Goal: Information Seeking & Learning: Check status

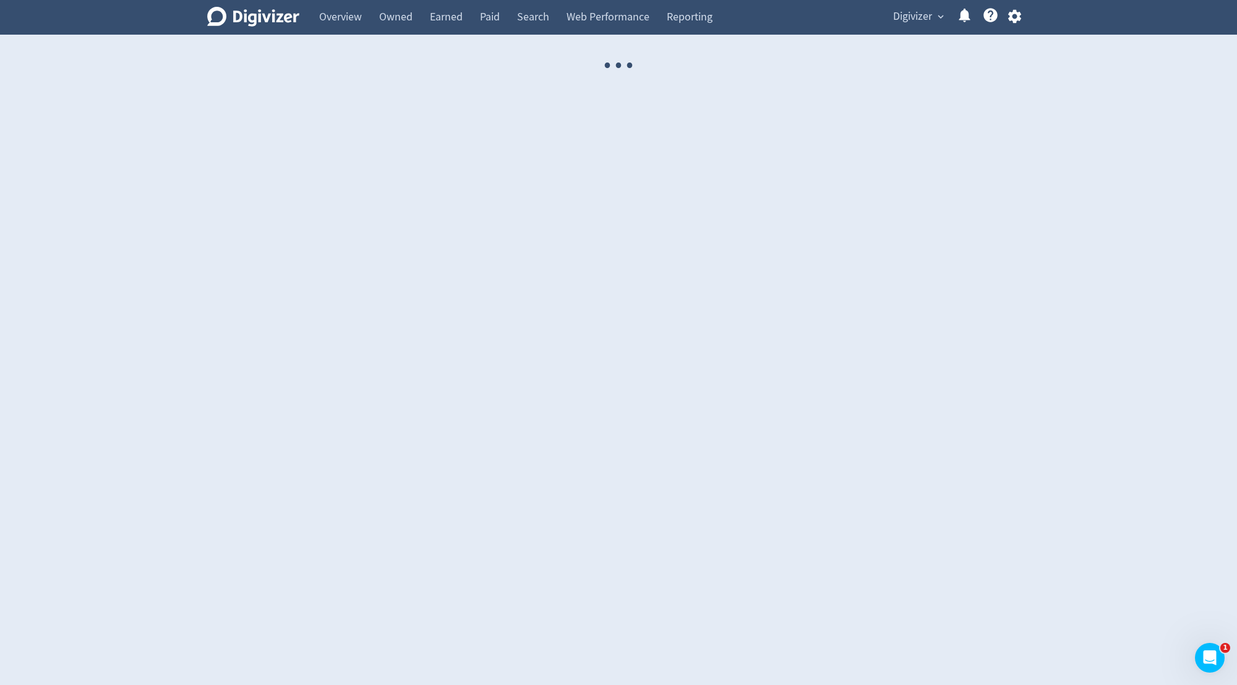
select select "USER"
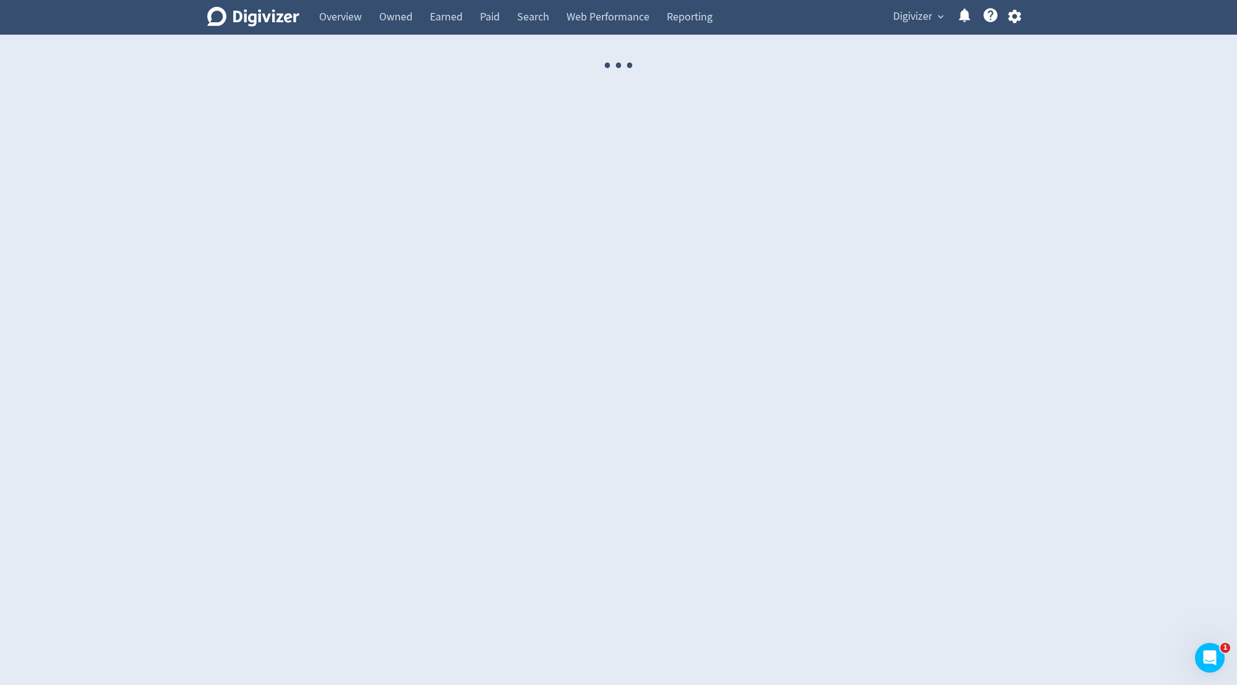
select select "USER"
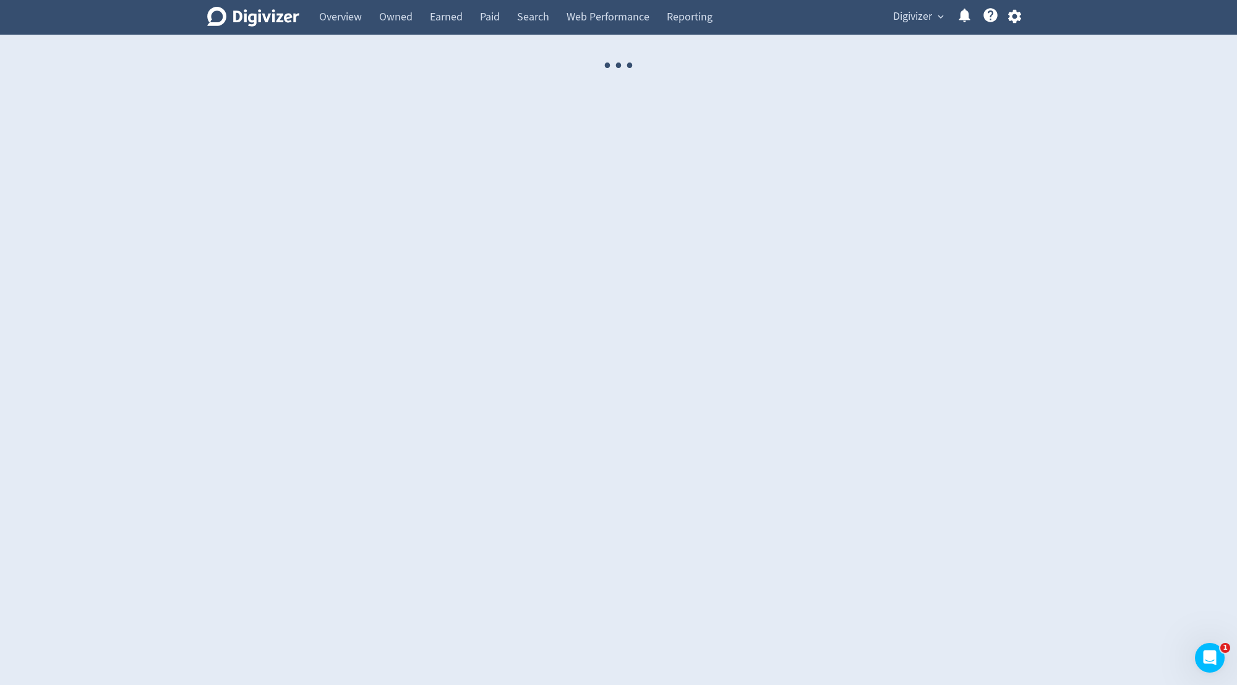
select select "USER"
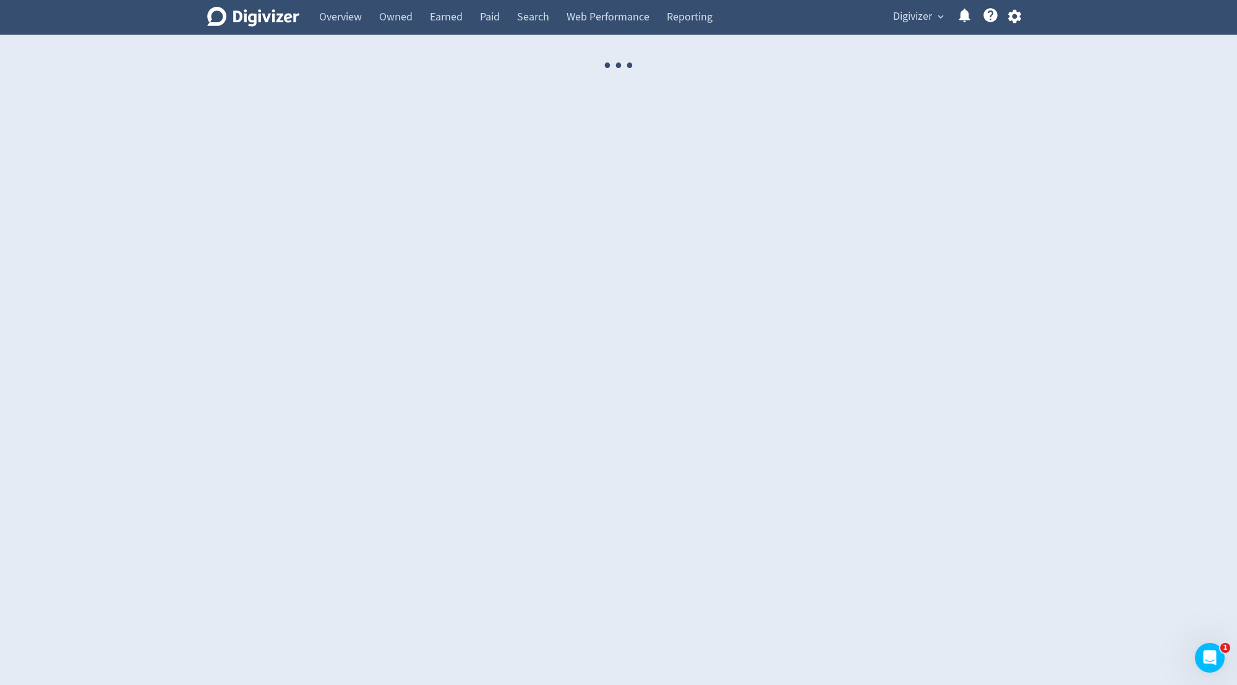
select select "USER"
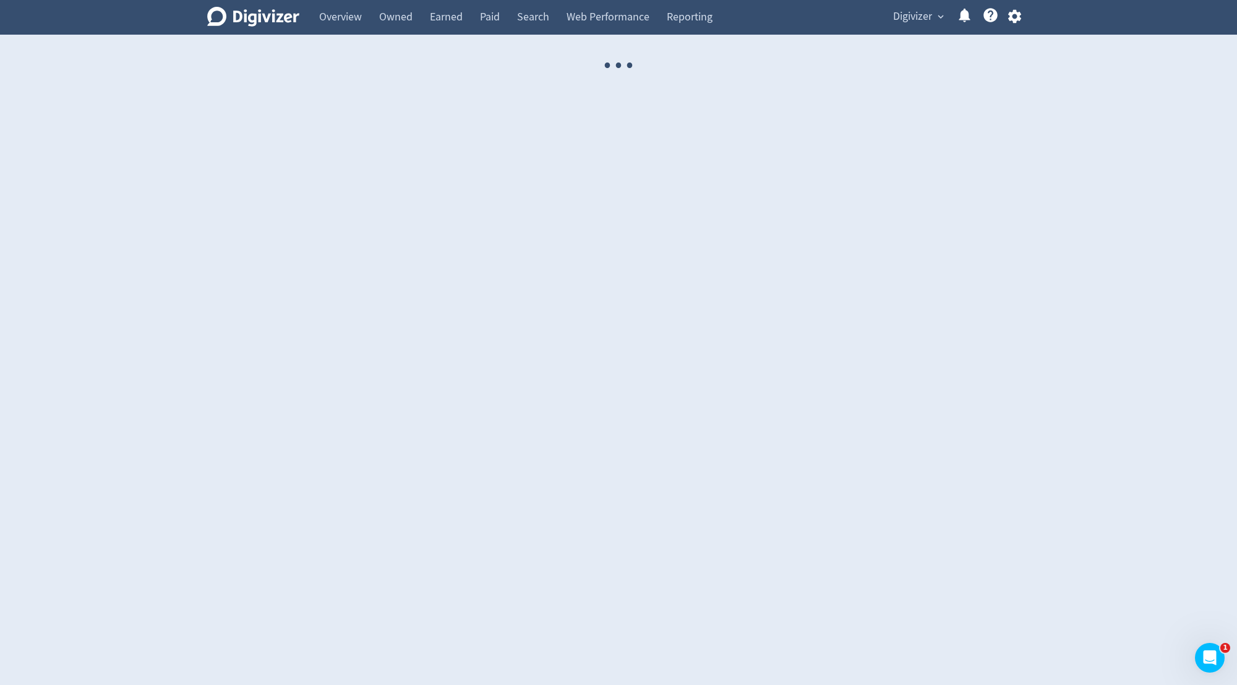
select select "USER"
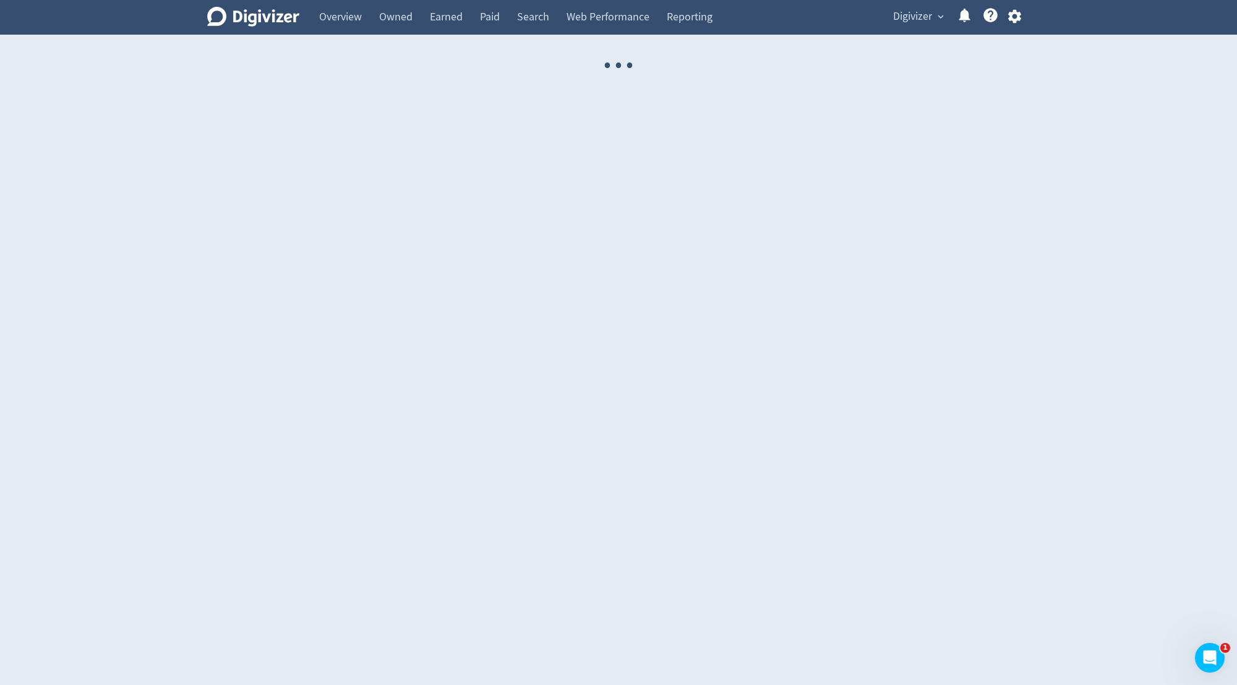
select select "USER"
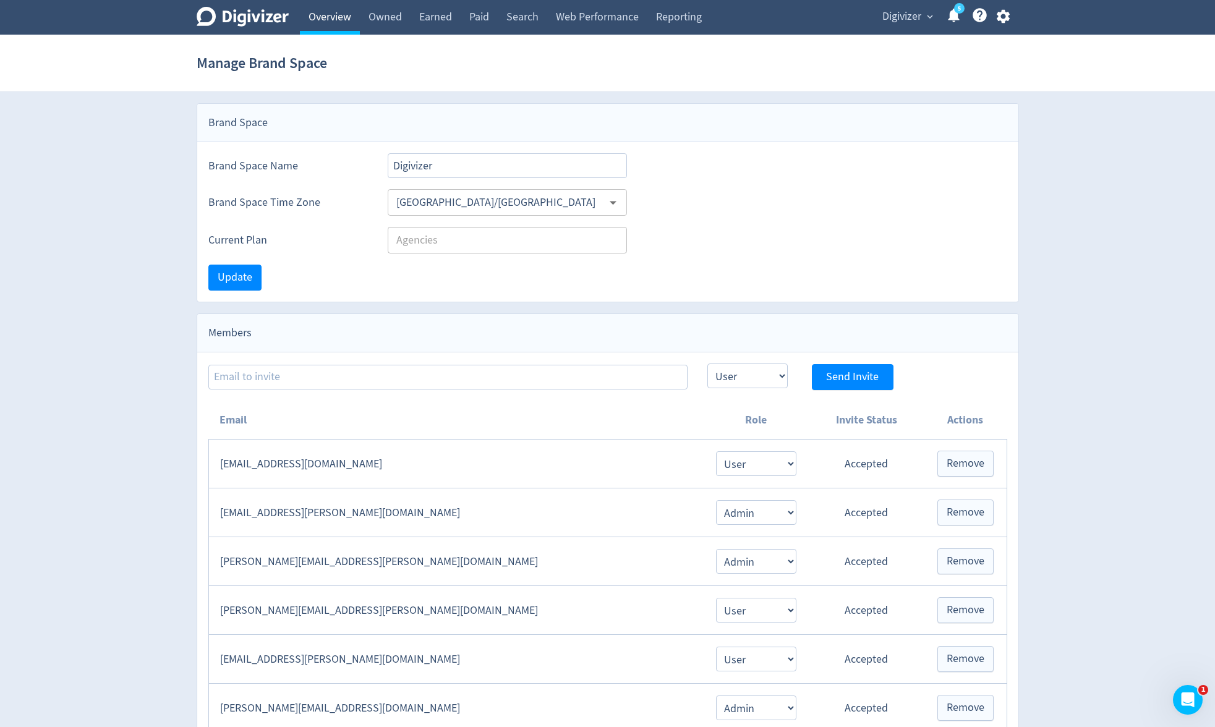
click at [338, 18] on link "Overview" at bounding box center [330, 17] width 60 height 35
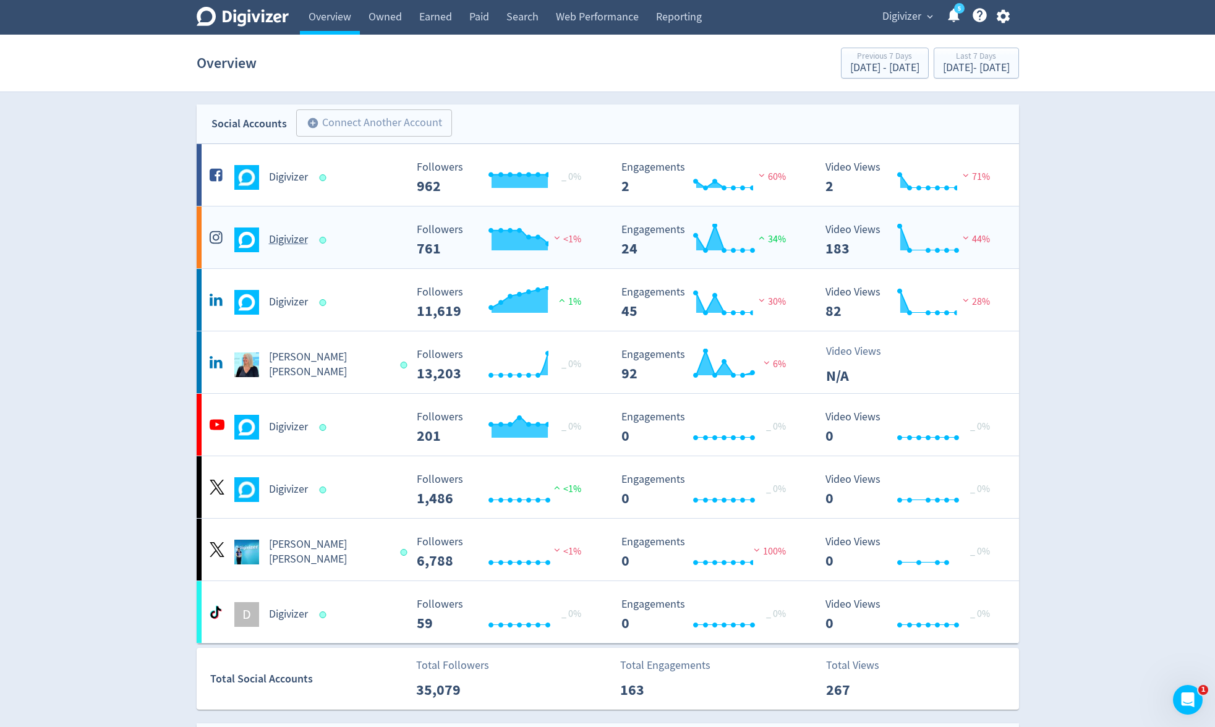
click at [309, 247] on div "Digivizer" at bounding box center [307, 240] width 200 height 25
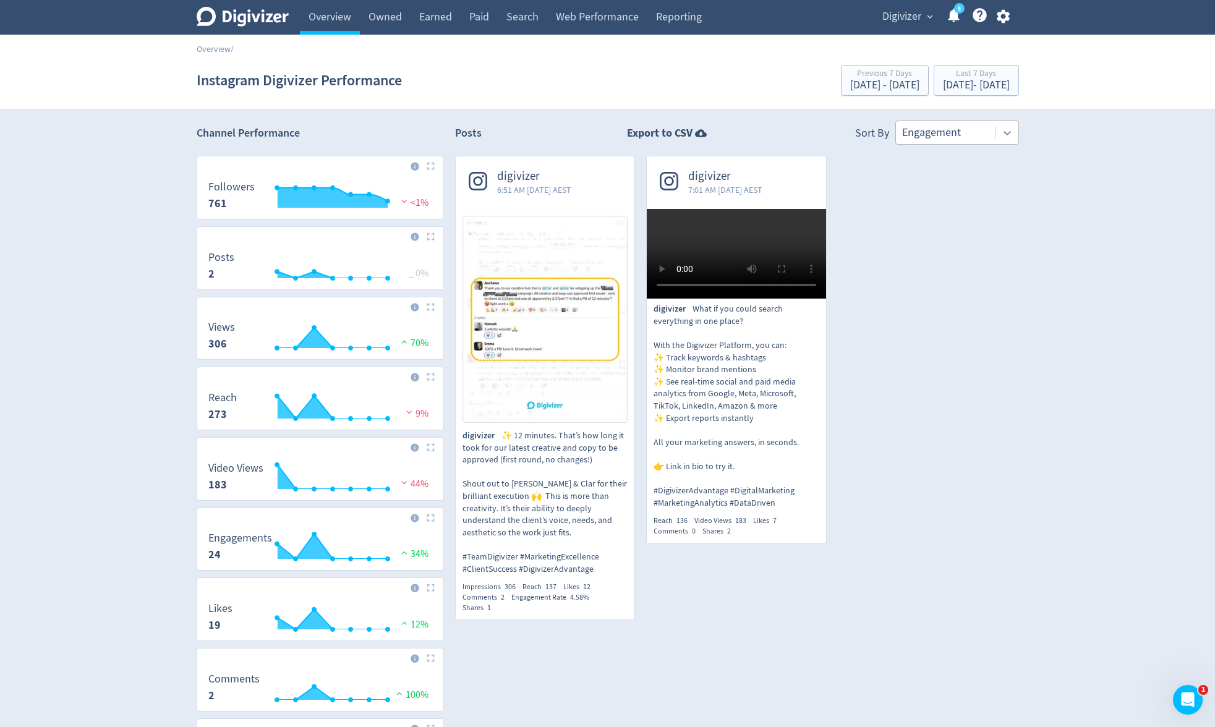
click at [1001, 134] on icon at bounding box center [1007, 133] width 12 height 12
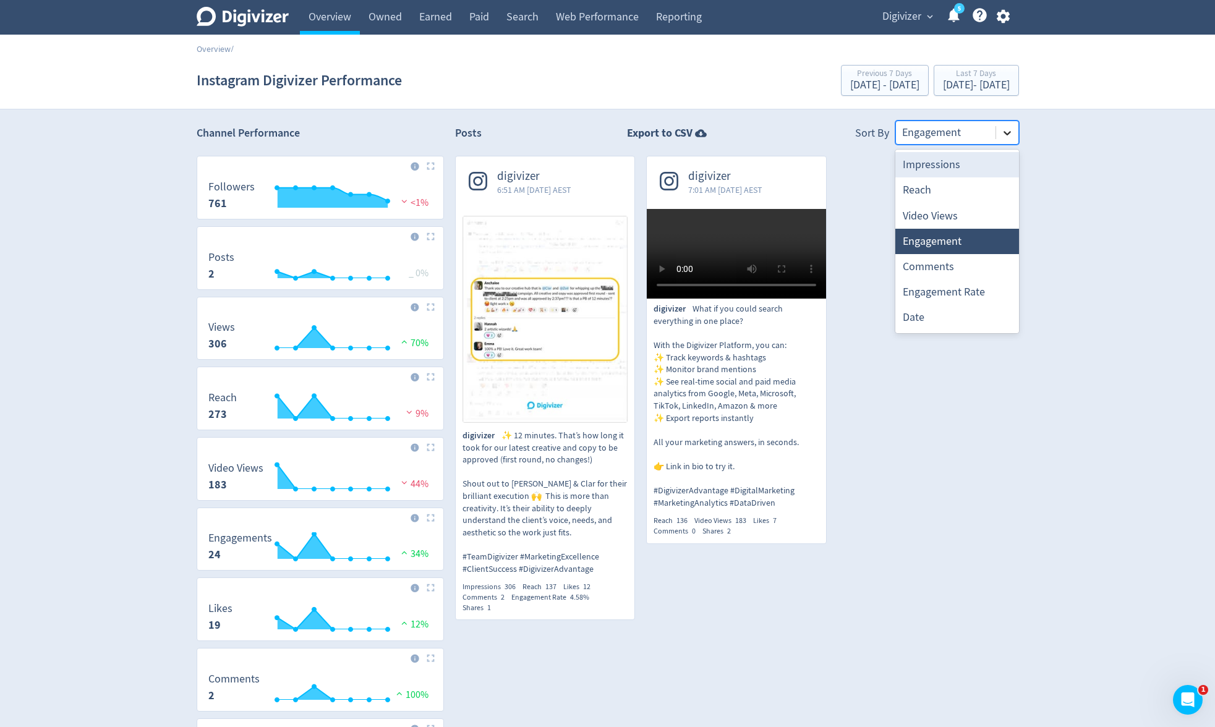
click at [1015, 132] on div at bounding box center [1007, 133] width 22 height 22
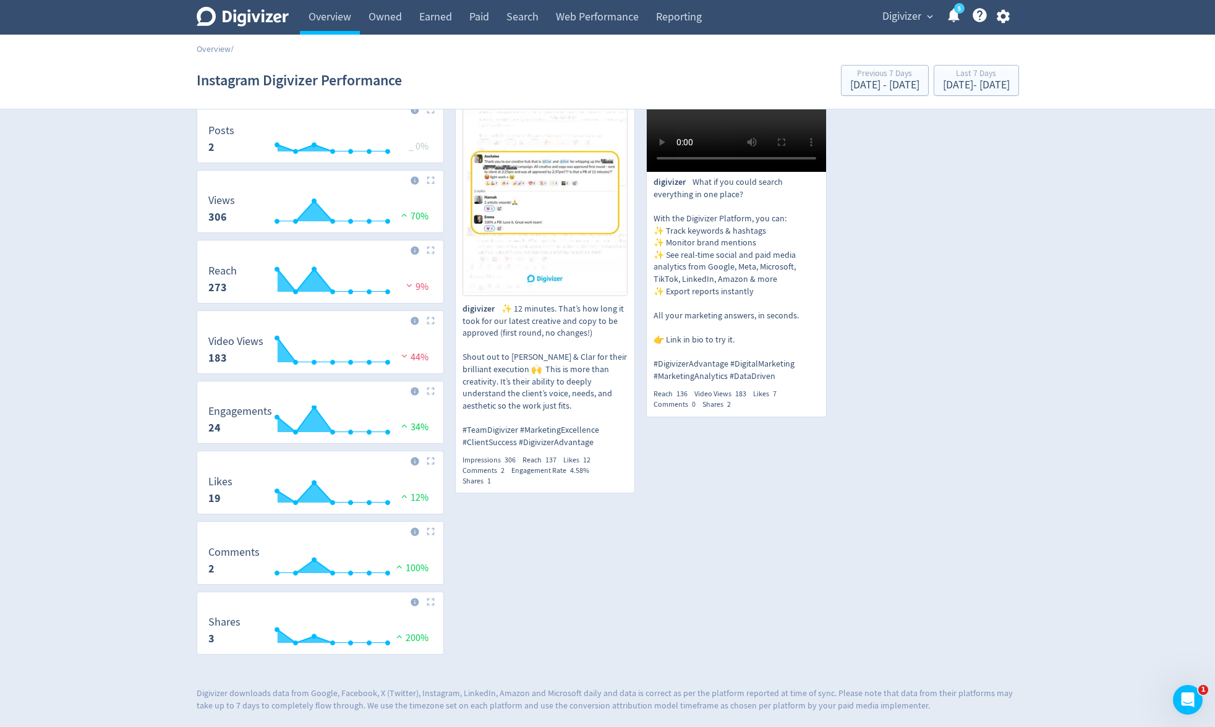
scroll to position [173, 0]
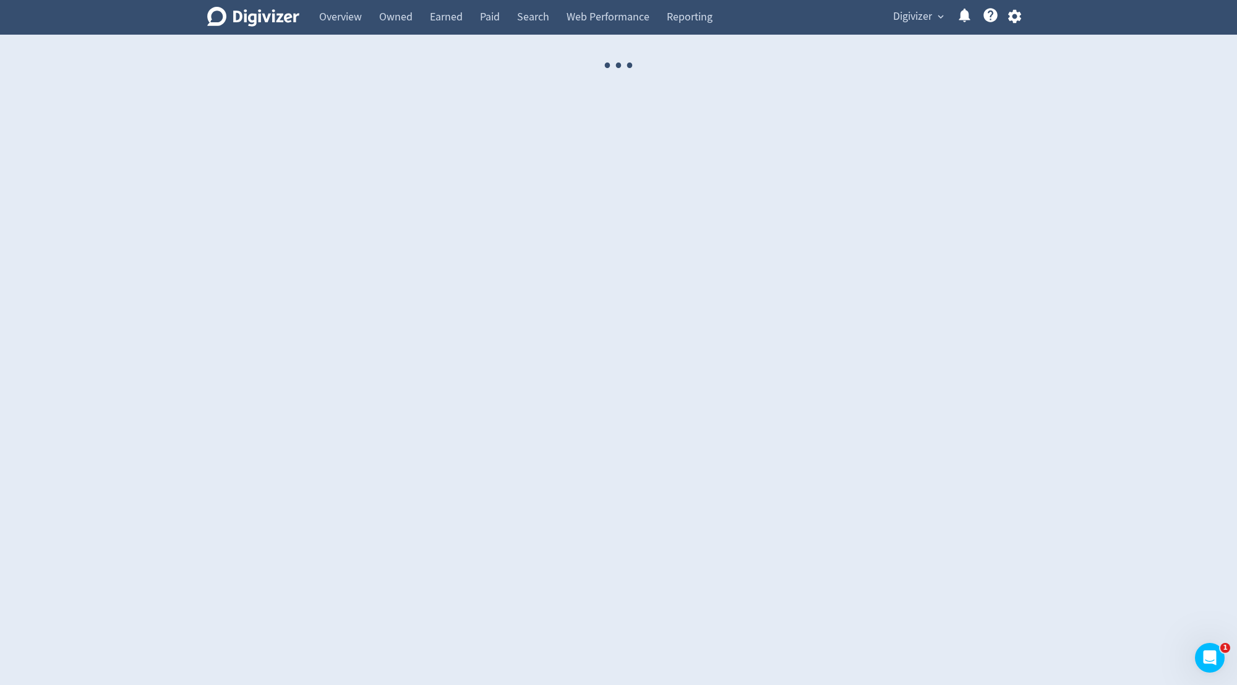
select select "USER"
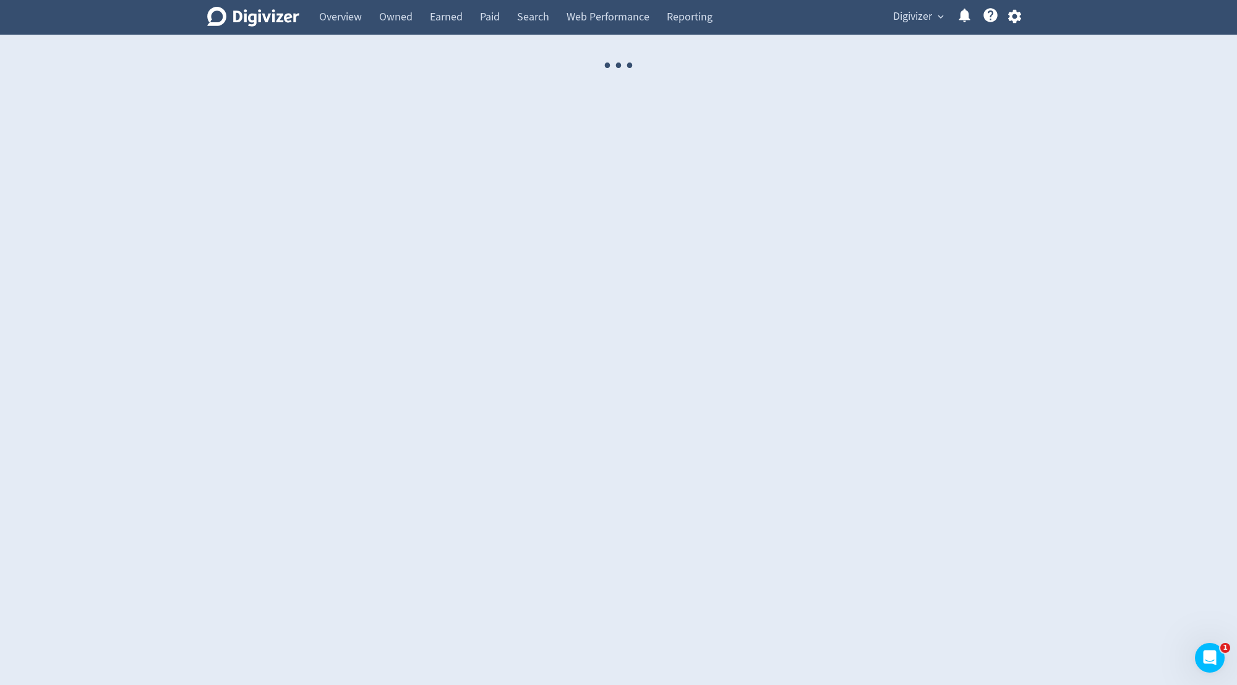
select select "USER"
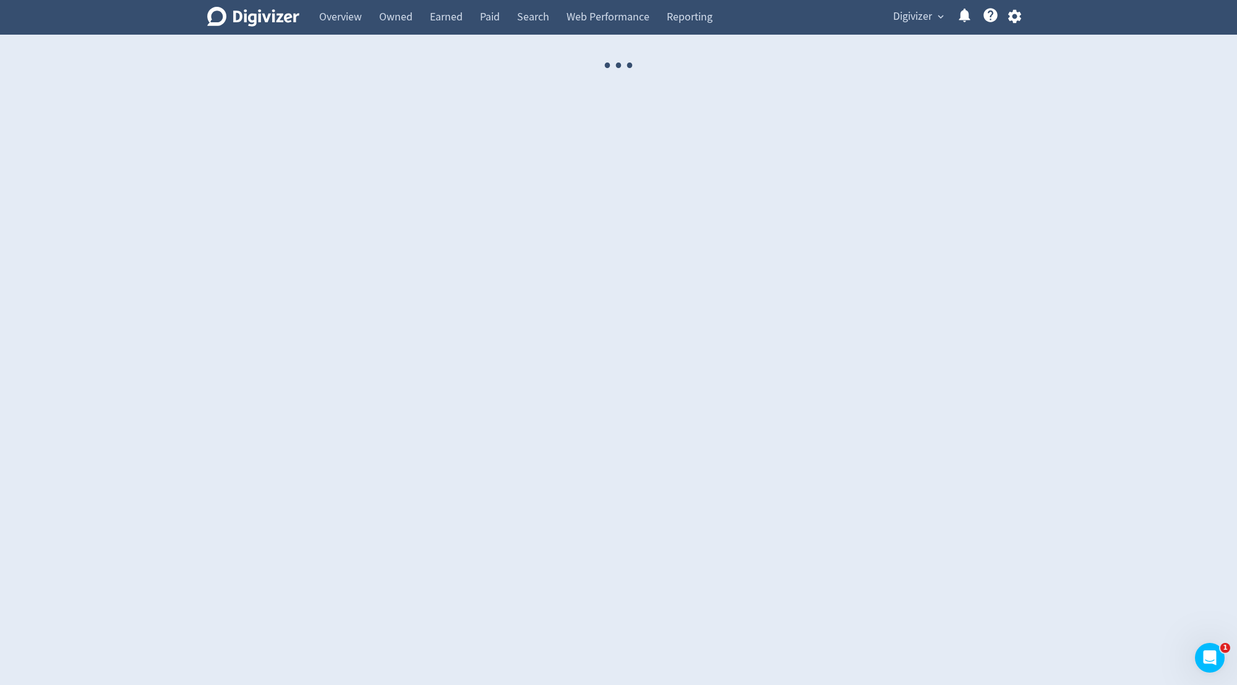
select select "USER"
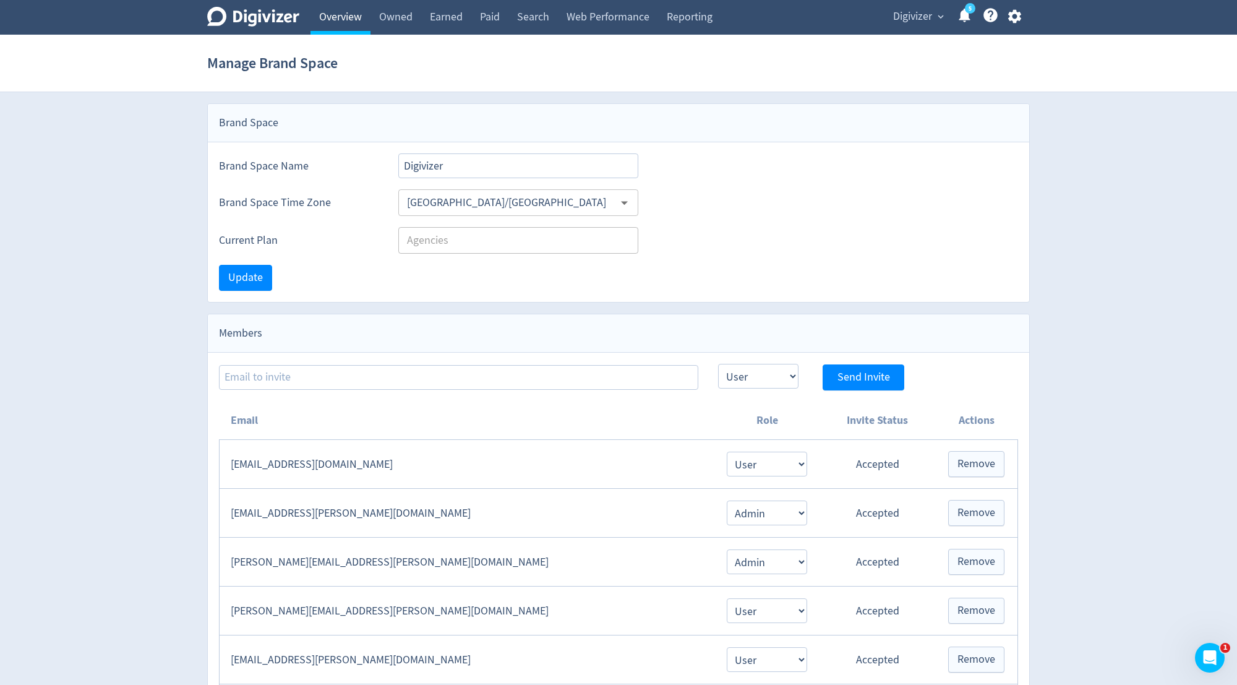
click at [344, 31] on link "Overview" at bounding box center [340, 17] width 60 height 35
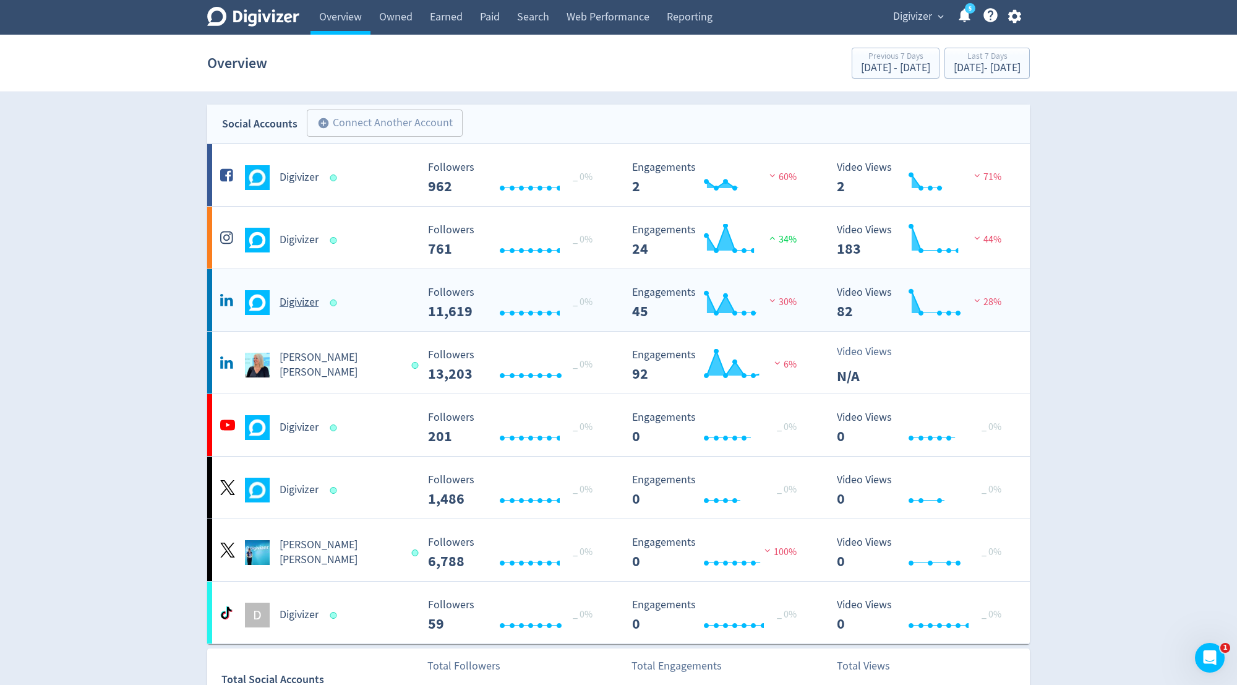
click at [301, 304] on h5 "Digivizer" at bounding box center [299, 302] width 39 height 15
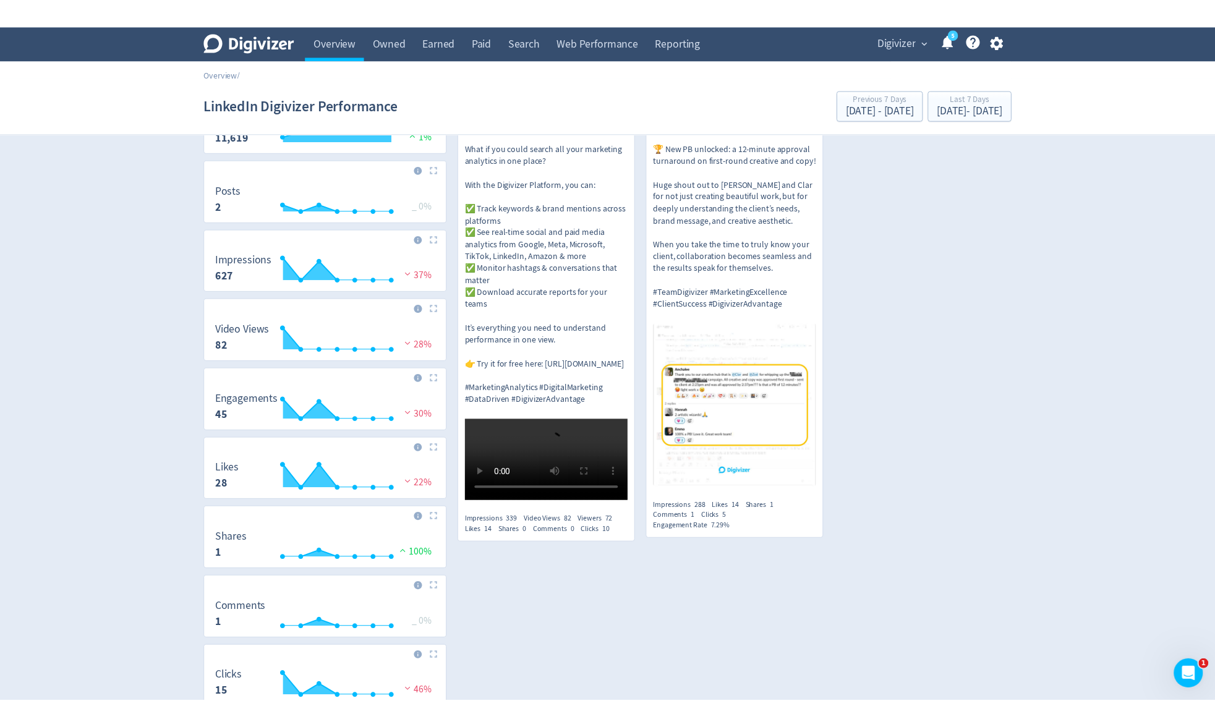
scroll to position [38, 0]
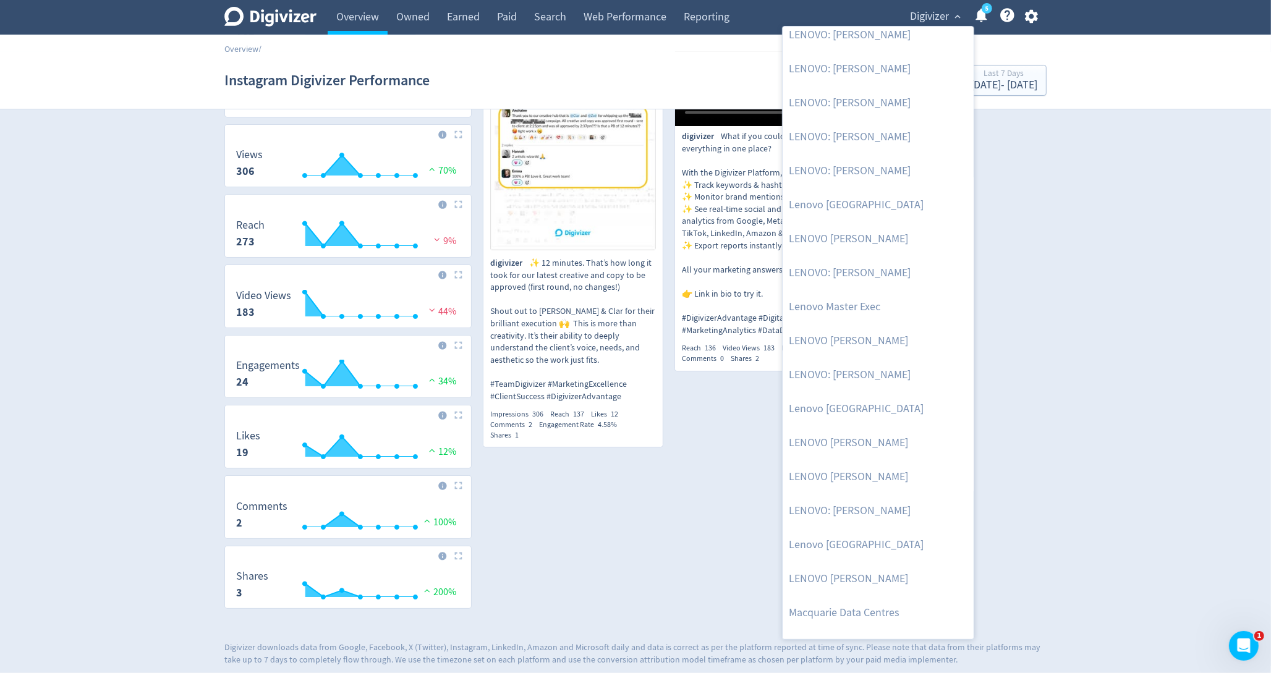
scroll to position [788, 0]
click at [898, 180] on link "LENOVO: [PERSON_NAME]" at bounding box center [878, 174] width 191 height 34
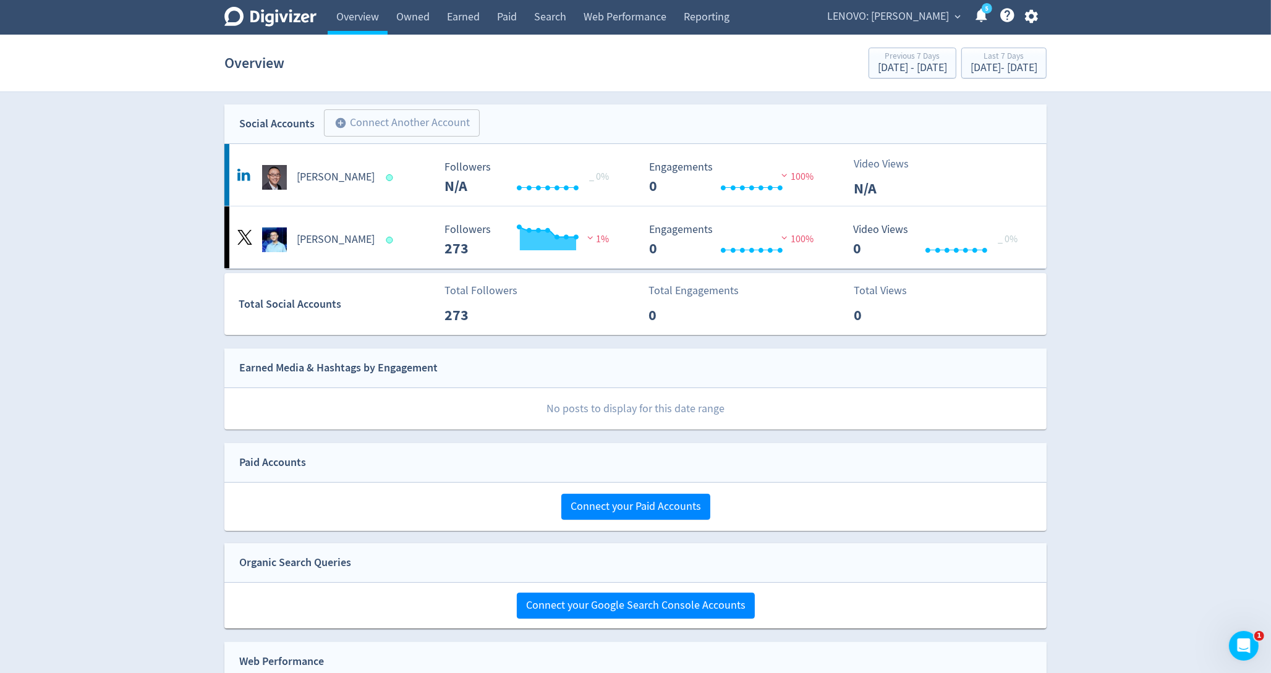
click at [1033, 22] on icon "button" at bounding box center [1031, 17] width 13 height 14
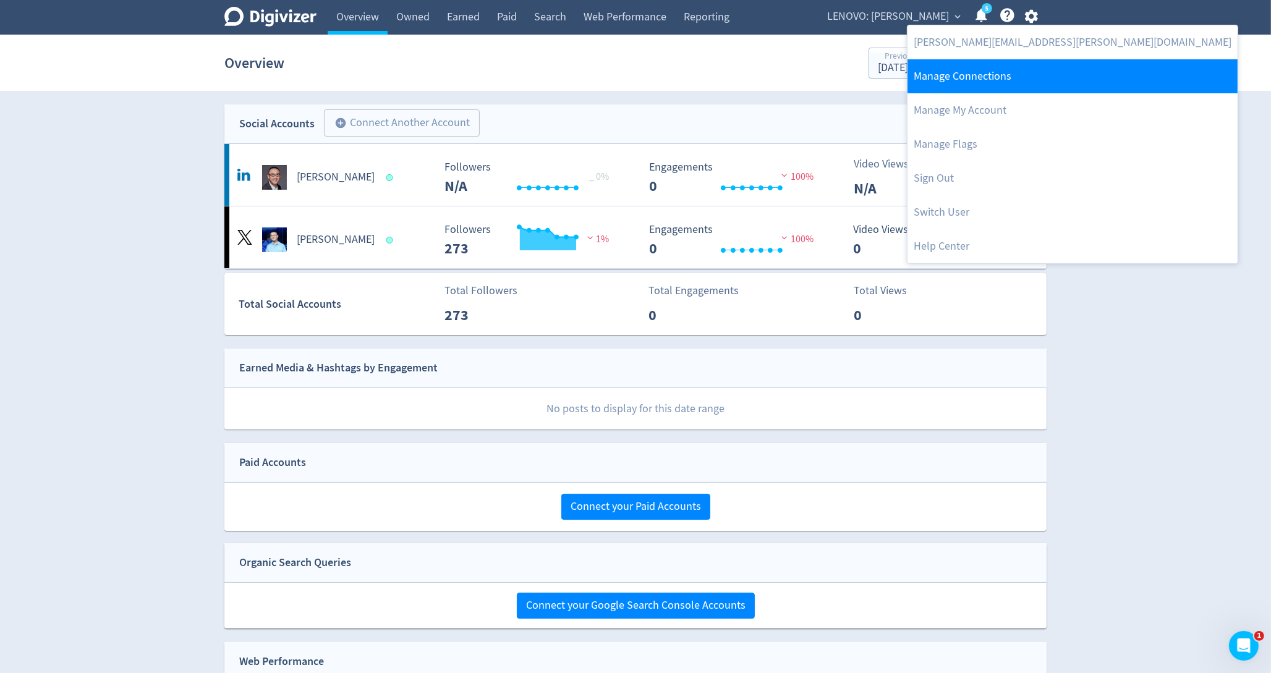
click at [1024, 65] on link "Manage Connections" at bounding box center [1073, 76] width 330 height 34
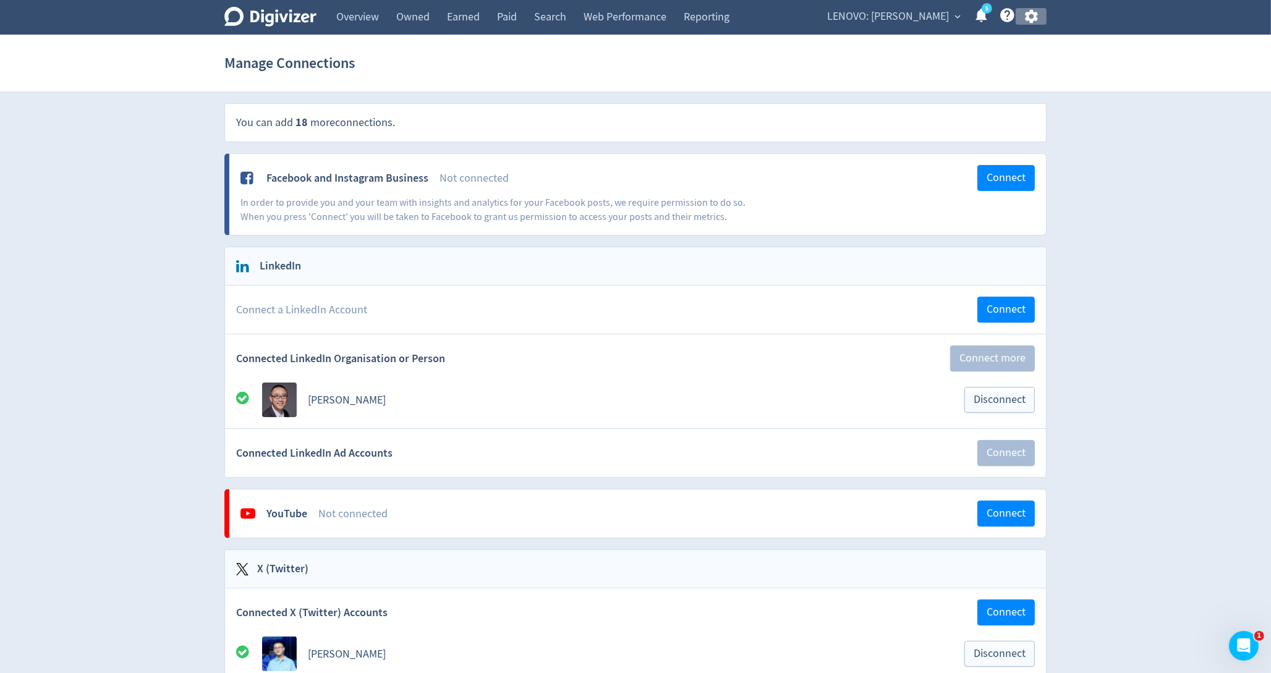
click at [1035, 23] on icon "button" at bounding box center [1031, 16] width 17 height 17
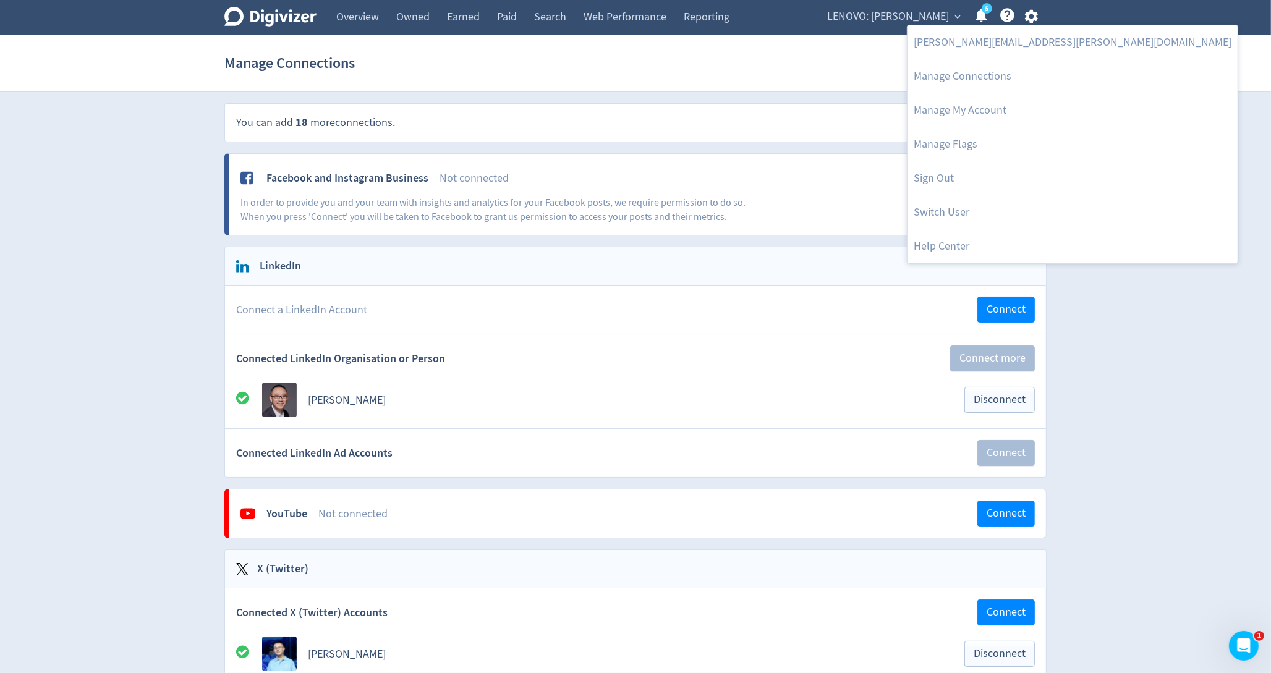
click at [934, 17] on div at bounding box center [635, 336] width 1271 height 673
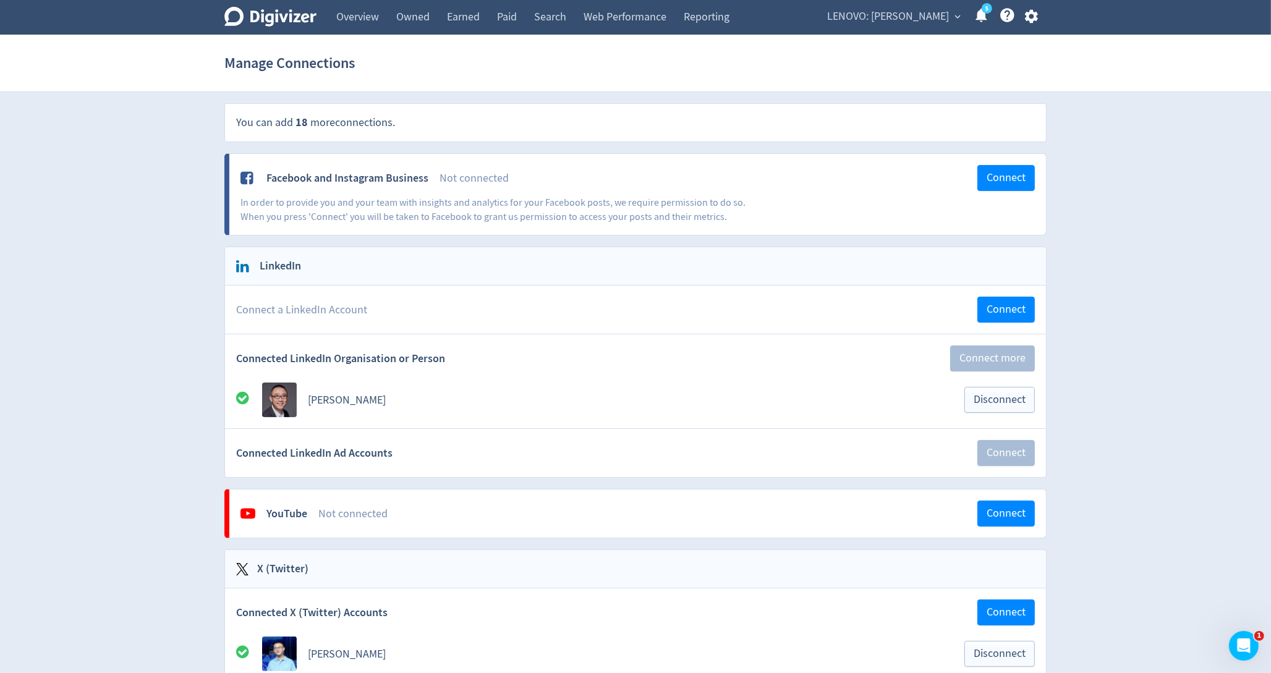
click at [934, 17] on span "LENOVO: [PERSON_NAME]" at bounding box center [888, 17] width 122 height 20
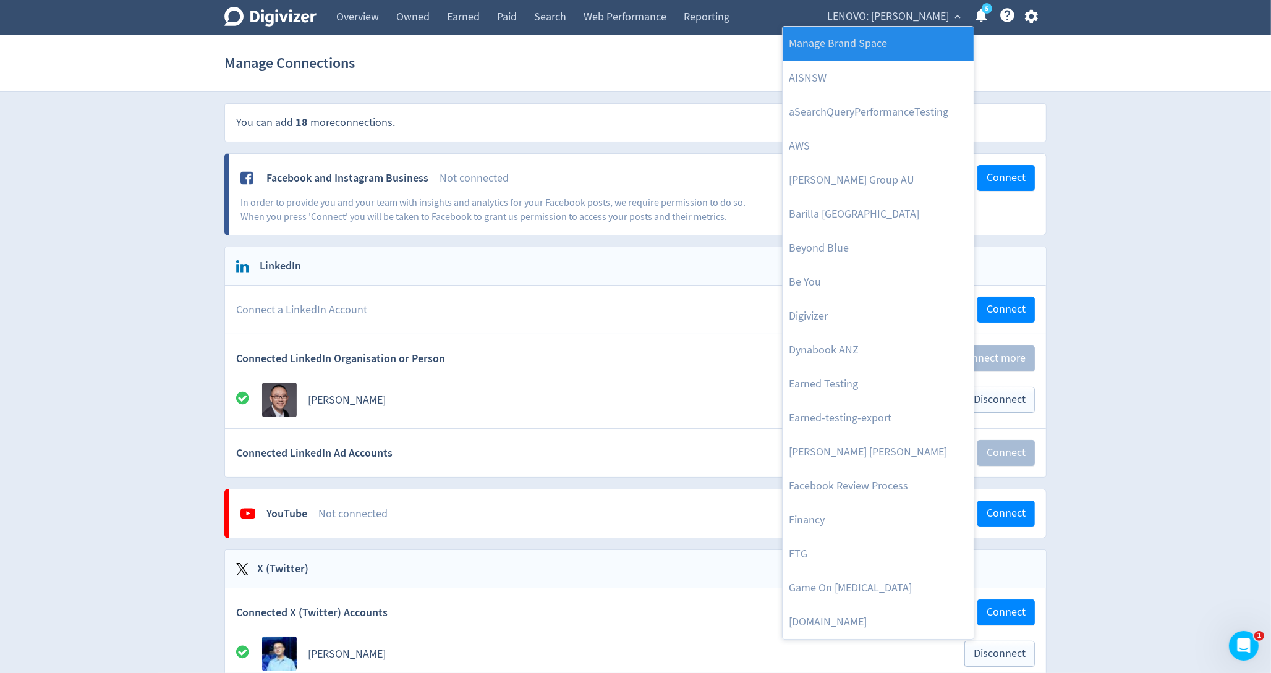
click at [918, 49] on link "Manage Brand Space" at bounding box center [878, 44] width 191 height 34
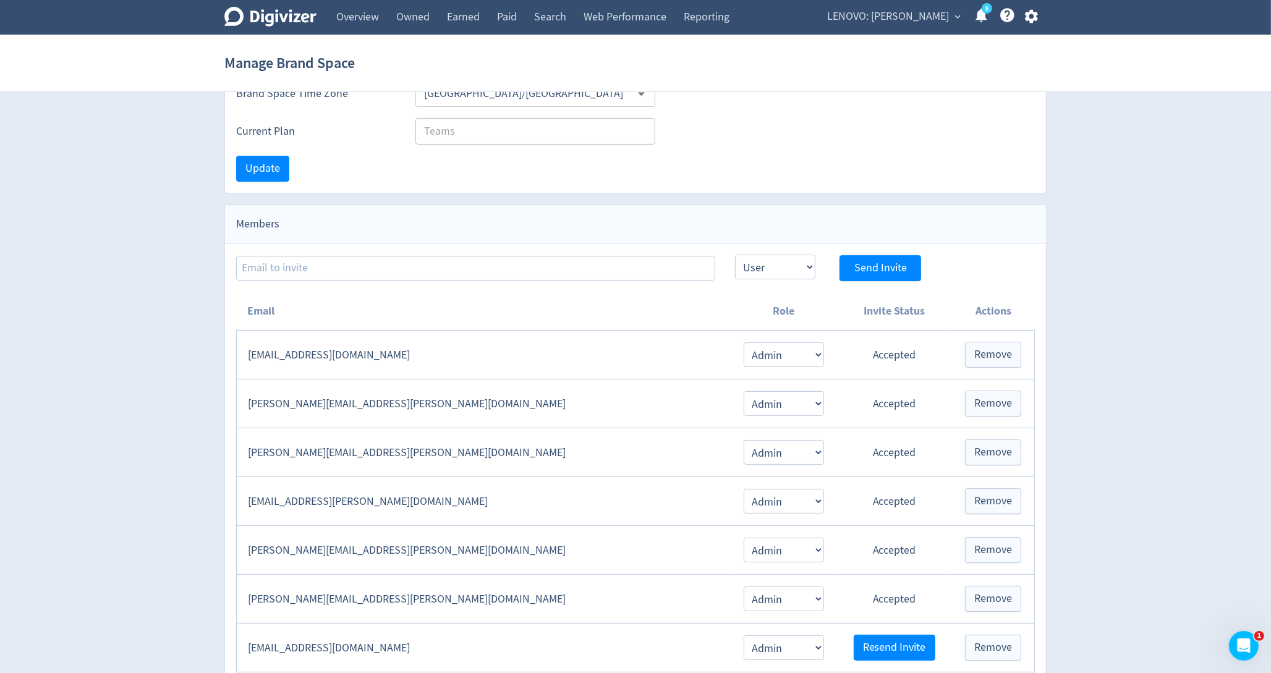
scroll to position [271, 0]
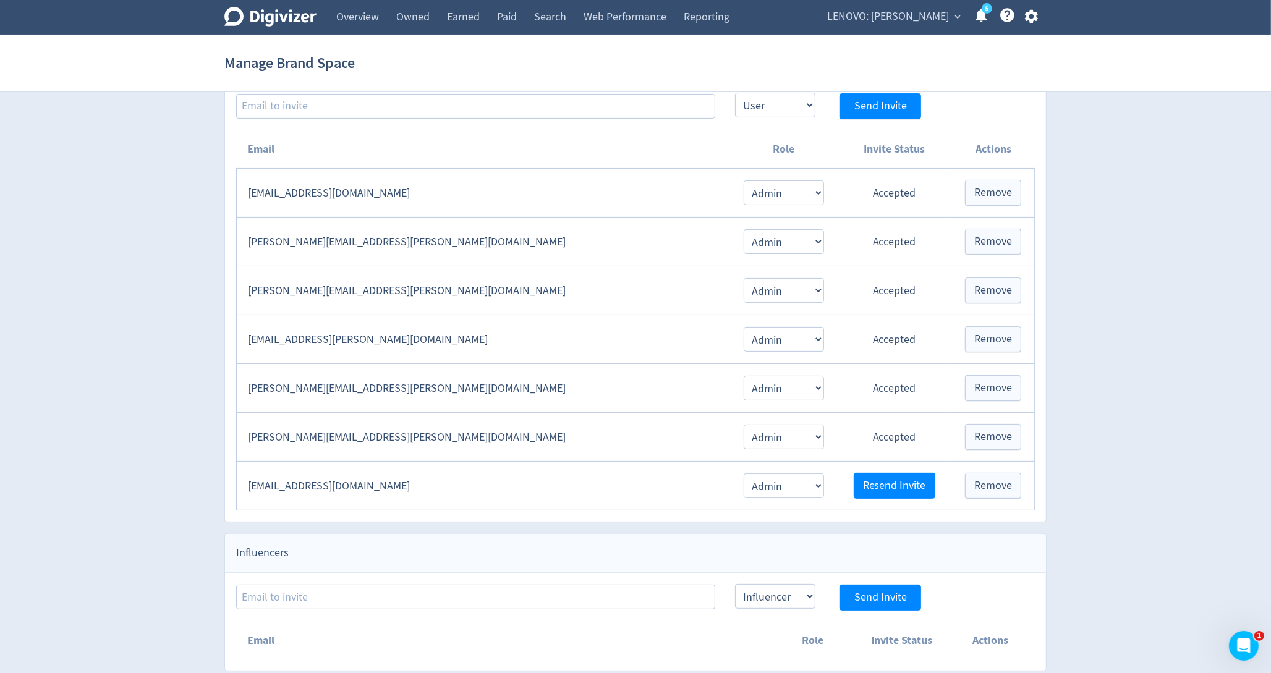
click at [492, 430] on td "[PERSON_NAME][EMAIL_ADDRESS][PERSON_NAME][DOMAIN_NAME]" at bounding box center [484, 437] width 495 height 49
copy td "[PERSON_NAME][EMAIL_ADDRESS][PERSON_NAME][DOMAIN_NAME]"
click at [1035, 21] on icon "button" at bounding box center [1031, 16] width 17 height 17
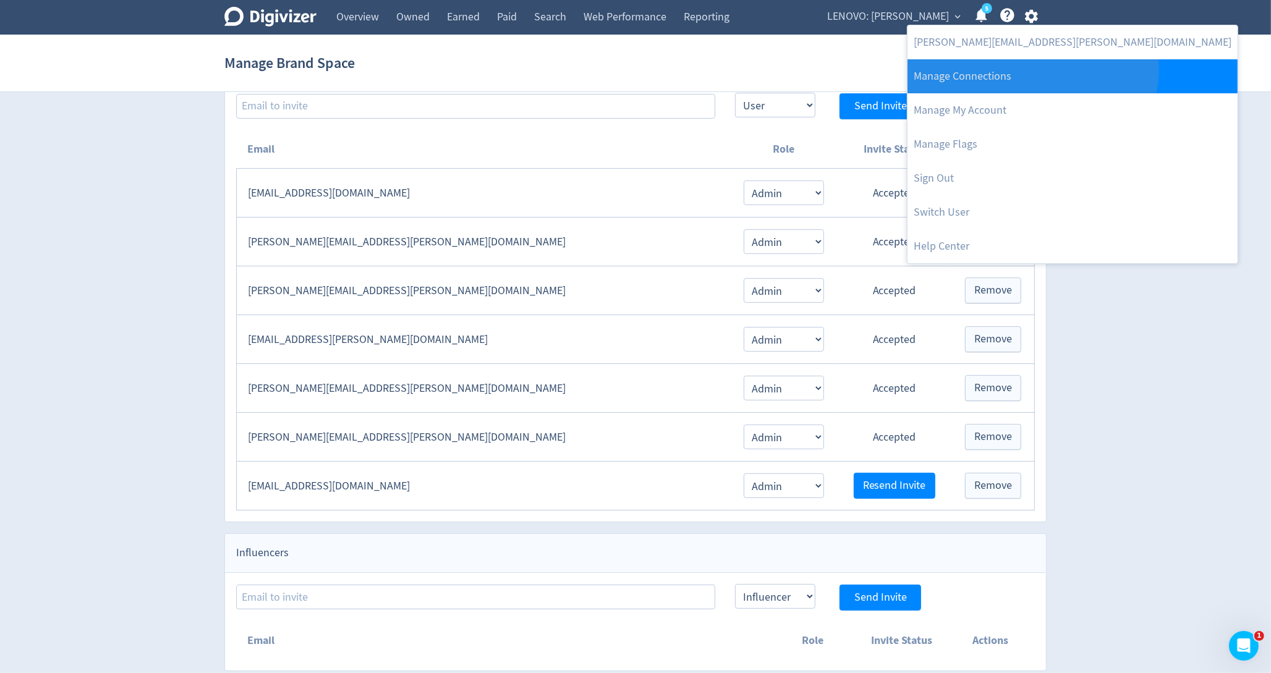
click at [1032, 68] on link "Manage Connections" at bounding box center [1073, 76] width 330 height 34
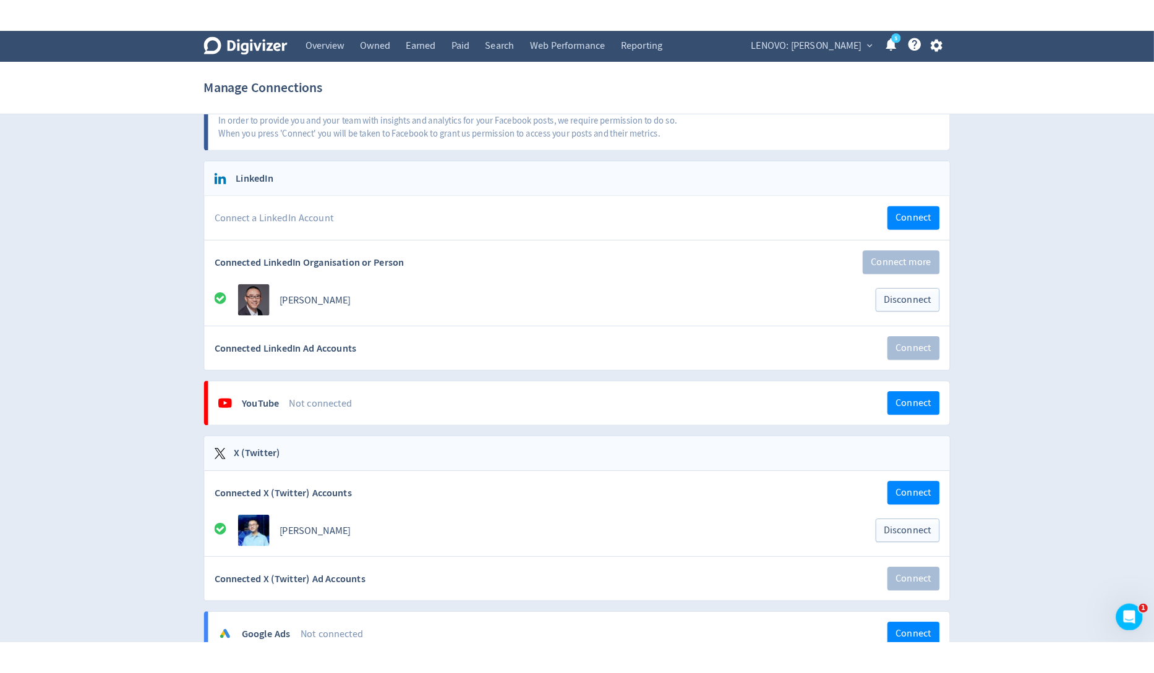
scroll to position [6, 0]
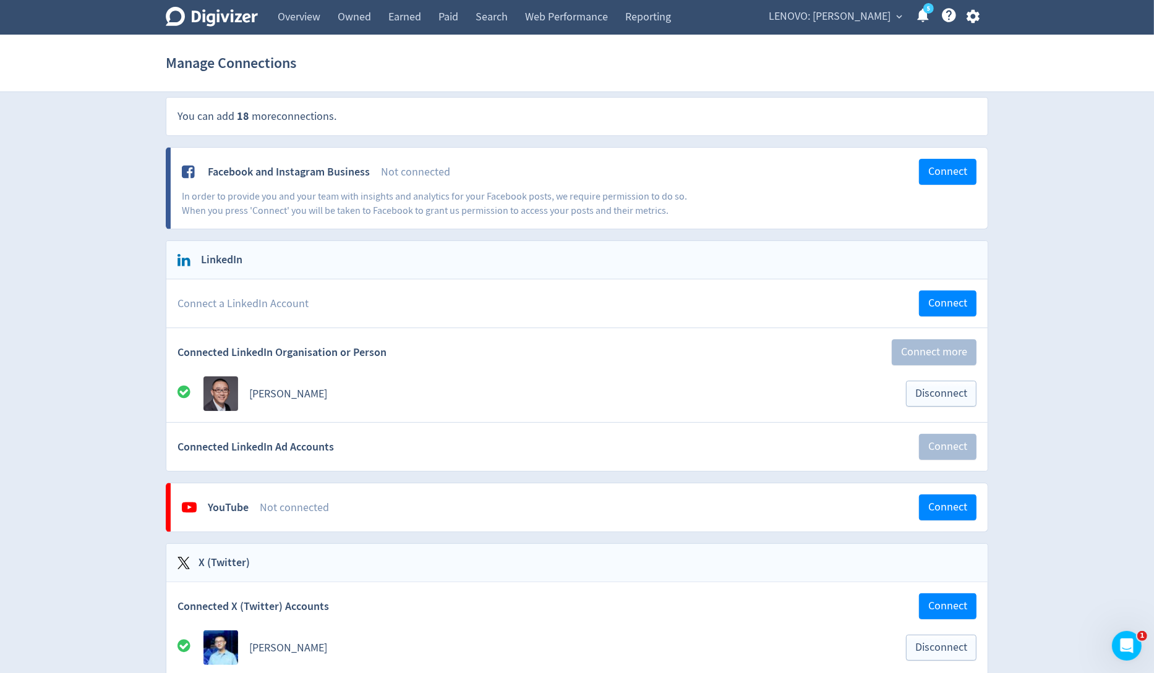
click at [870, 17] on span "LENOVO: [PERSON_NAME]" at bounding box center [830, 17] width 122 height 20
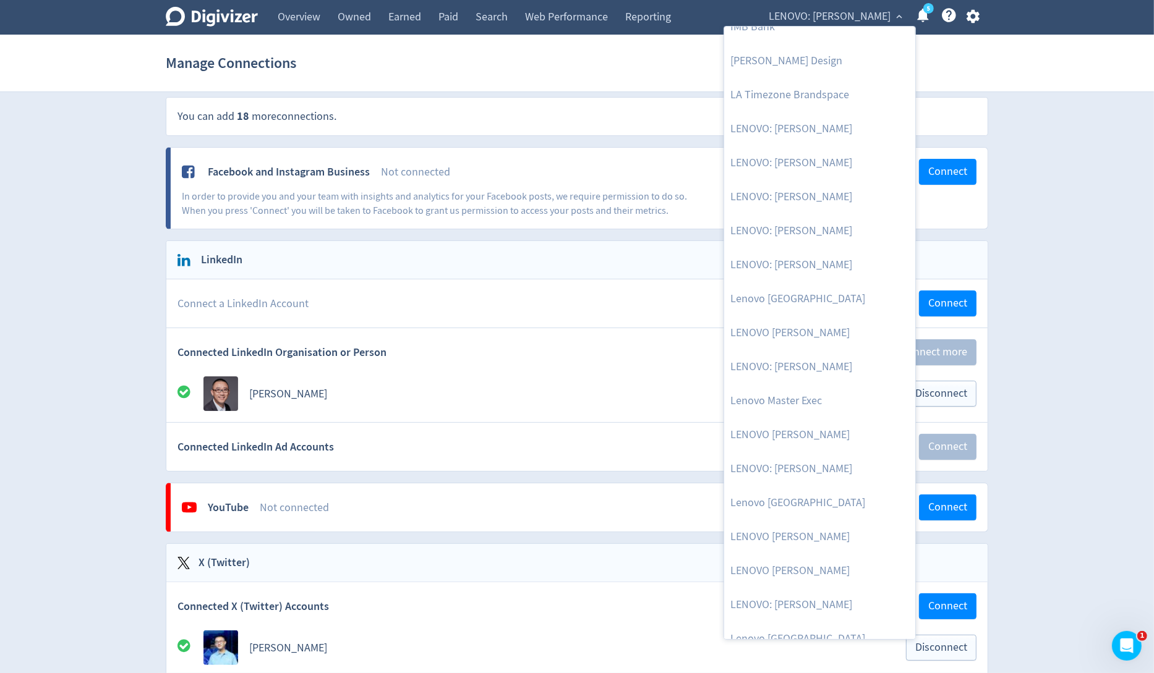
scroll to position [758, 0]
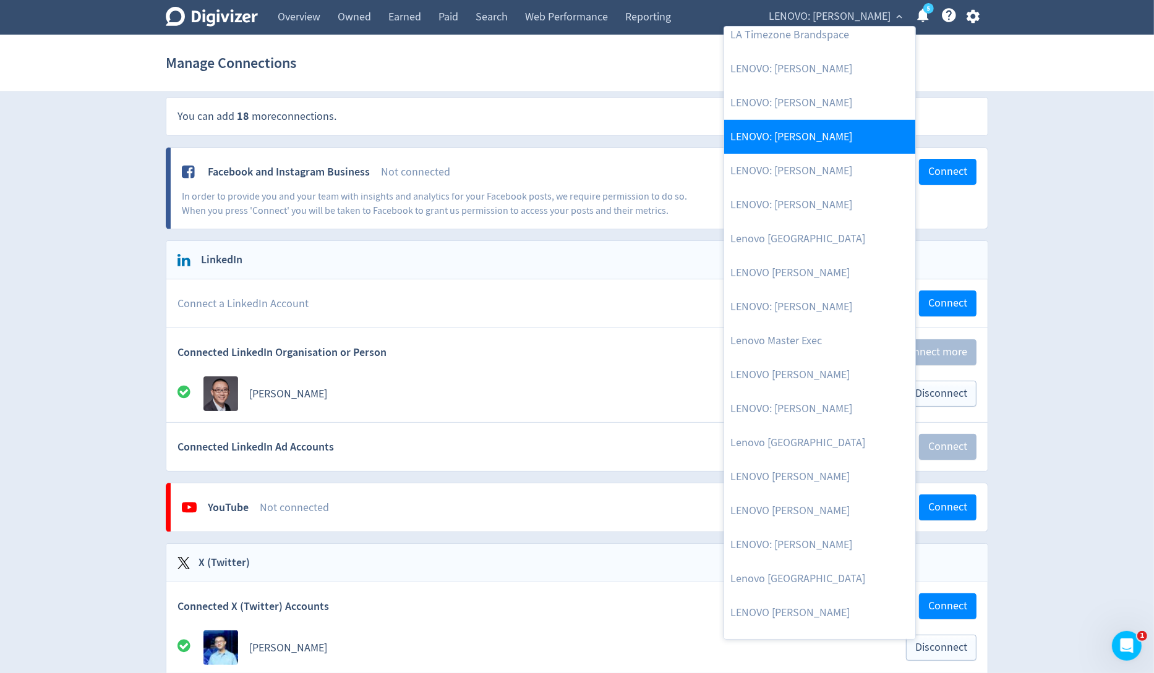
click at [803, 144] on link "LENOVO: [PERSON_NAME]" at bounding box center [819, 137] width 191 height 34
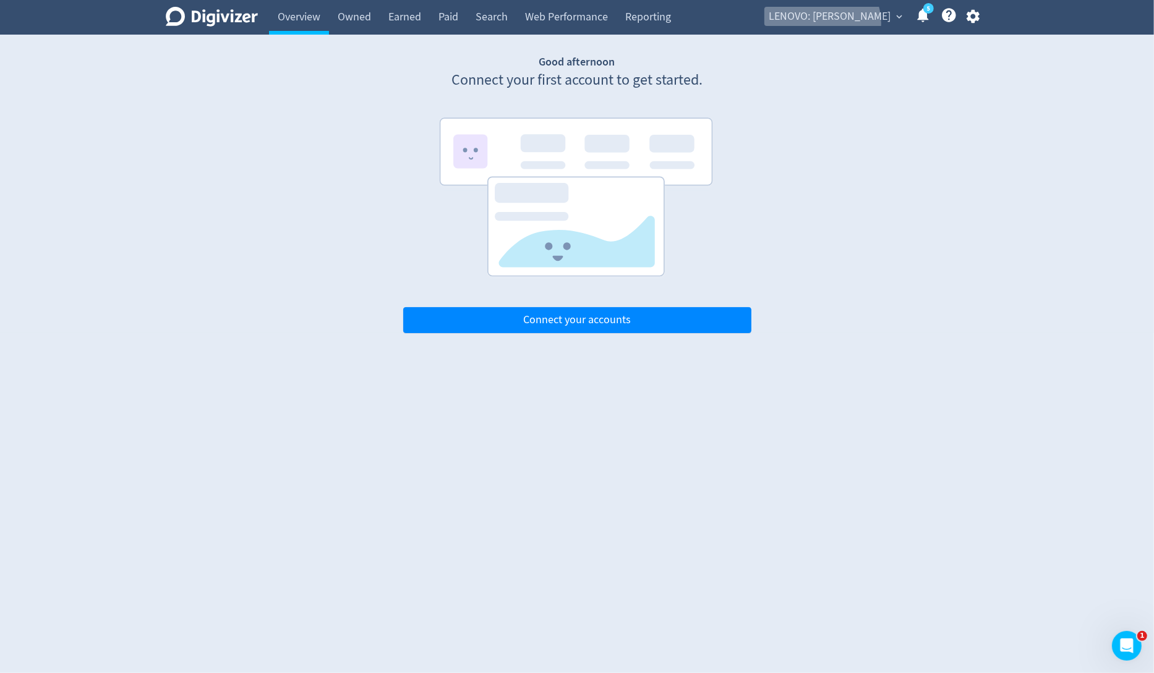
click at [853, 23] on span "LENOVO: [PERSON_NAME]" at bounding box center [830, 17] width 122 height 20
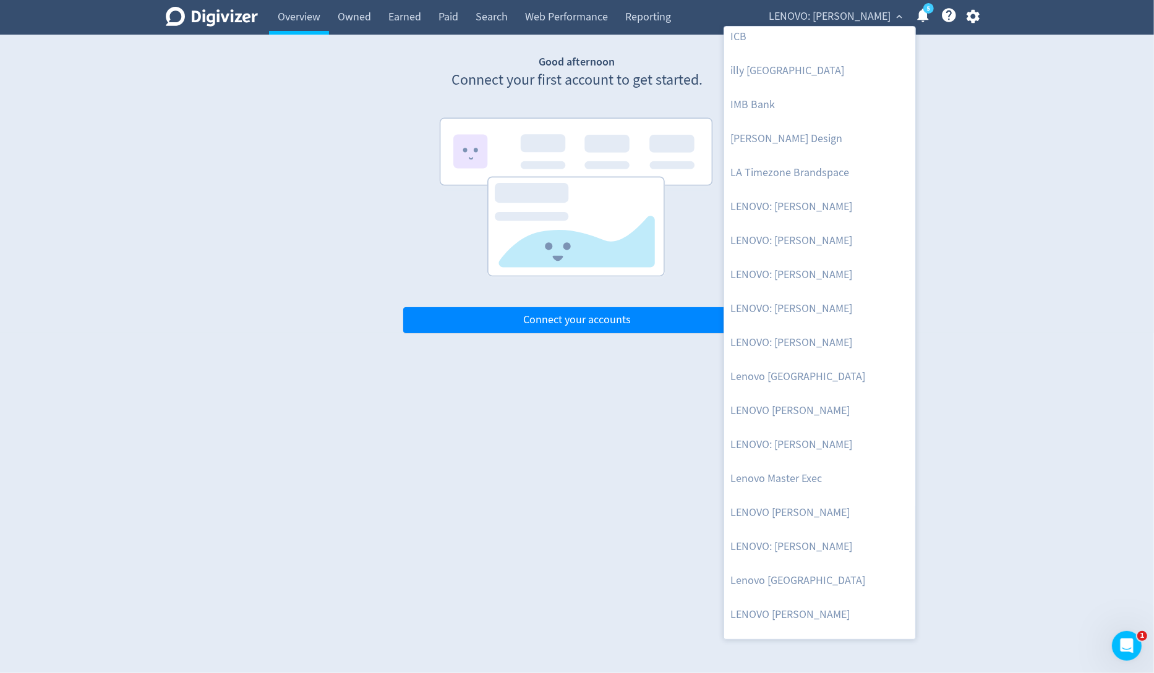
scroll to position [716, 0]
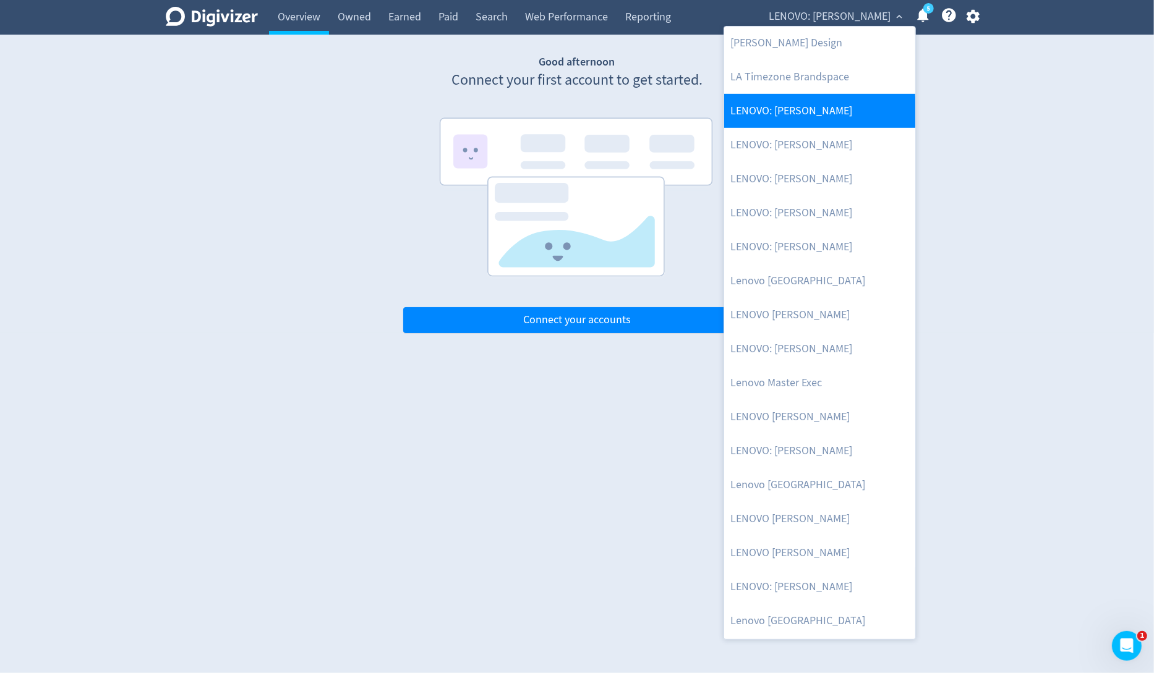
click at [809, 117] on link "LENOVO: [PERSON_NAME]" at bounding box center [819, 111] width 191 height 34
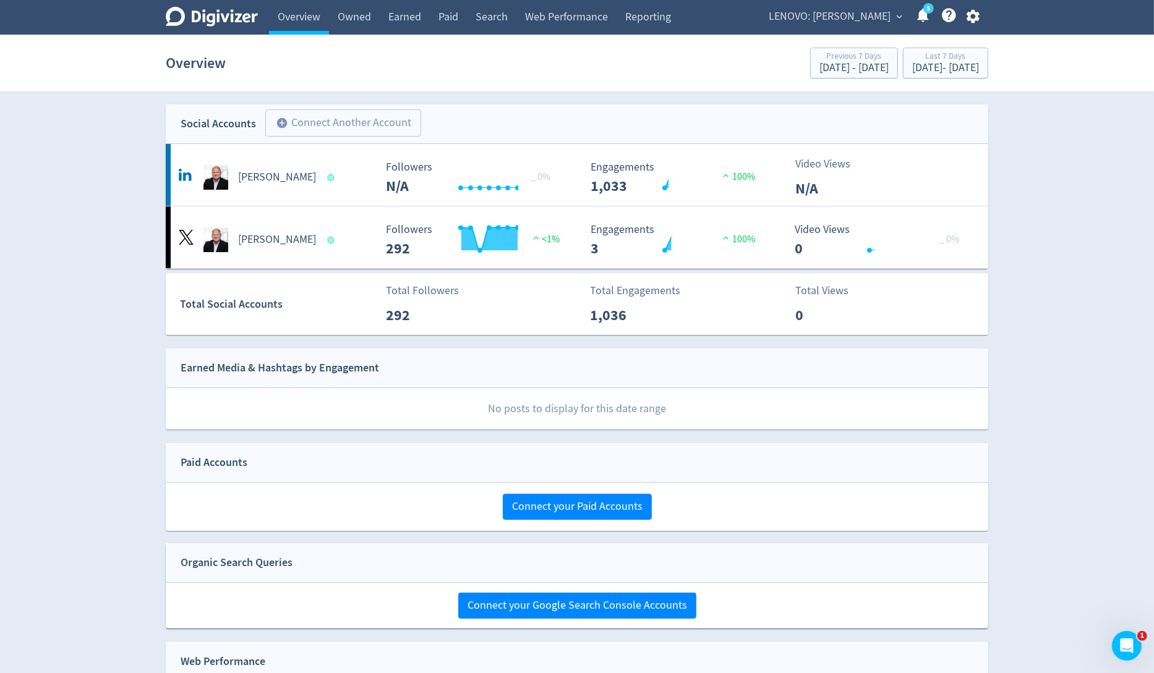
click at [846, 12] on span "LENOVO: [PERSON_NAME]" at bounding box center [830, 17] width 122 height 20
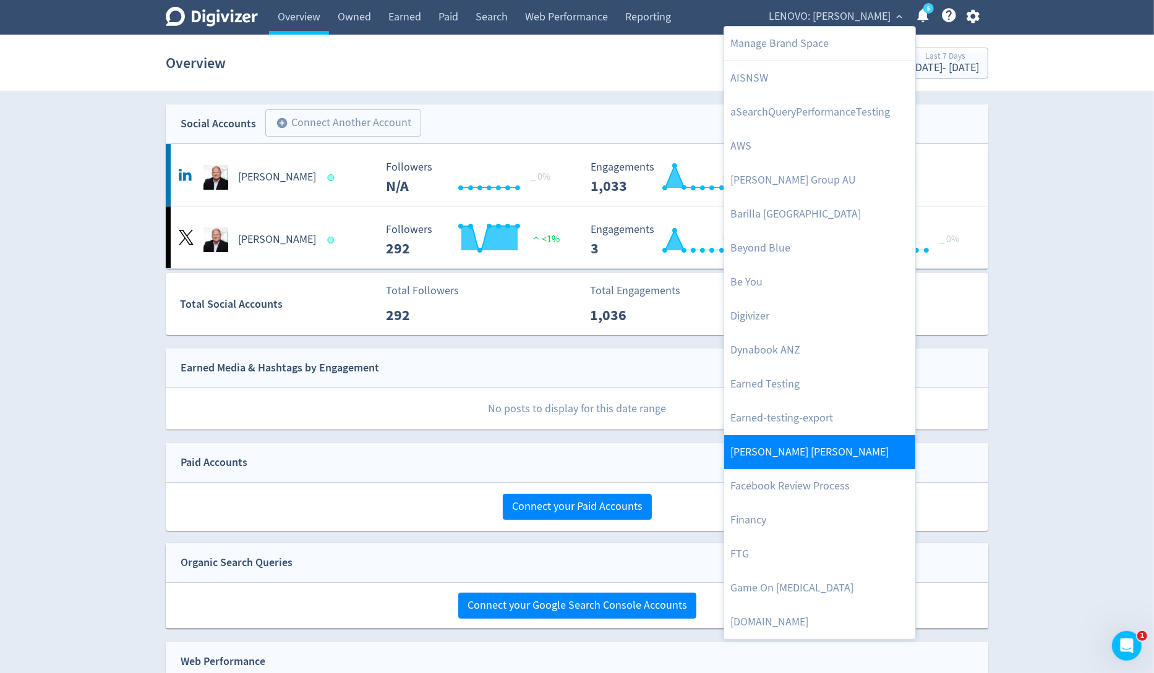
scroll to position [539, 0]
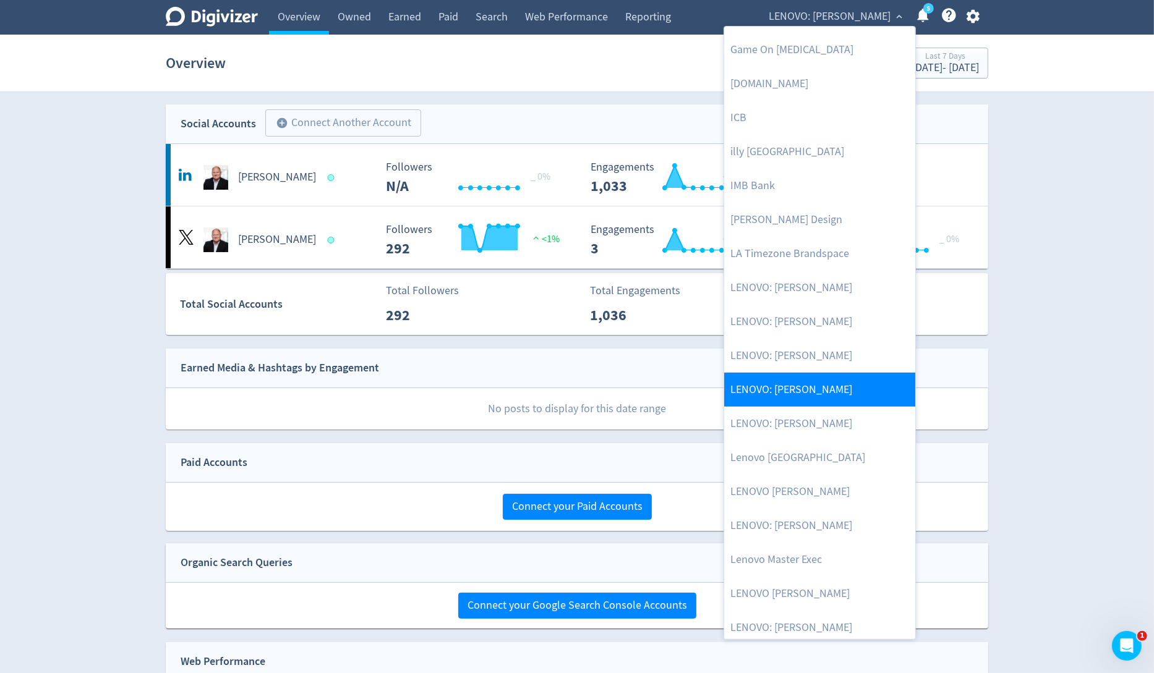
click at [823, 384] on link "LENOVO: [PERSON_NAME]" at bounding box center [819, 390] width 191 height 34
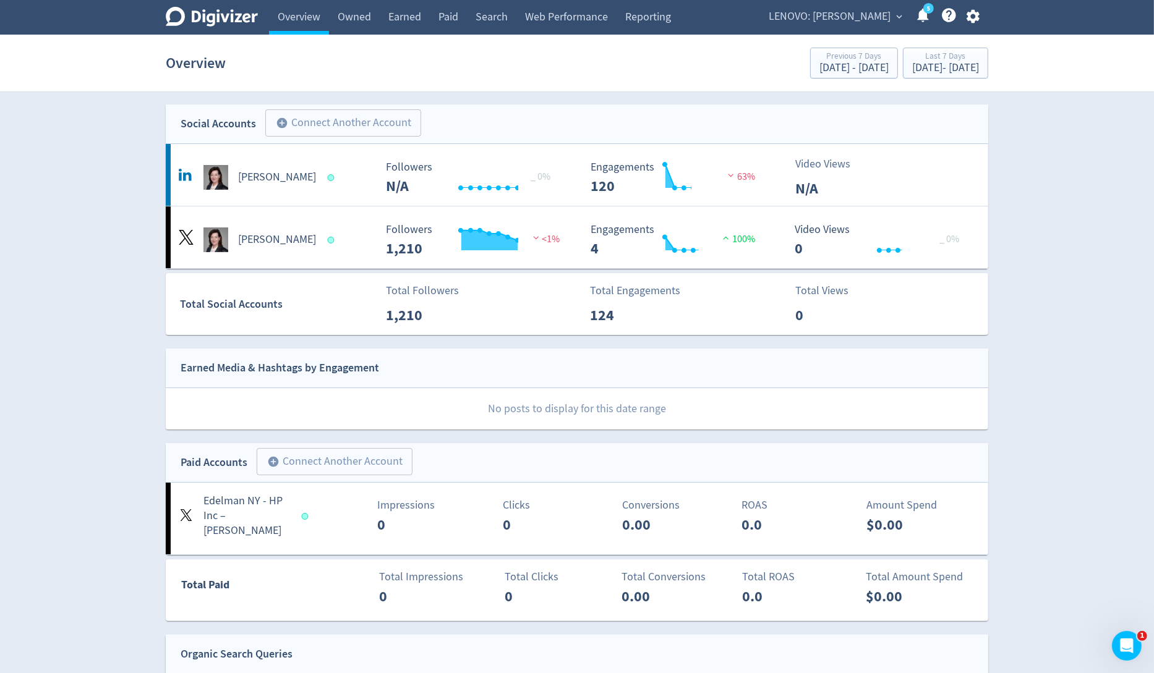
click at [848, 15] on span "LENOVO: [PERSON_NAME]" at bounding box center [830, 17] width 122 height 20
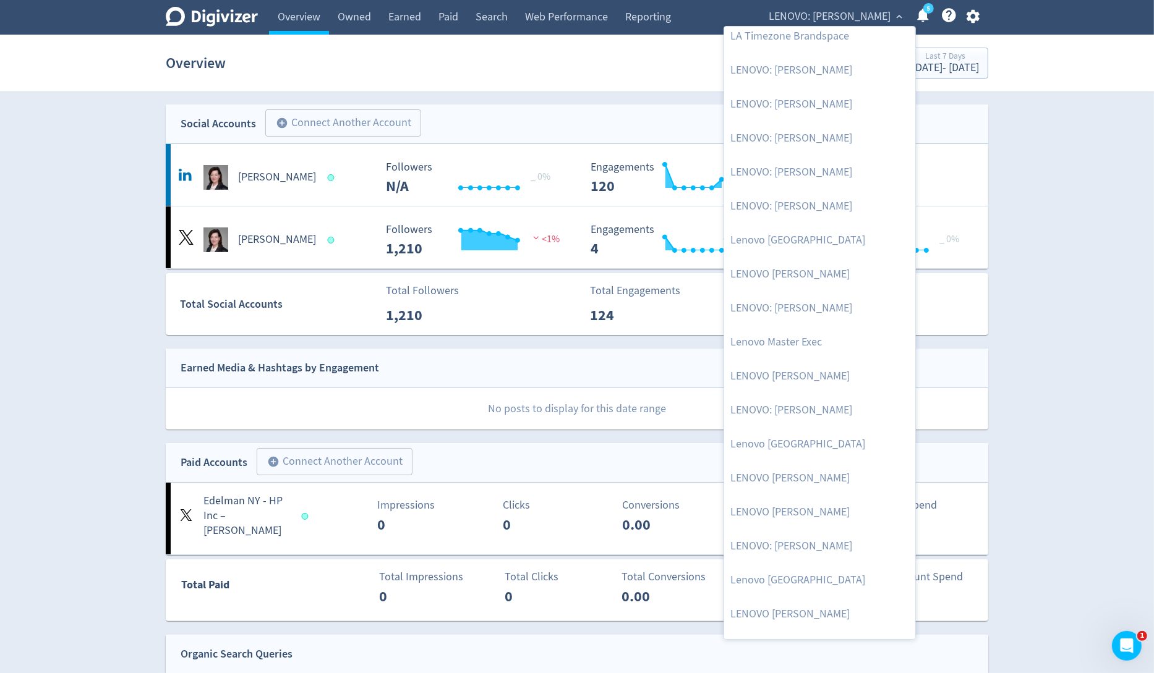
scroll to position [1050, 0]
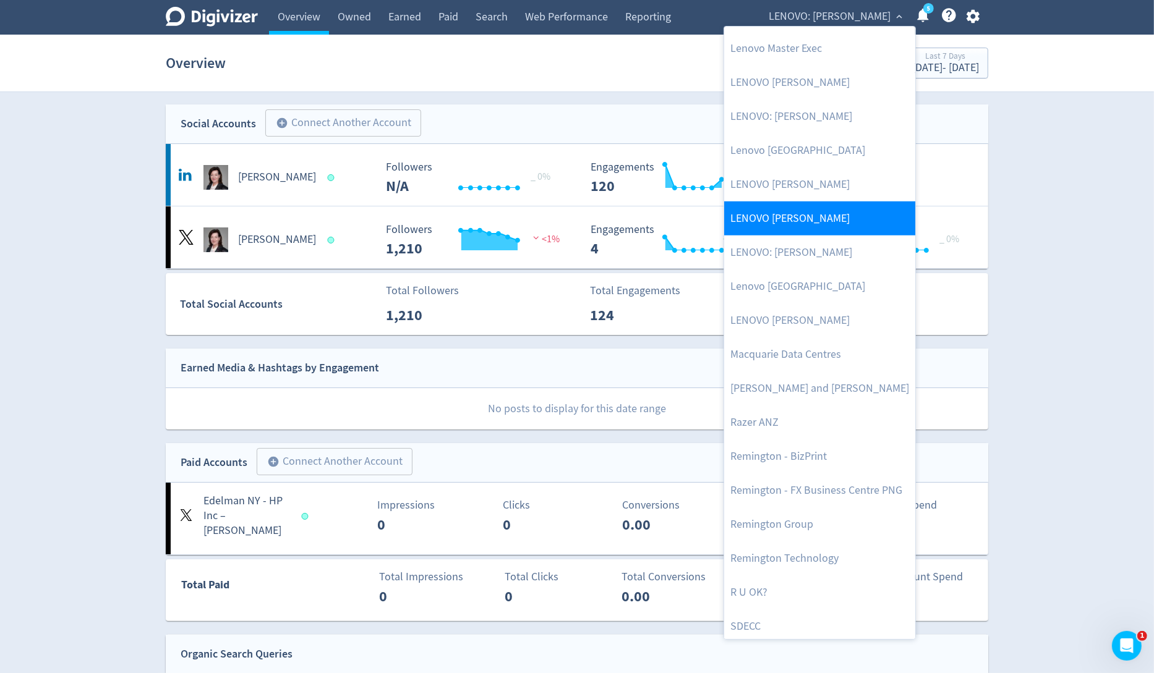
click at [797, 224] on link "LENOVO [PERSON_NAME]" at bounding box center [819, 219] width 191 height 34
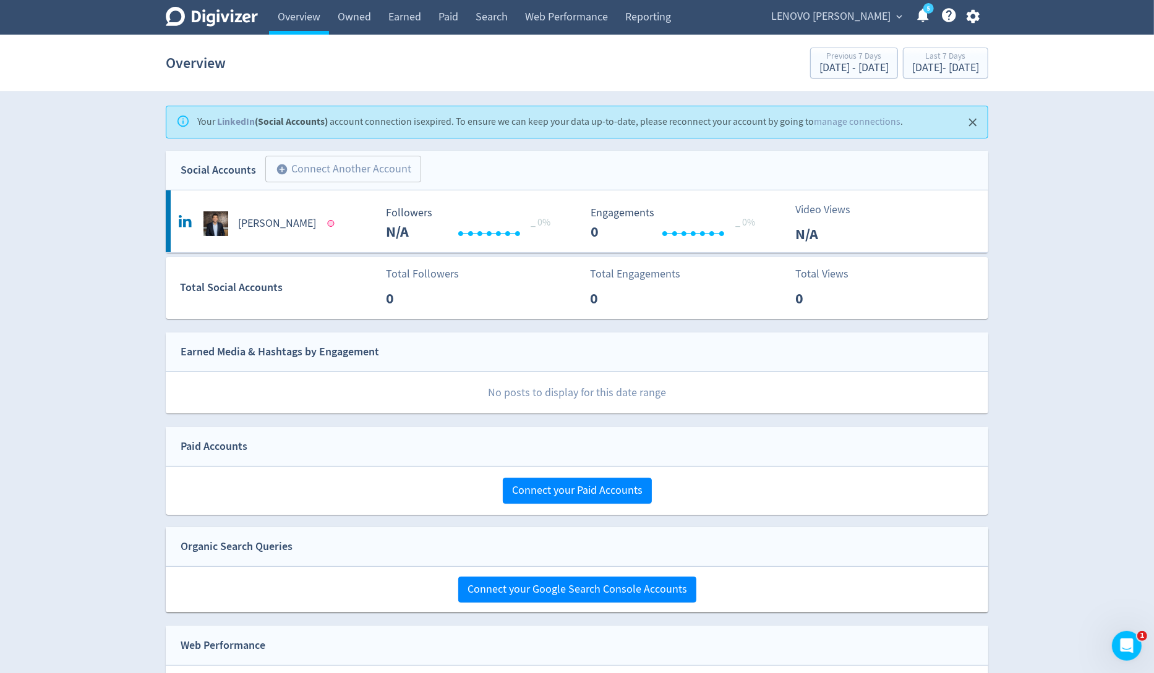
click at [861, 19] on span "LENOVO [PERSON_NAME]" at bounding box center [830, 17] width 119 height 20
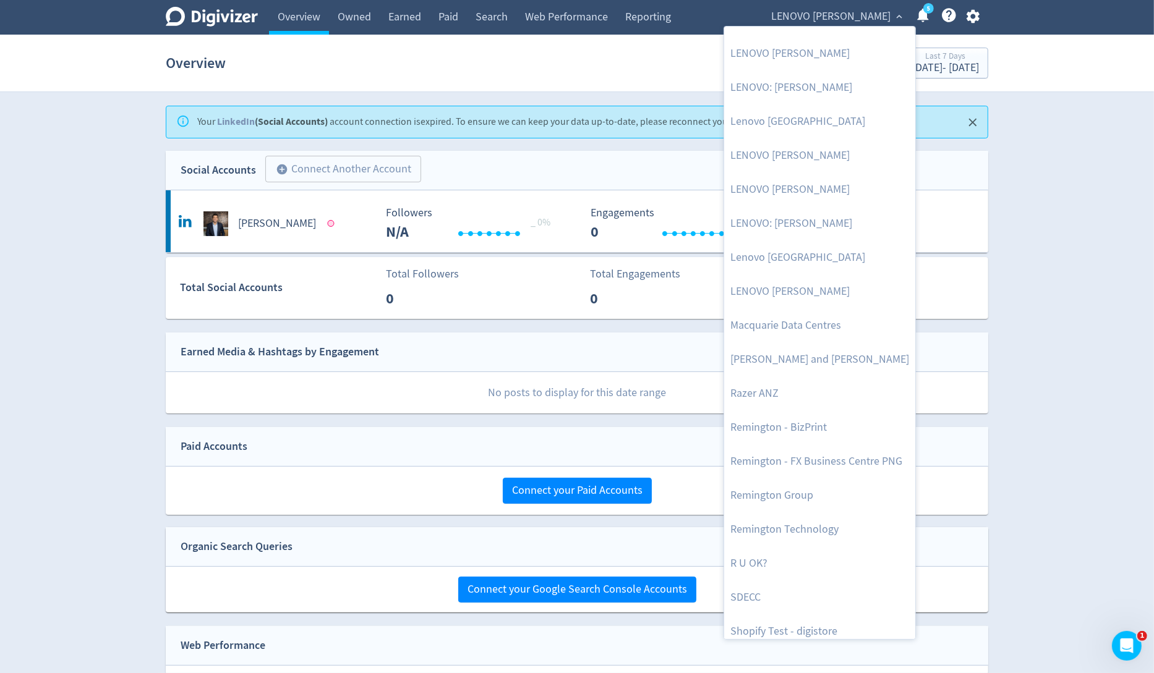
scroll to position [1066, 0]
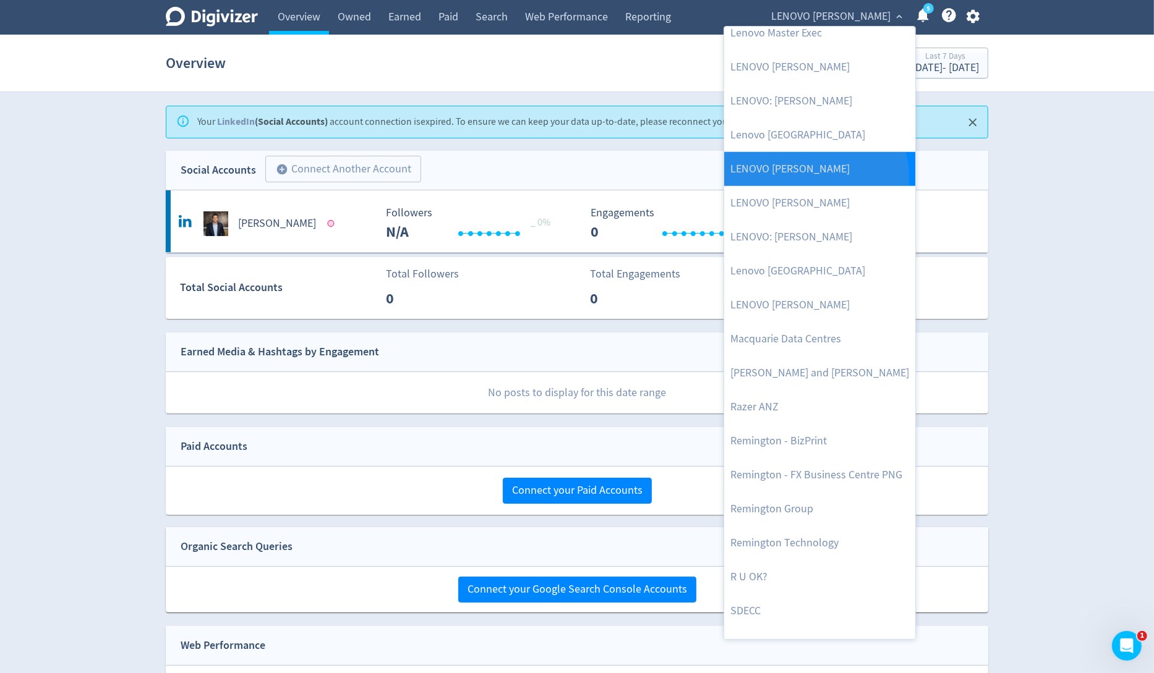
click at [810, 176] on link "LENOVO [PERSON_NAME]" at bounding box center [819, 169] width 191 height 34
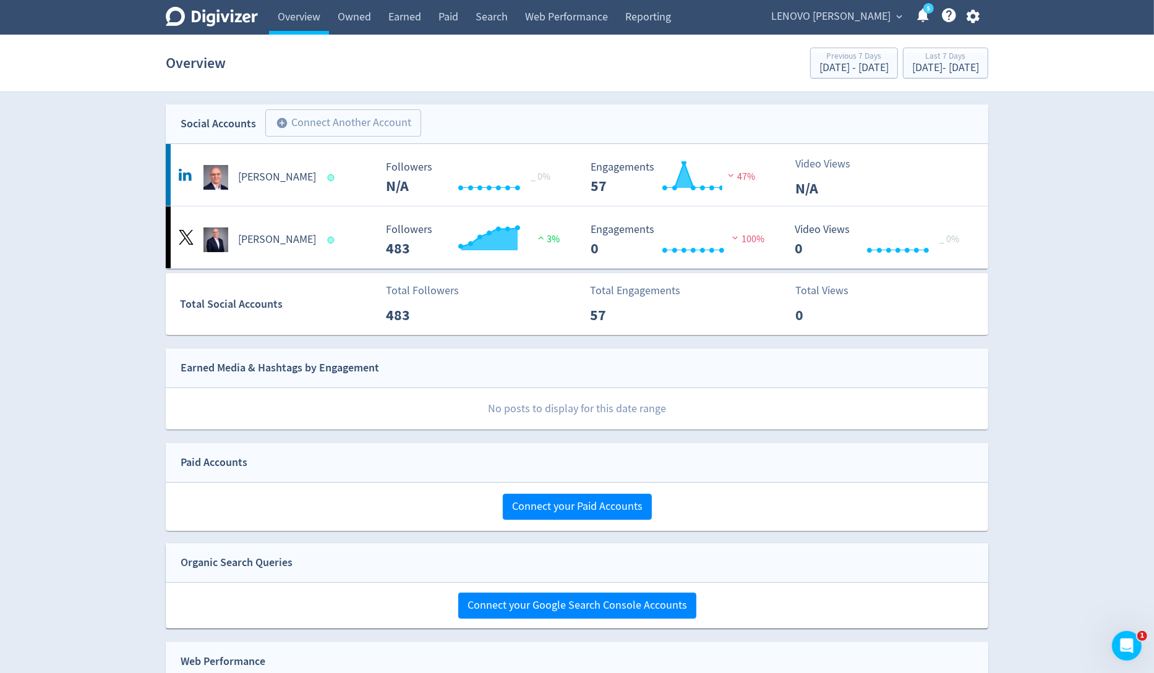
click at [847, 18] on span "LENOVO [PERSON_NAME]" at bounding box center [830, 17] width 119 height 20
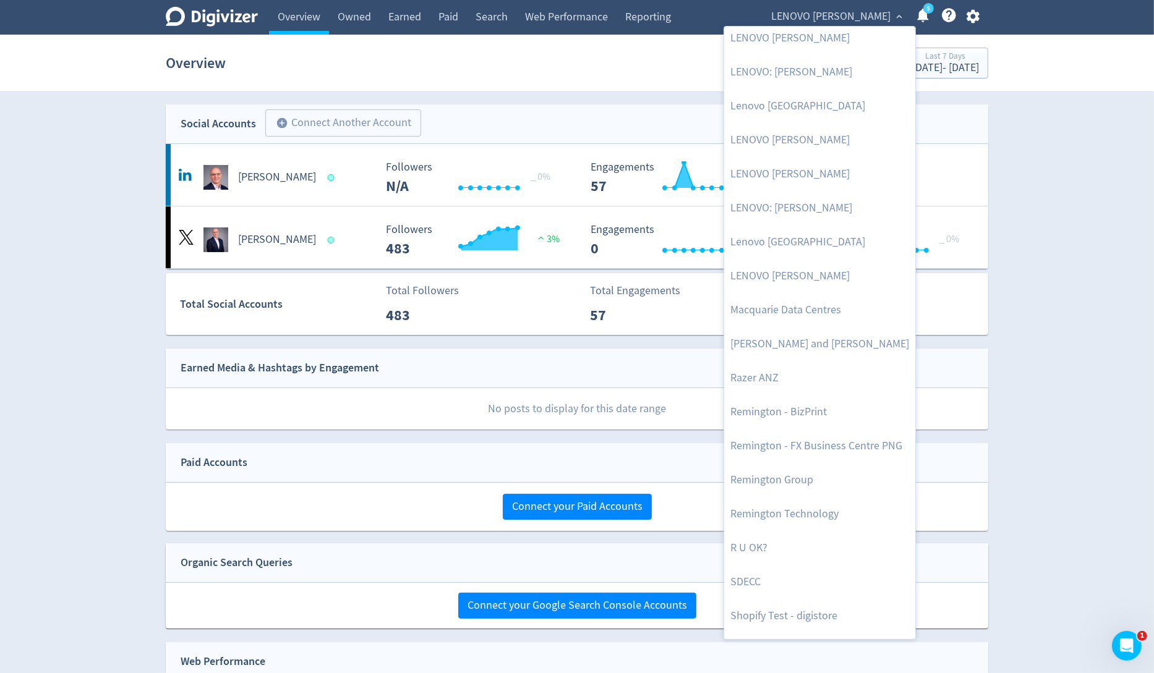
scroll to position [1223, 0]
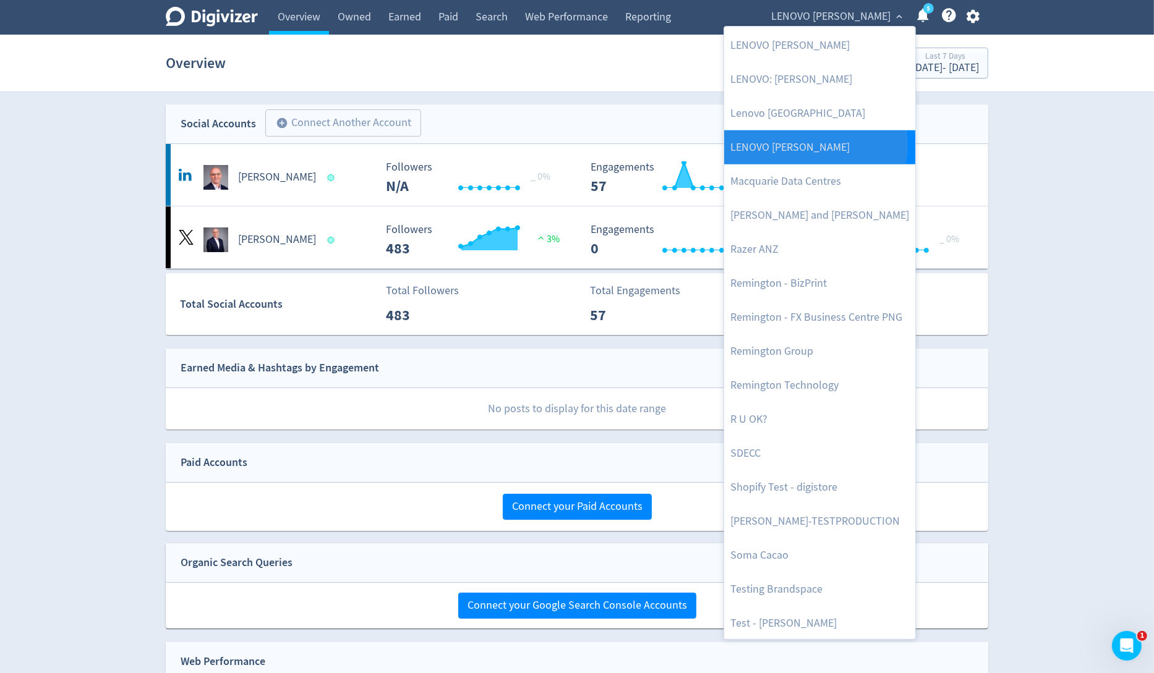
click at [804, 144] on link "LENOVO [PERSON_NAME]" at bounding box center [819, 147] width 191 height 34
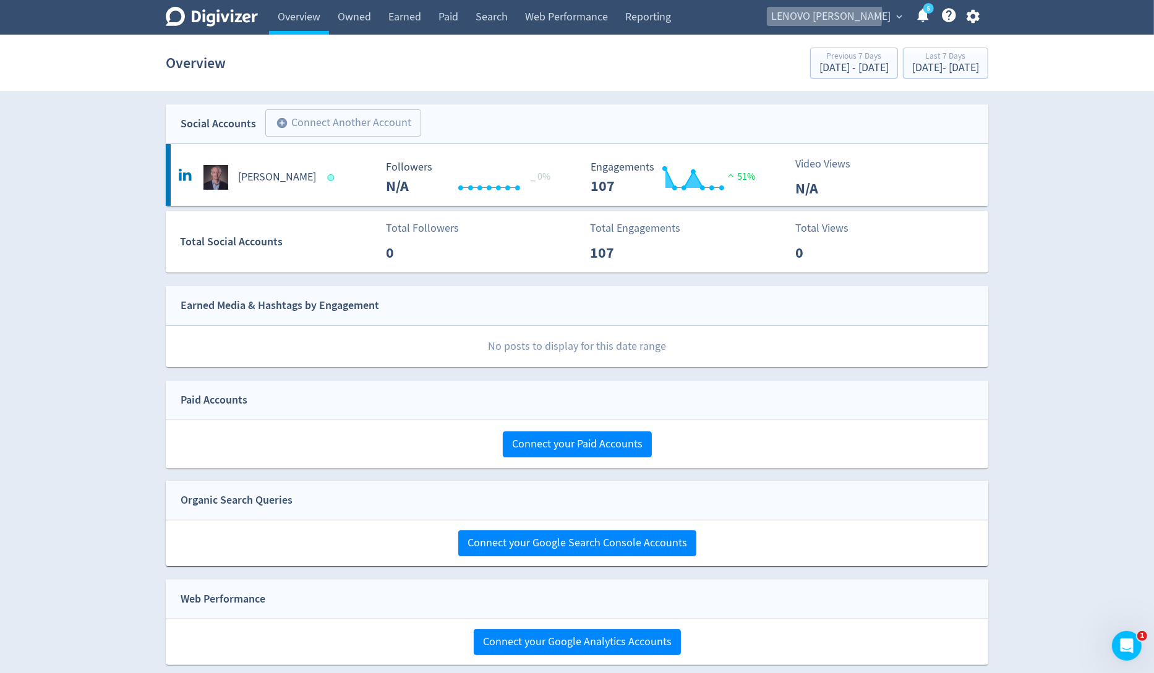
click at [851, 15] on span "LENOVO [PERSON_NAME]" at bounding box center [830, 17] width 119 height 20
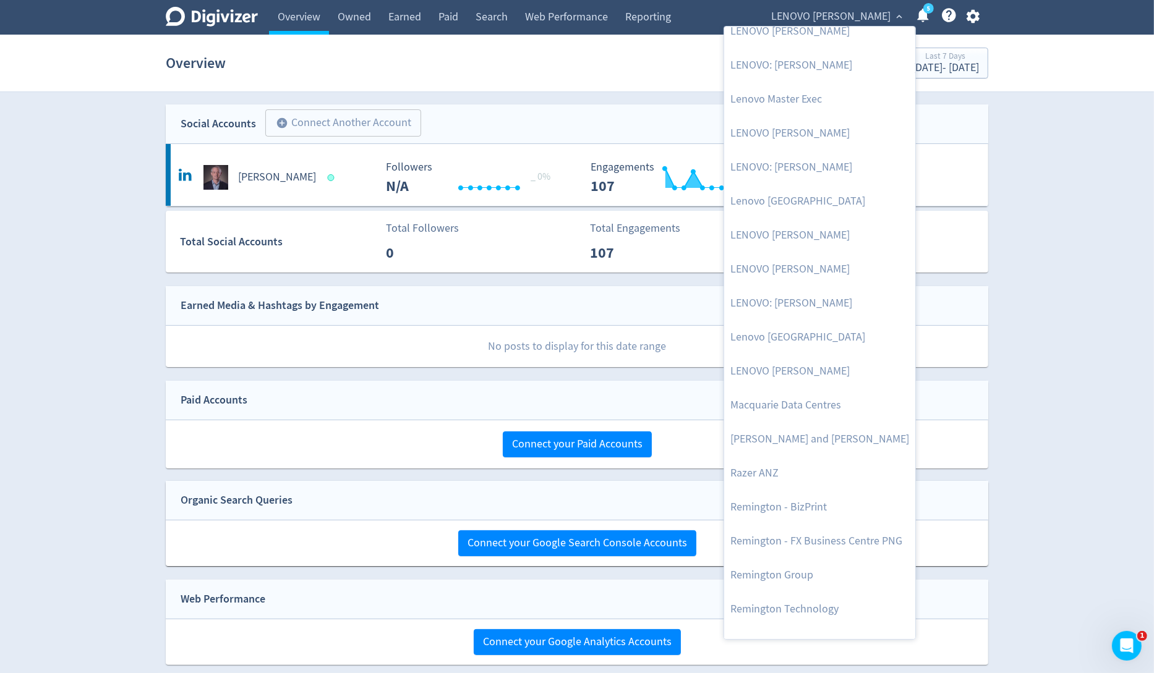
scroll to position [1007, 0]
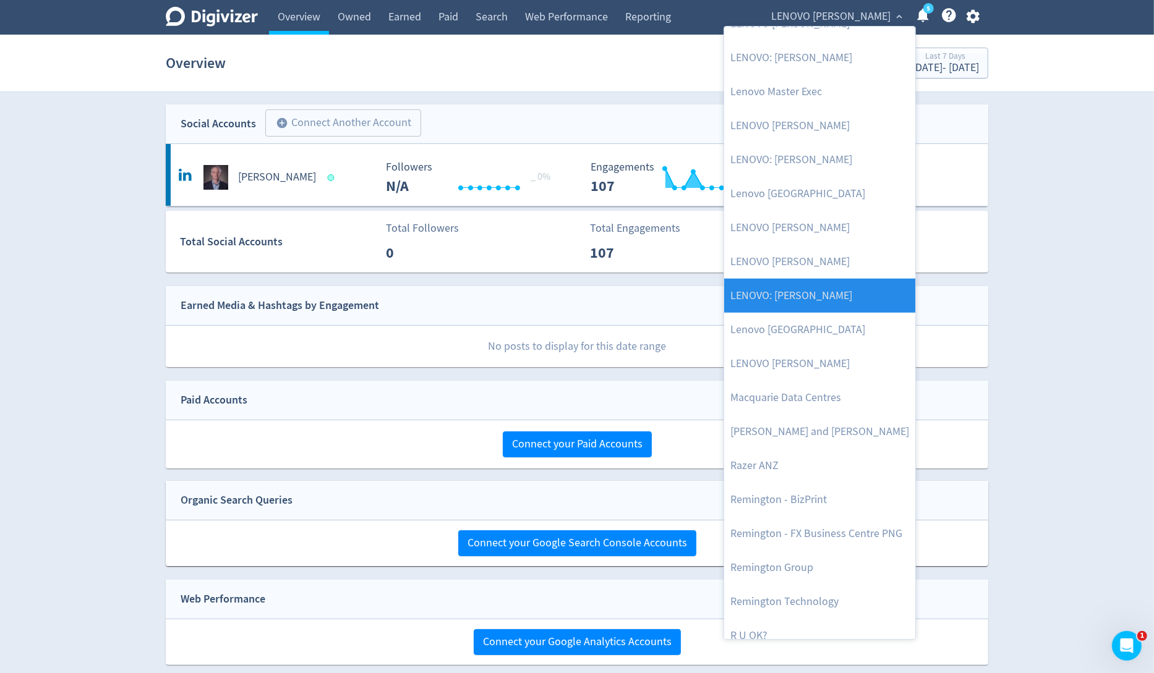
click at [826, 283] on link "LENOVO: [PERSON_NAME]" at bounding box center [819, 296] width 191 height 34
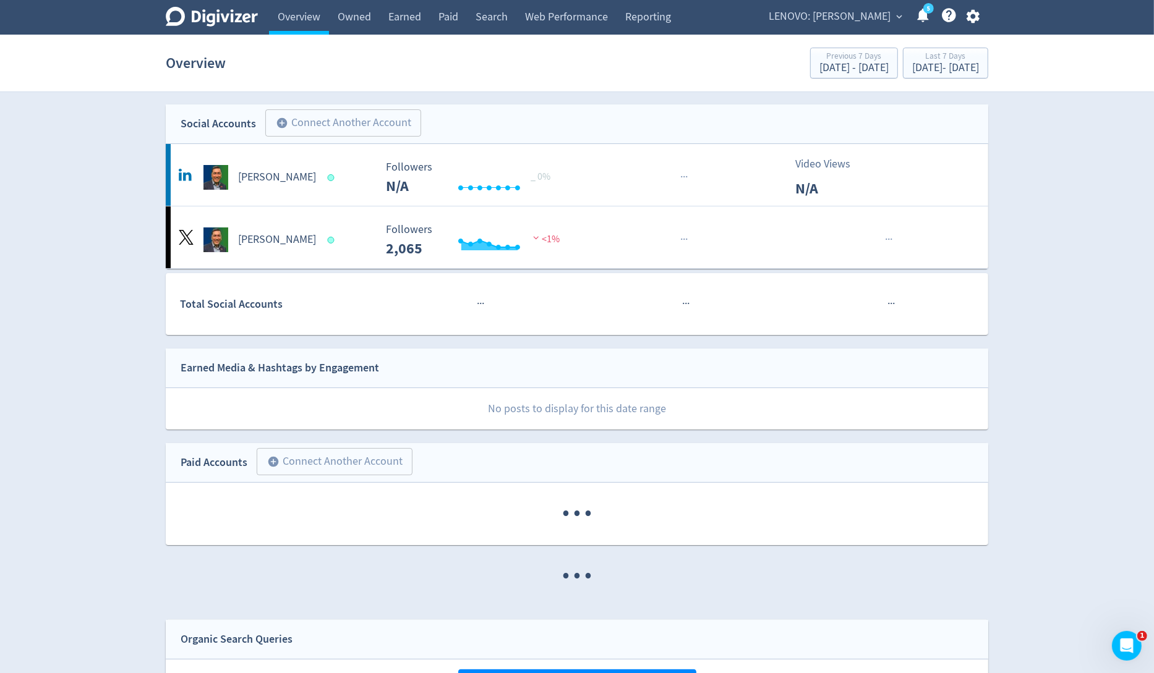
click at [844, 27] on div "LENOVO: Sumir Bhatia expand_more 5 Help Center - Searchable support on using Di…" at bounding box center [871, 17] width 233 height 35
click at [844, 16] on span "LENOVO: [PERSON_NAME]" at bounding box center [830, 17] width 122 height 20
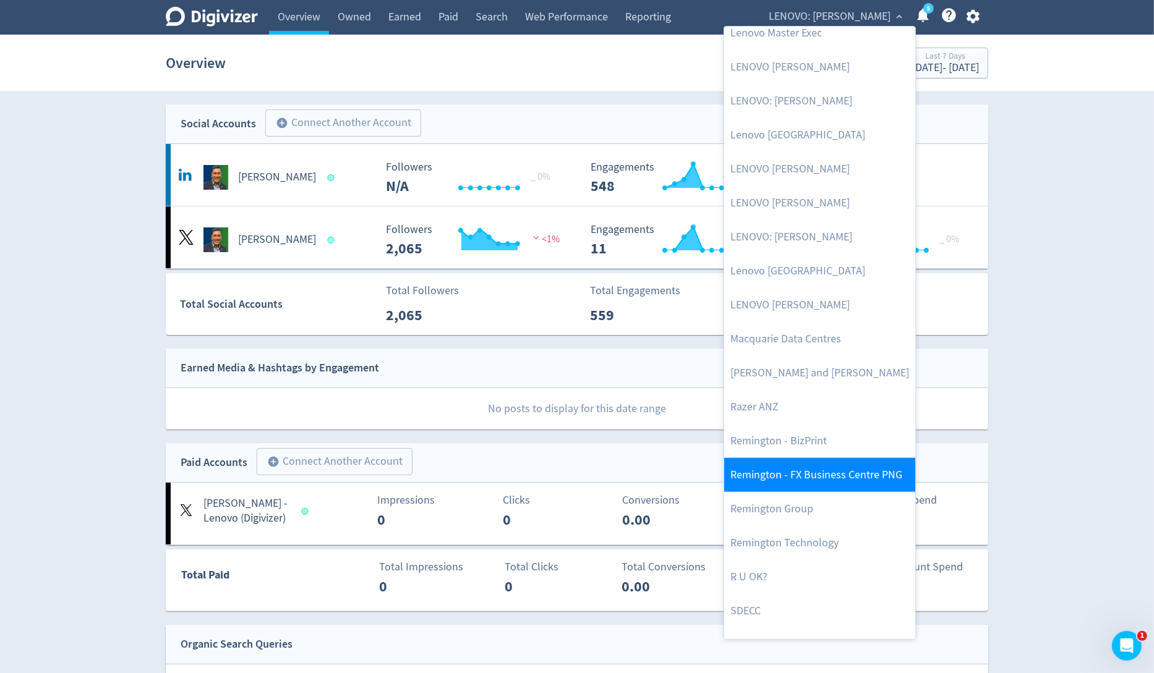
scroll to position [1108, 0]
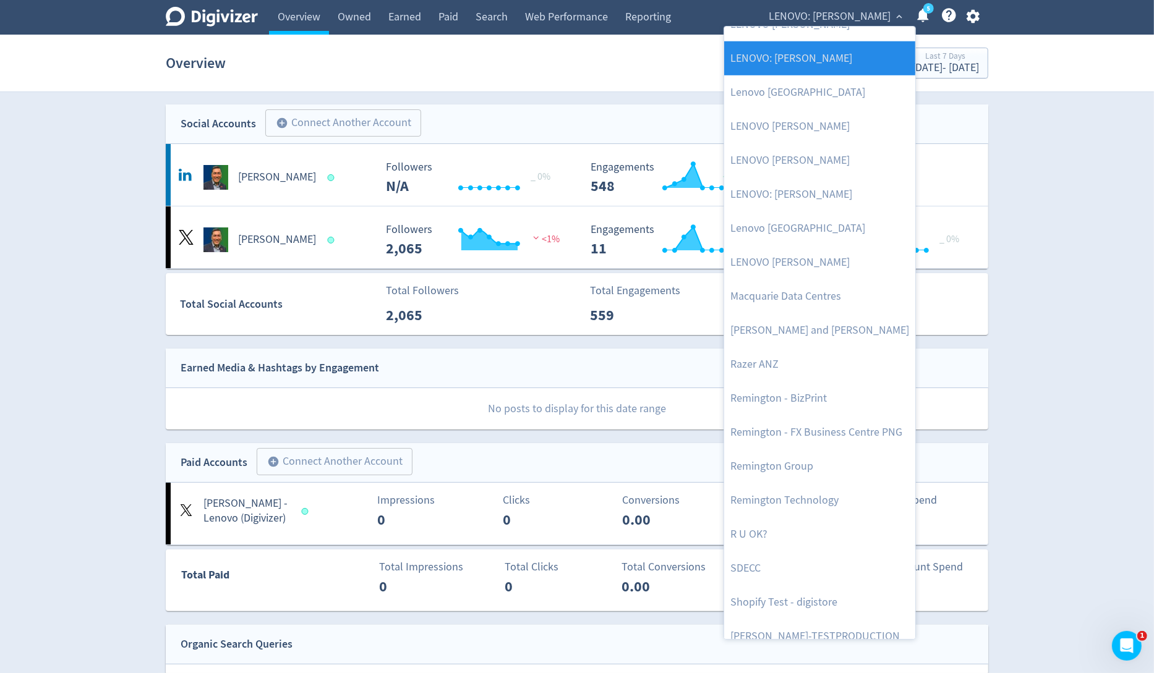
click at [824, 67] on link "LENOVO: [PERSON_NAME]" at bounding box center [819, 58] width 191 height 34
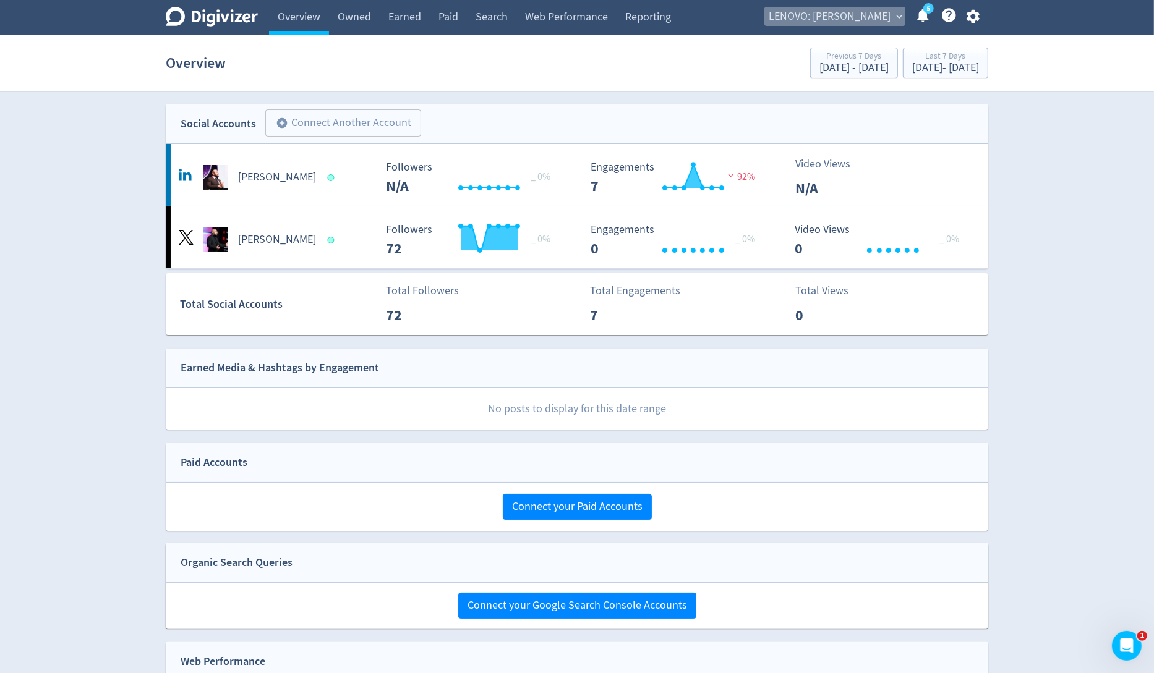
click at [875, 17] on span "LENOVO: [PERSON_NAME]" at bounding box center [830, 17] width 122 height 20
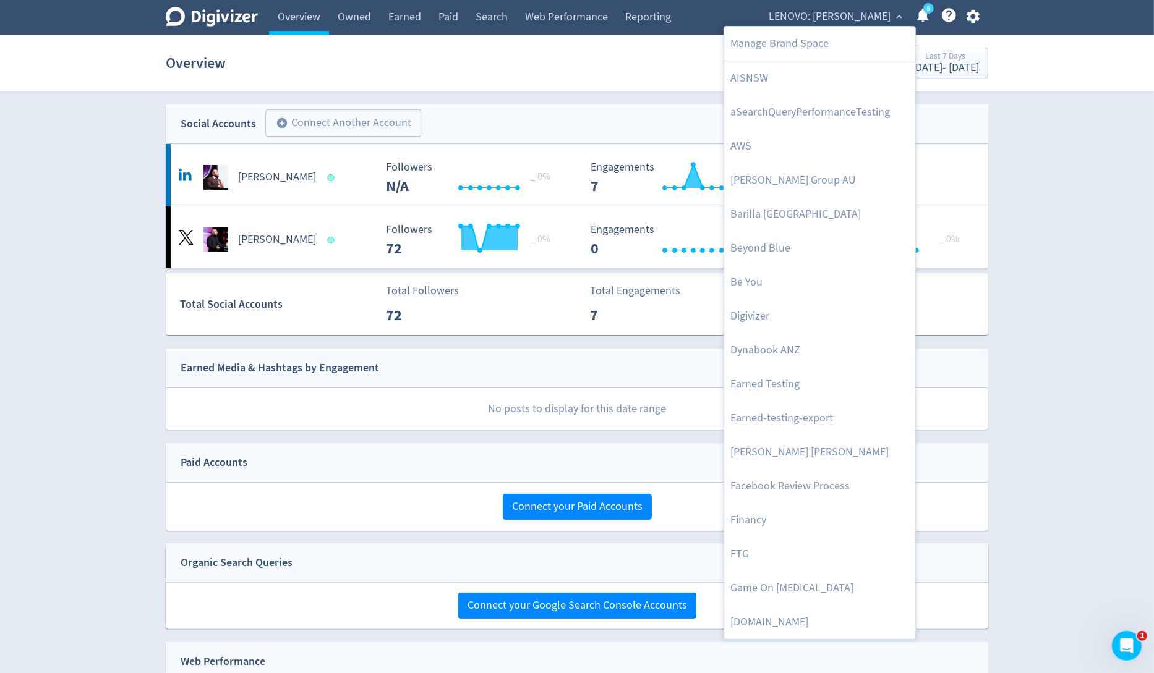
click at [1041, 184] on div at bounding box center [577, 336] width 1154 height 673
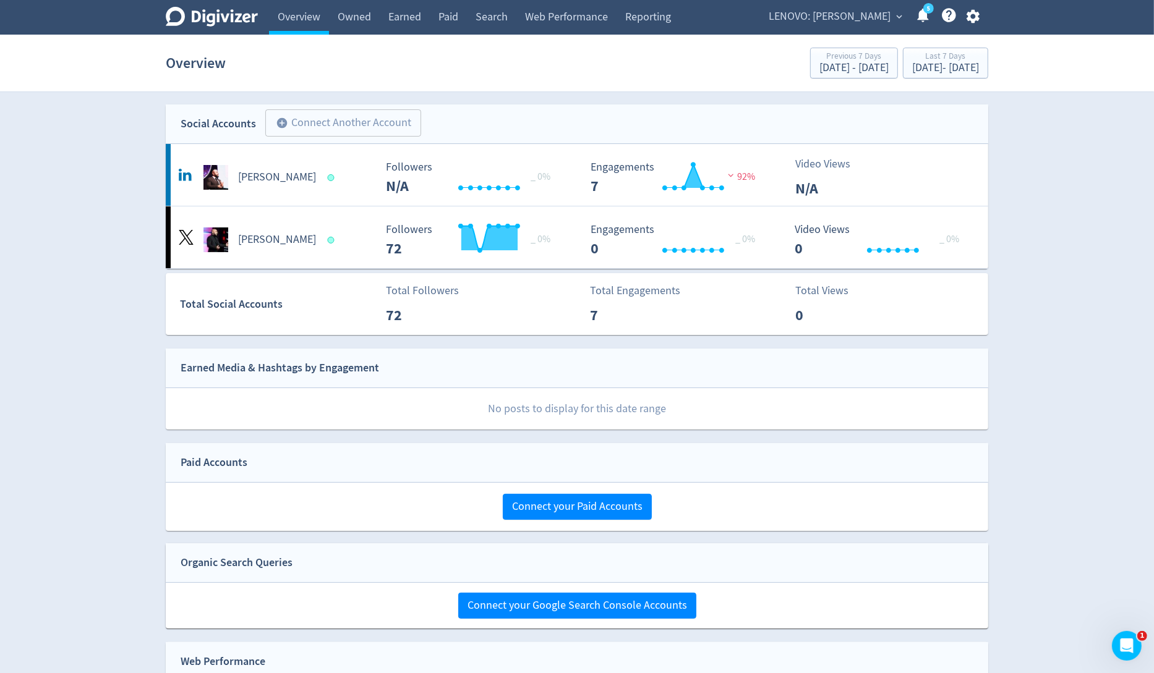
click at [851, 12] on span "LENOVO: [PERSON_NAME]" at bounding box center [830, 17] width 122 height 20
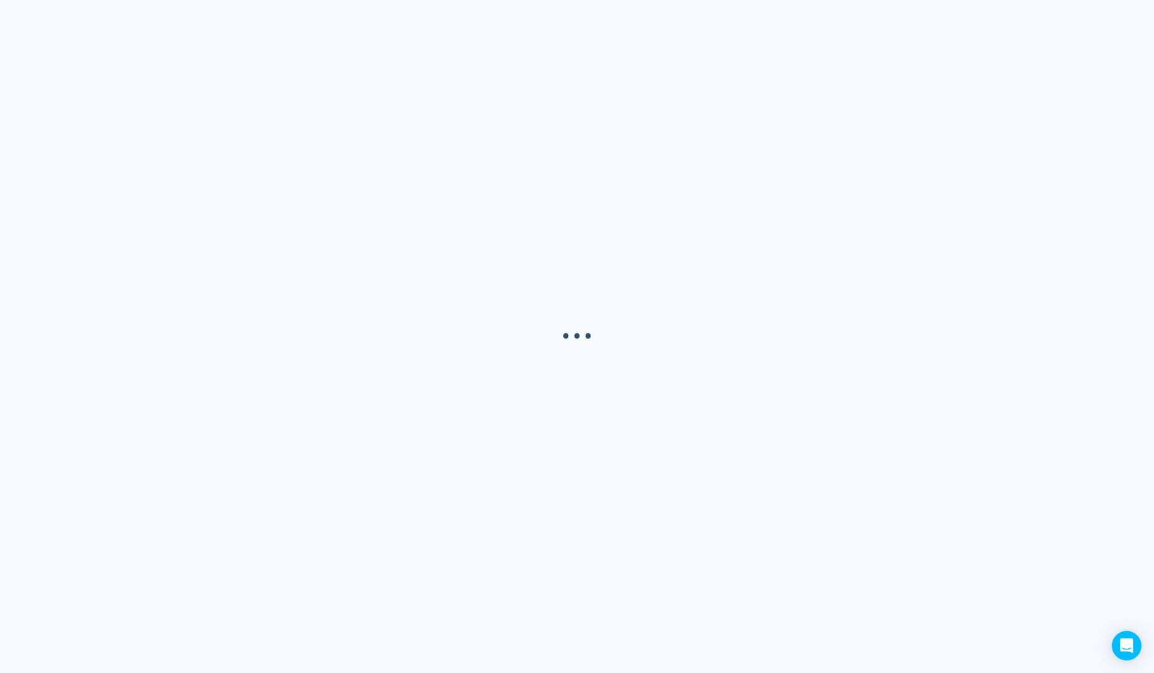
select select "USER"
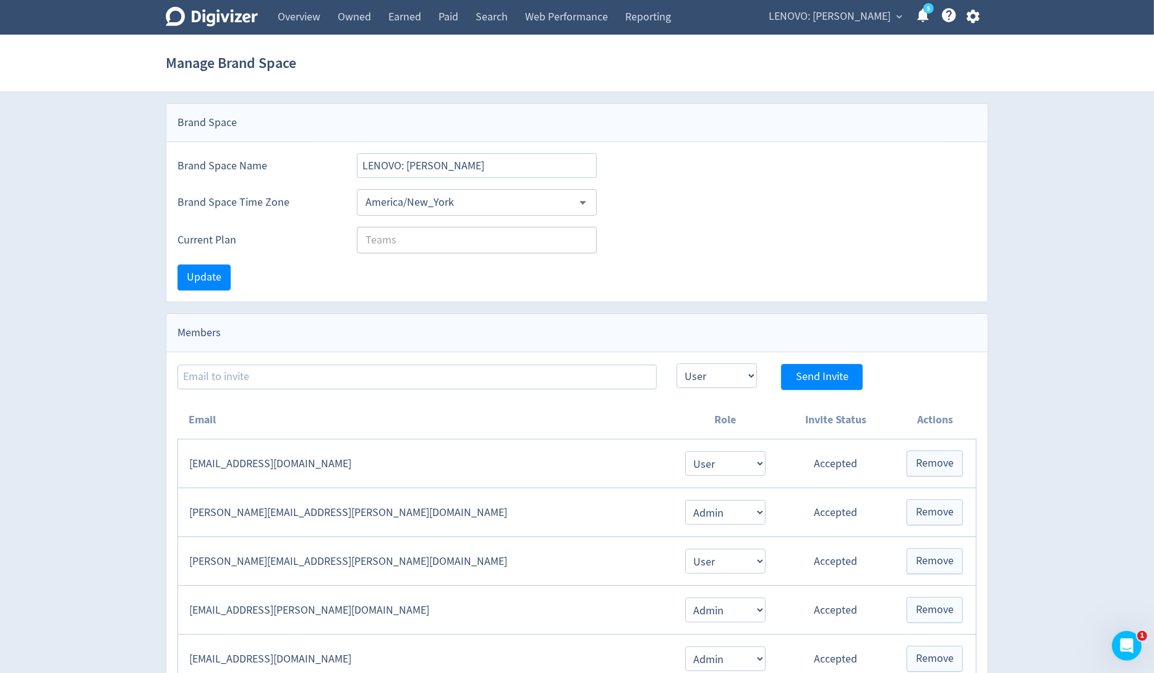
click at [819, 20] on span "LENOVO: [PERSON_NAME]" at bounding box center [830, 17] width 122 height 20
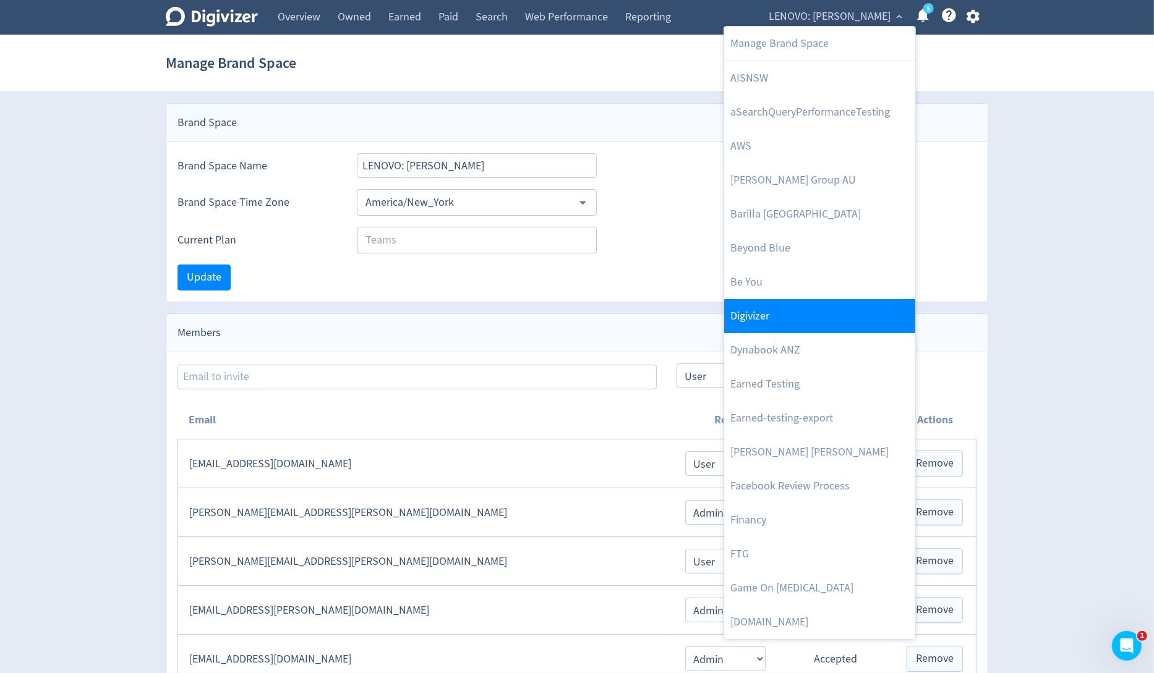
click at [795, 314] on link "Digivizer" at bounding box center [819, 316] width 191 height 34
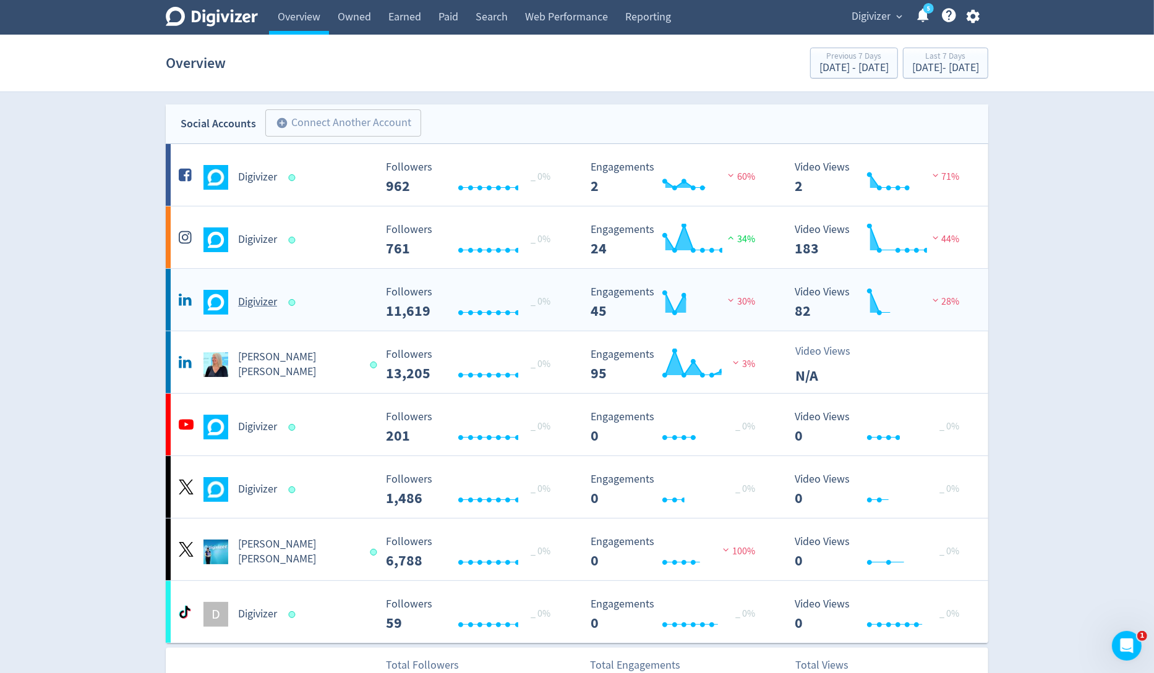
click at [259, 307] on h5 "Digivizer" at bounding box center [257, 302] width 39 height 15
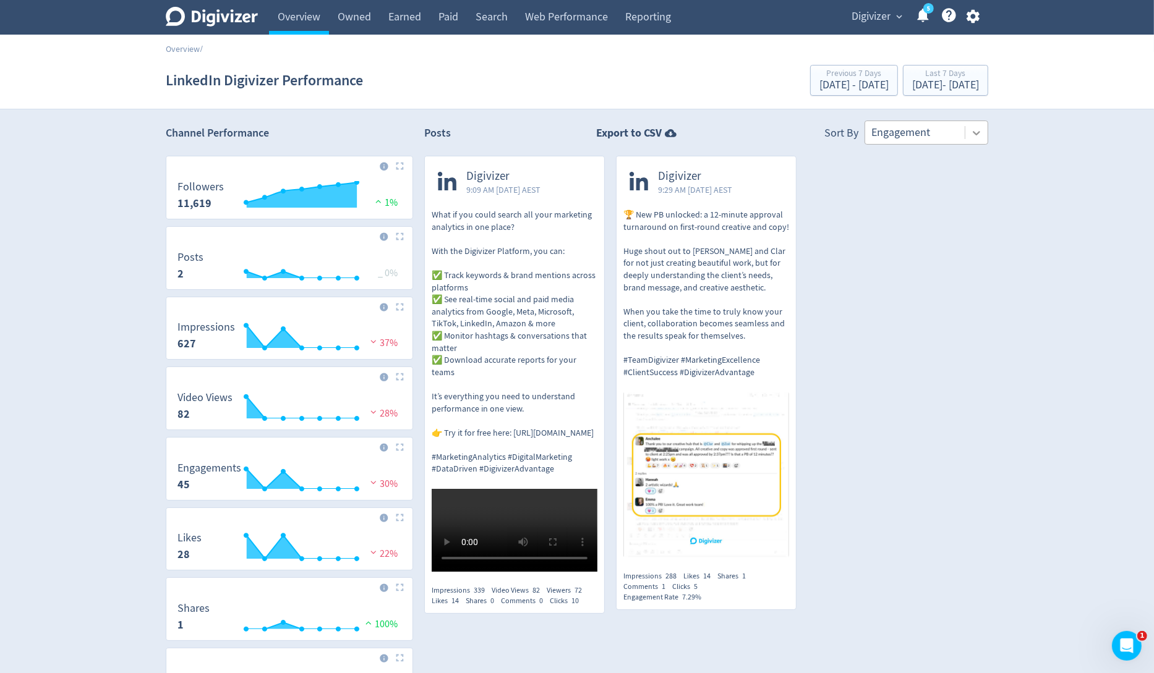
click at [977, 139] on div at bounding box center [976, 133] width 22 height 22
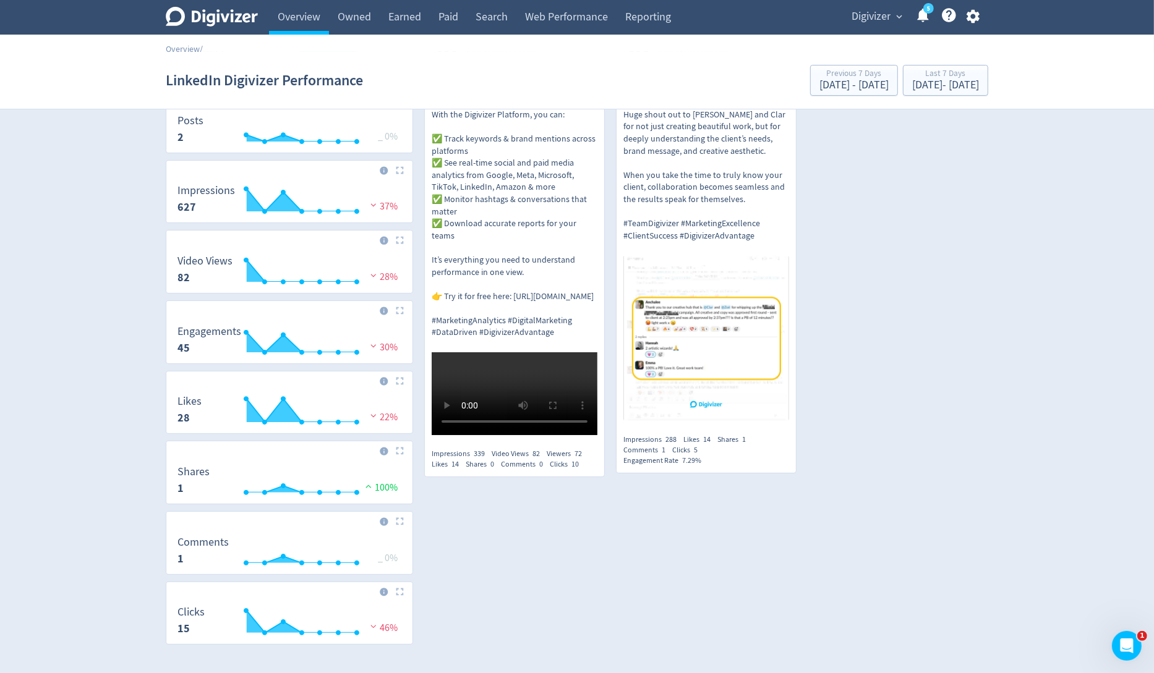
scroll to position [138, 0]
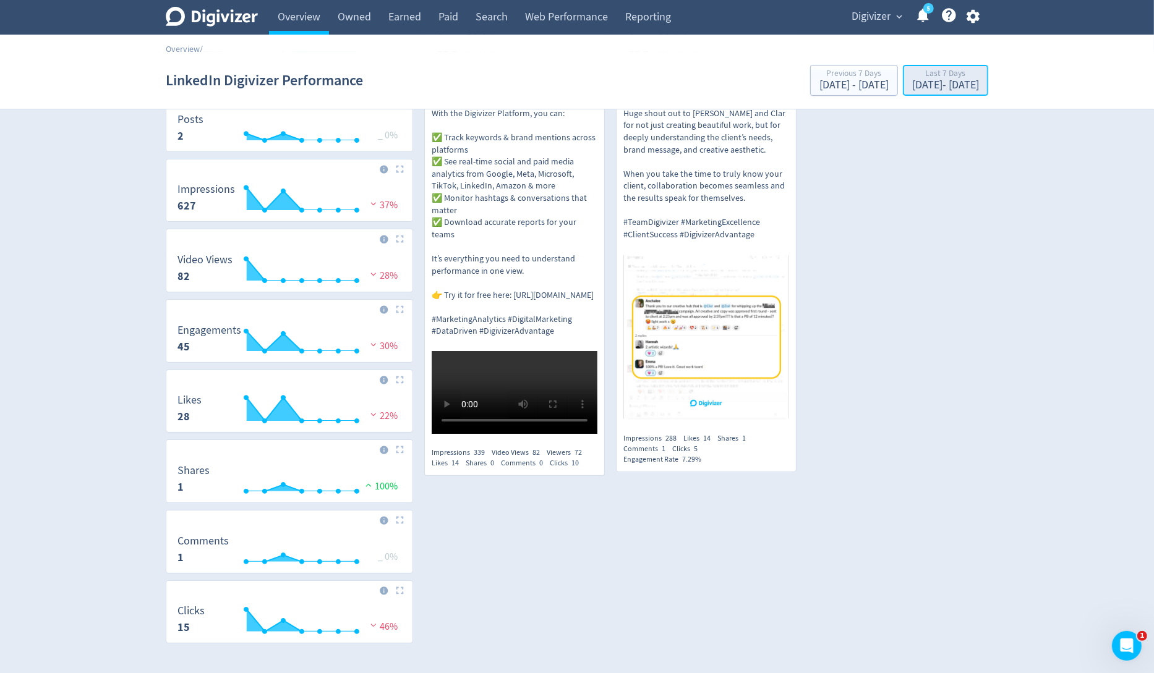
click at [920, 75] on div "Last 7 Days" at bounding box center [945, 74] width 67 height 11
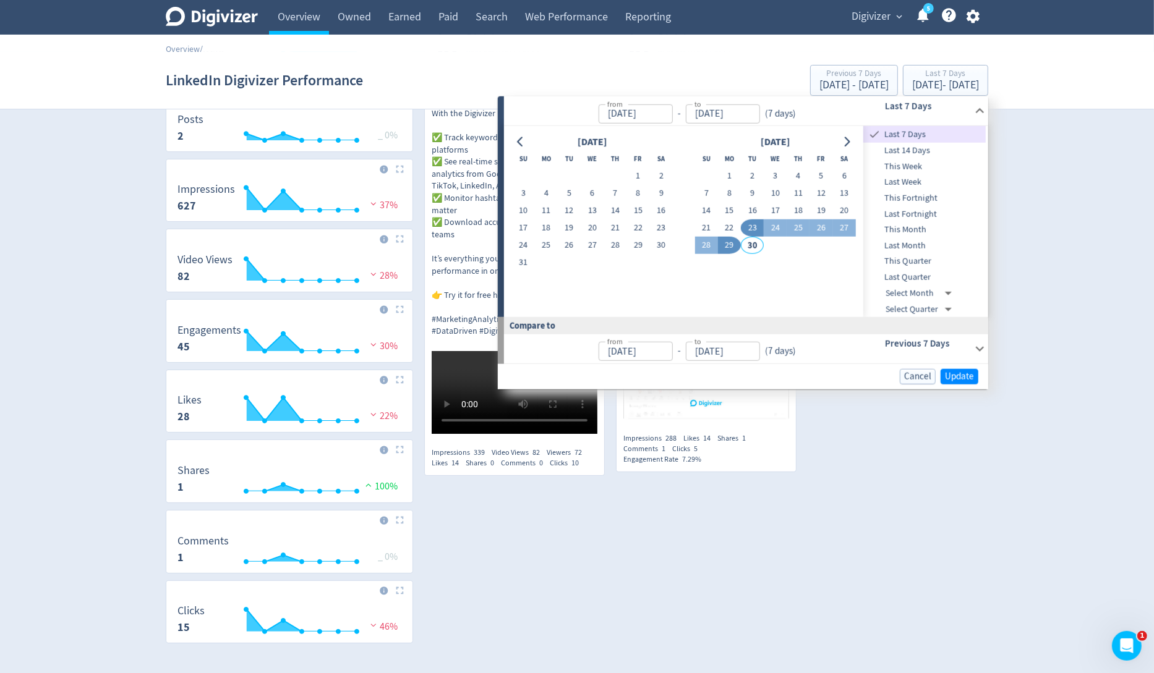
click at [917, 165] on span "This Week" at bounding box center [924, 167] width 122 height 14
type input "Sep 28, 2025"
type input "Sep 25, 2025"
type input "Sep 27, 2025"
click at [958, 380] on span "Update" at bounding box center [959, 376] width 29 height 9
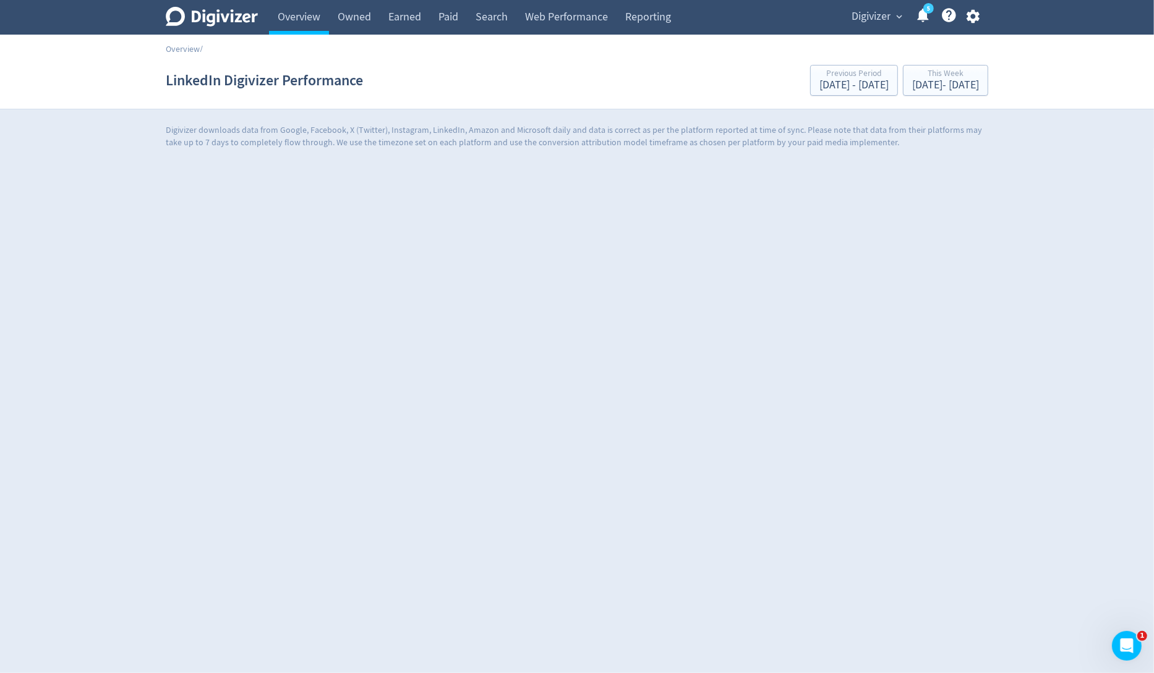
scroll to position [0, 0]
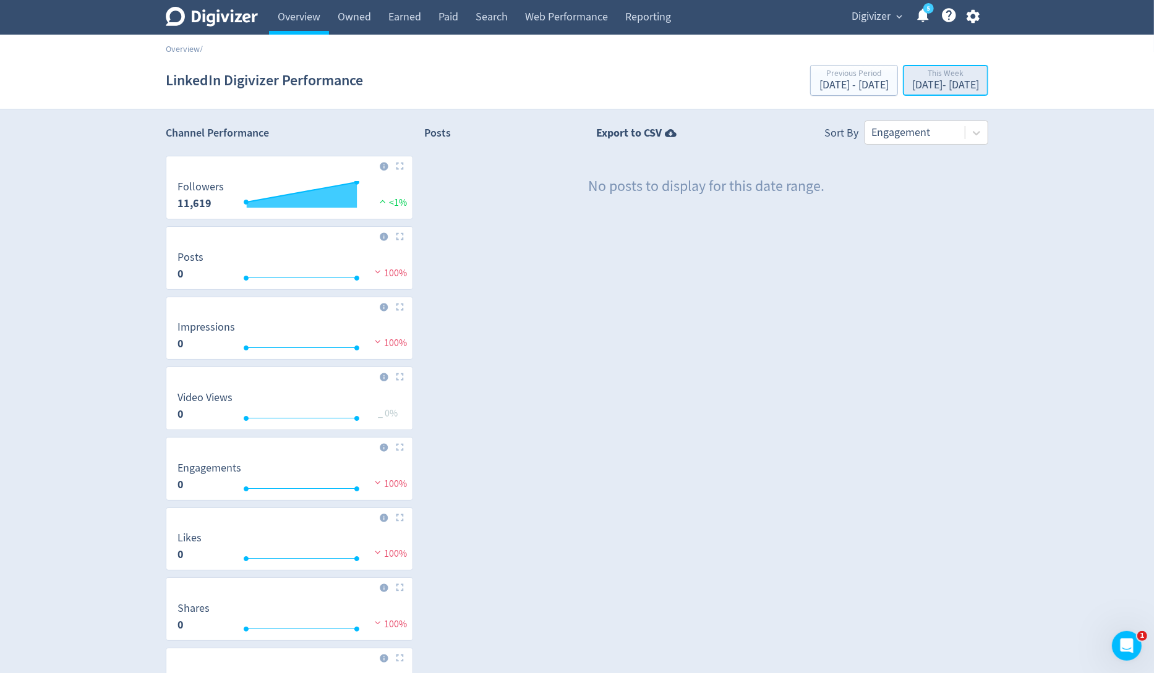
click at [966, 82] on div "Sep 28, 2025 - Sep 29, 2025" at bounding box center [945, 85] width 67 height 11
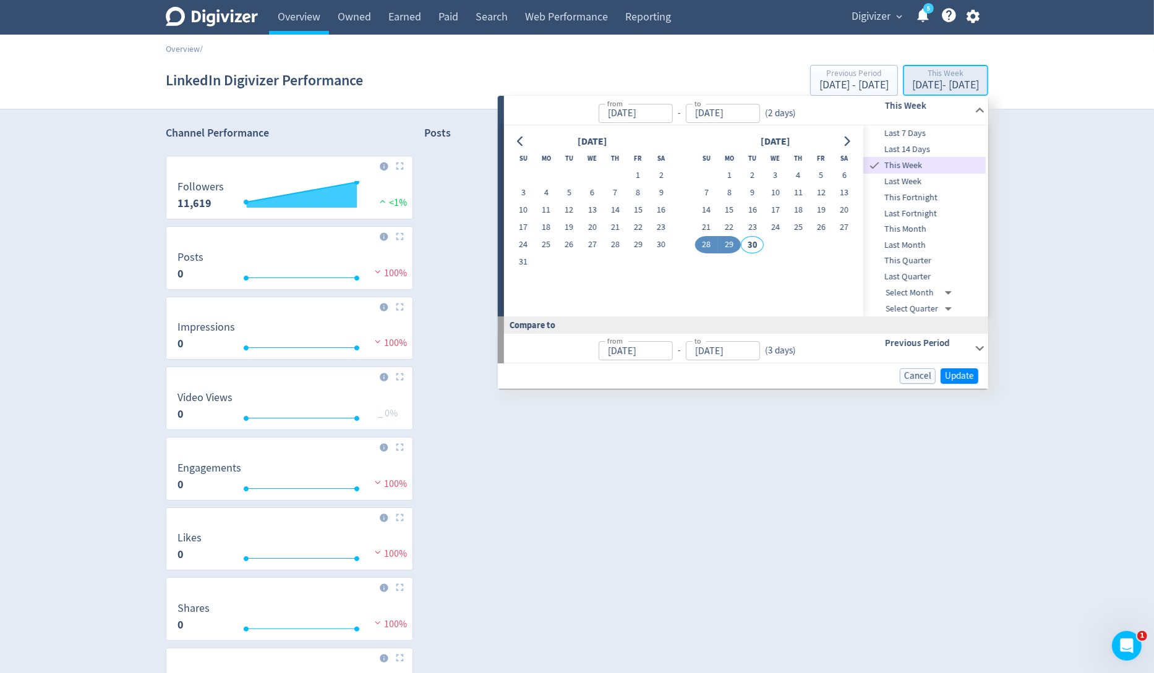
type input "Sep 28, 2025"
type input "[DATE]"
type input "Sep 25, 2025"
type input "Sep 27, 2025"
click at [926, 177] on span "Last Week" at bounding box center [924, 182] width 122 height 14
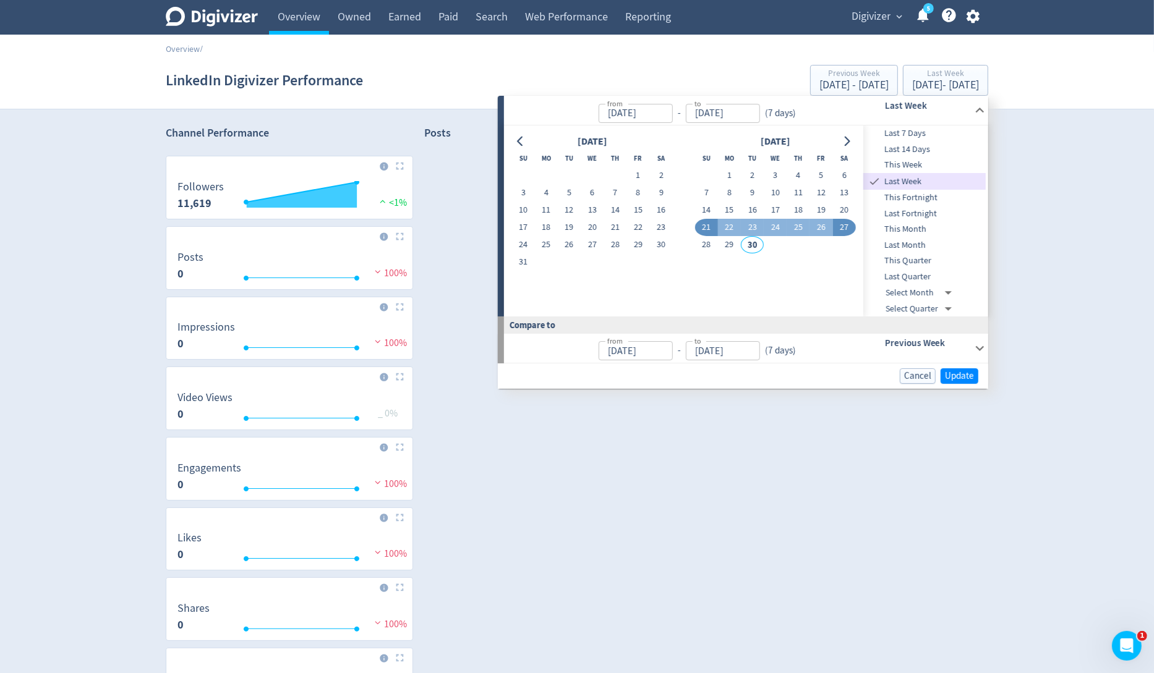
type input "Sep 21, 2025"
type input "Sep 27, 2025"
type input "Sep 14, 2025"
type input "Sep 20, 2025"
click at [972, 379] on span "Update" at bounding box center [959, 376] width 29 height 9
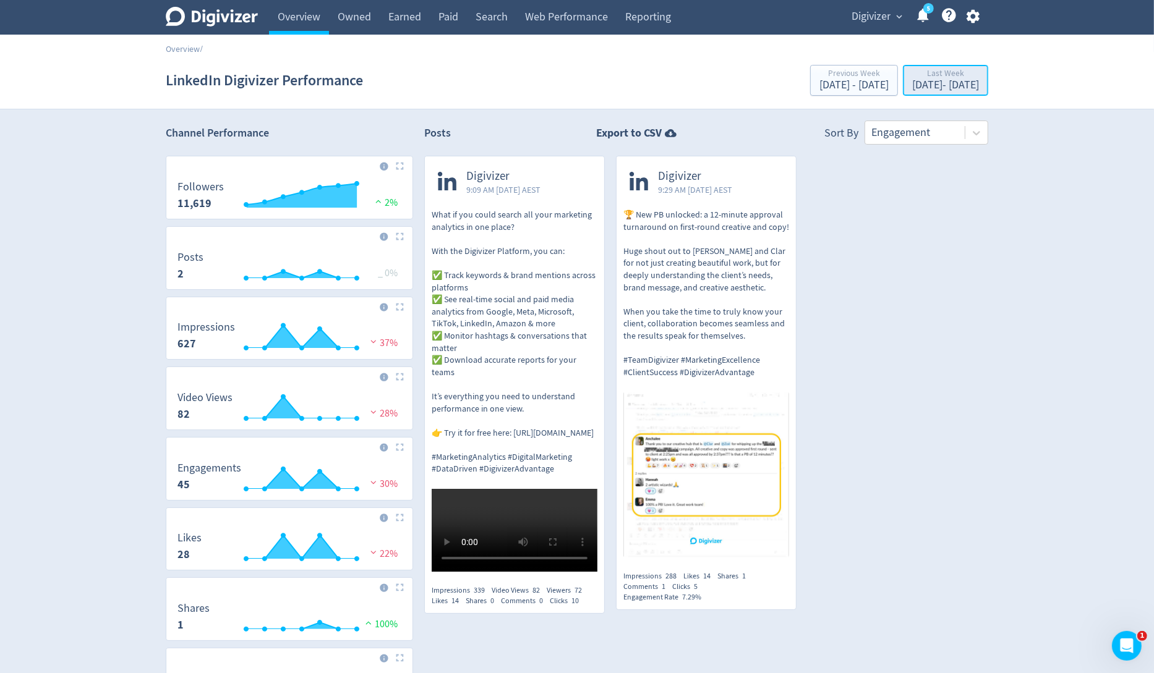
click at [962, 79] on div "Last Week" at bounding box center [945, 74] width 67 height 11
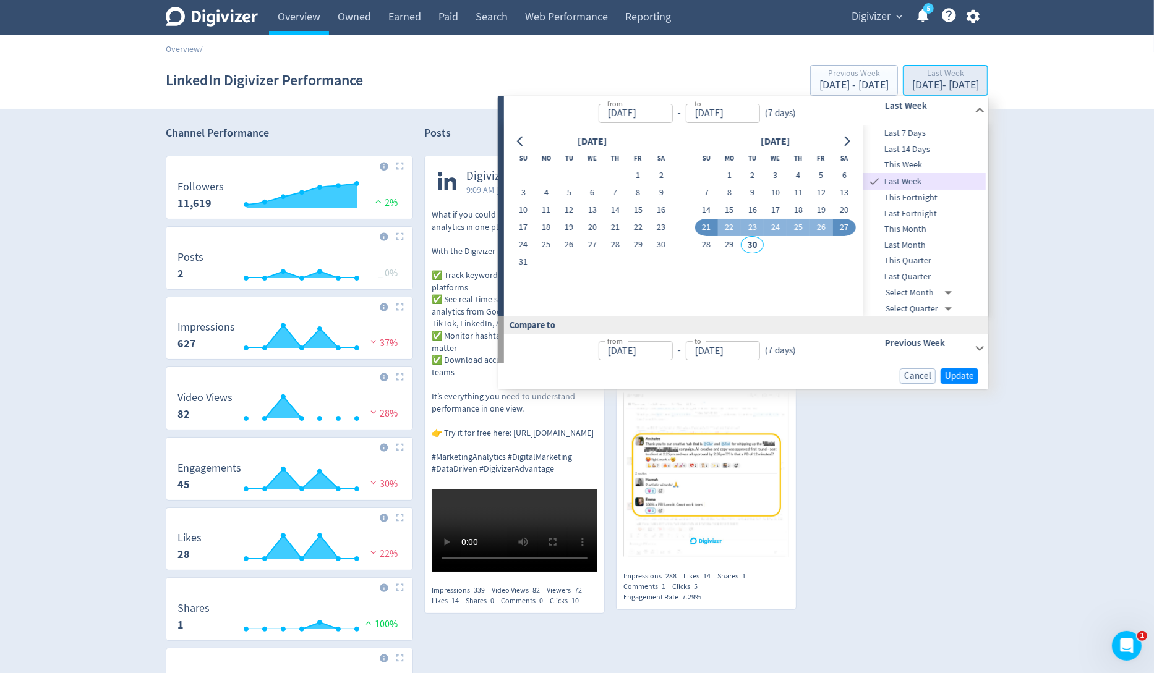
type input "Sep 21, 2025"
type input "Sep 27, 2025"
type input "Sep 14, 2025"
type input "Sep 20, 2025"
click at [926, 241] on span "Last Month" at bounding box center [924, 246] width 122 height 14
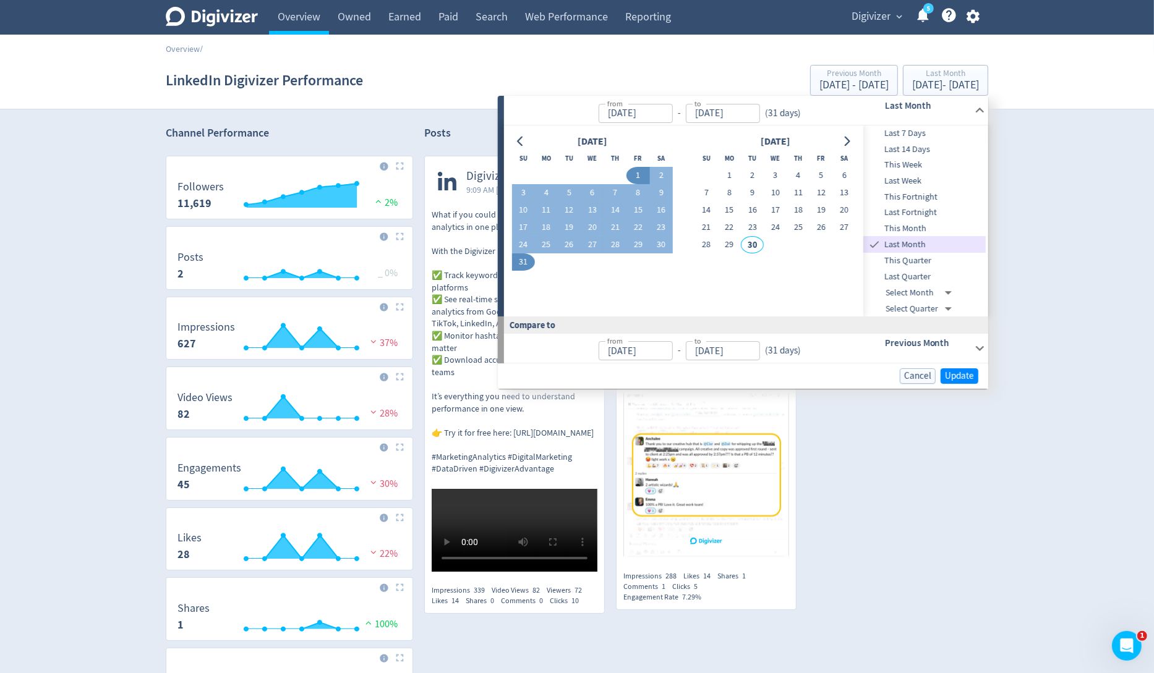
type input "[DATE]"
click at [953, 372] on span "Update" at bounding box center [959, 376] width 29 height 9
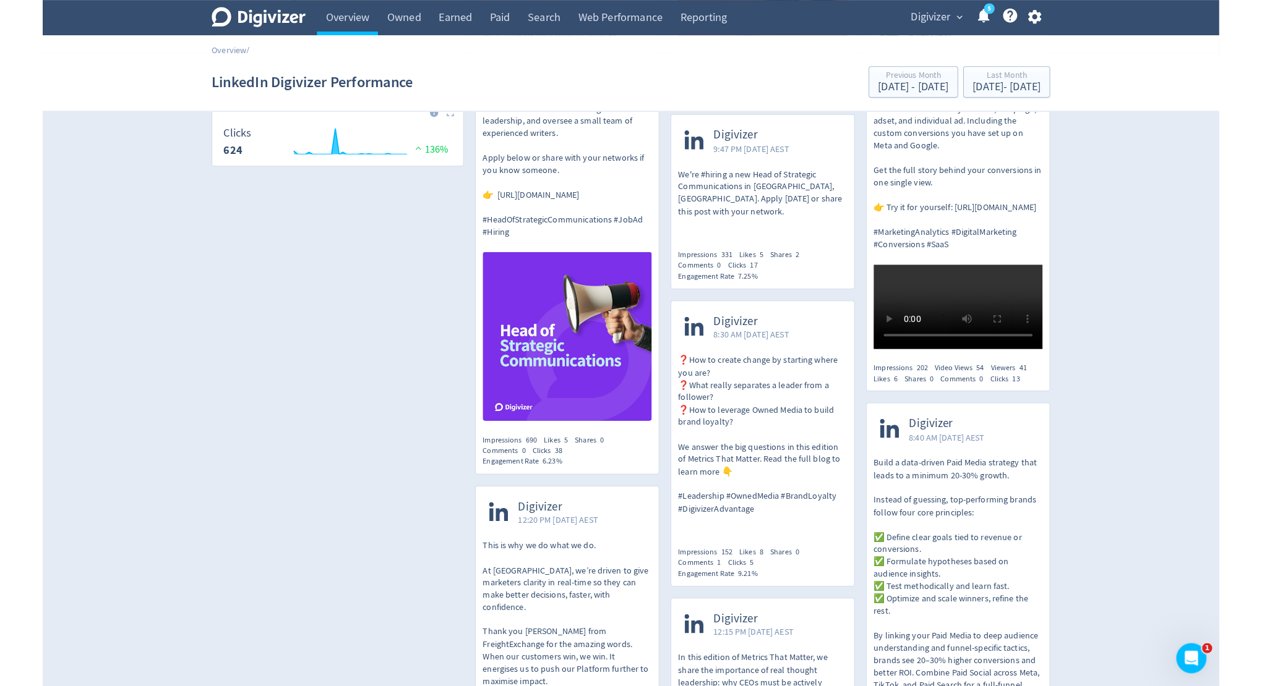
scroll to position [619, 0]
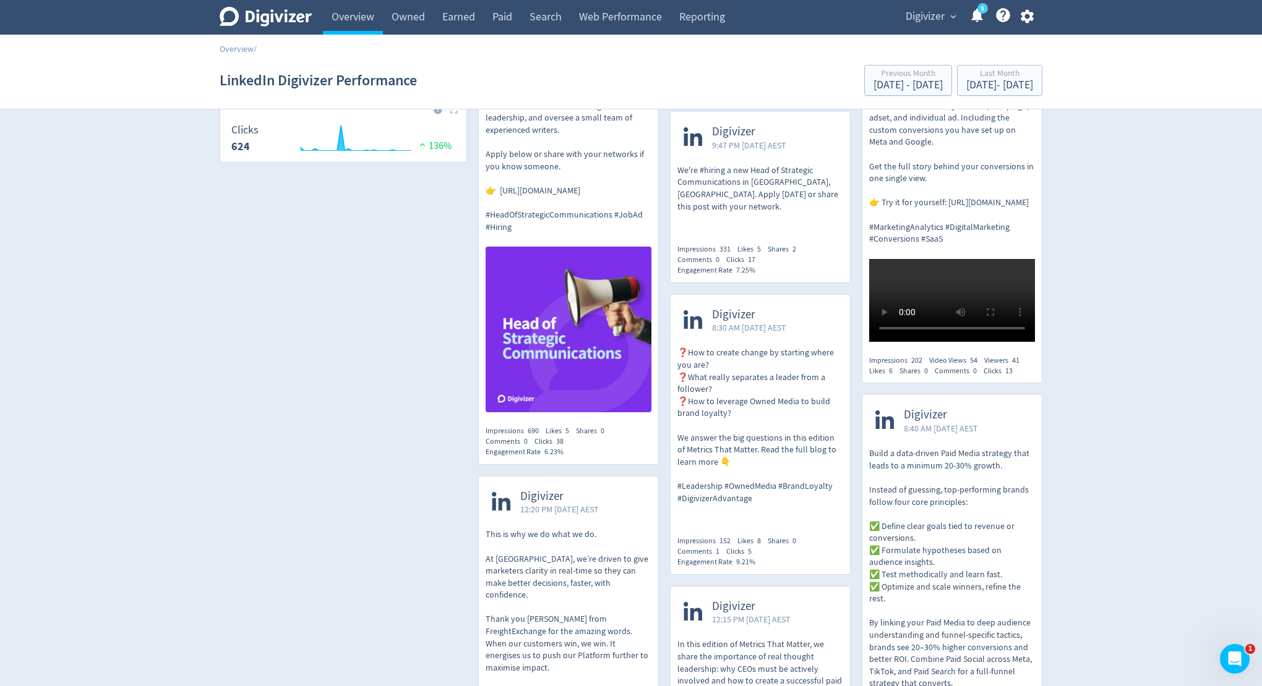
click at [1033, 16] on icon "button" at bounding box center [1027, 16] width 17 height 17
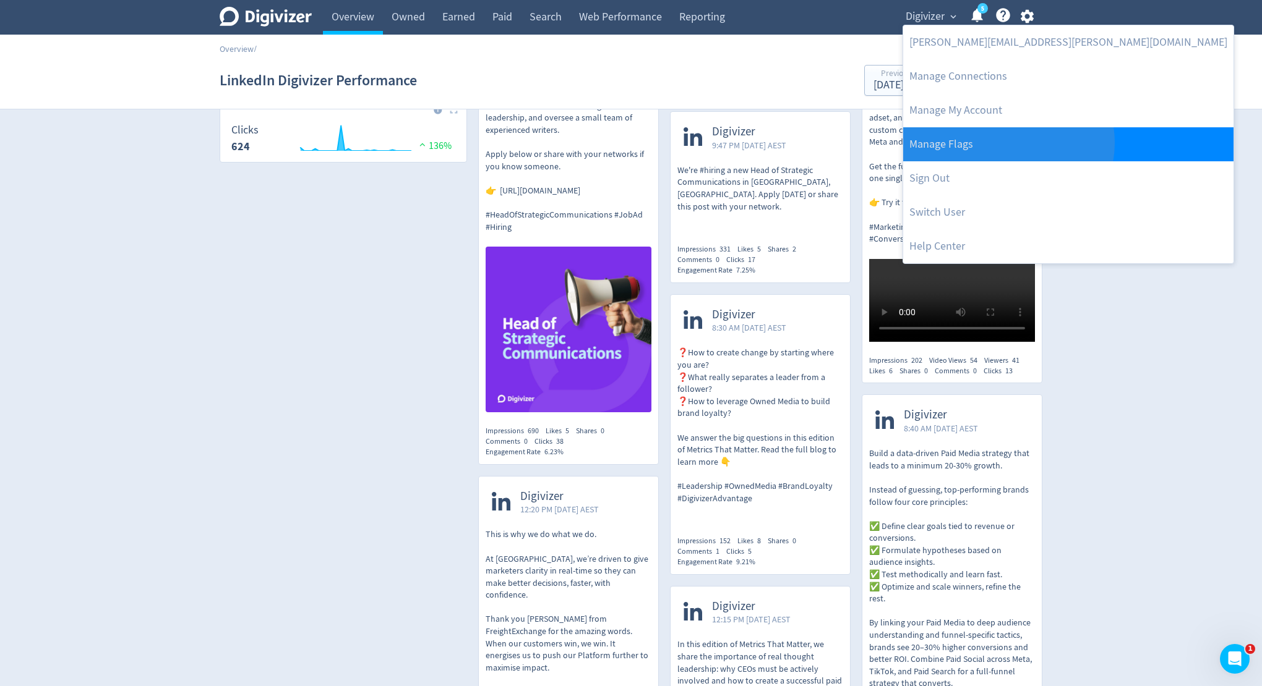
click at [1007, 143] on link "Manage Flags" at bounding box center [1068, 144] width 330 height 34
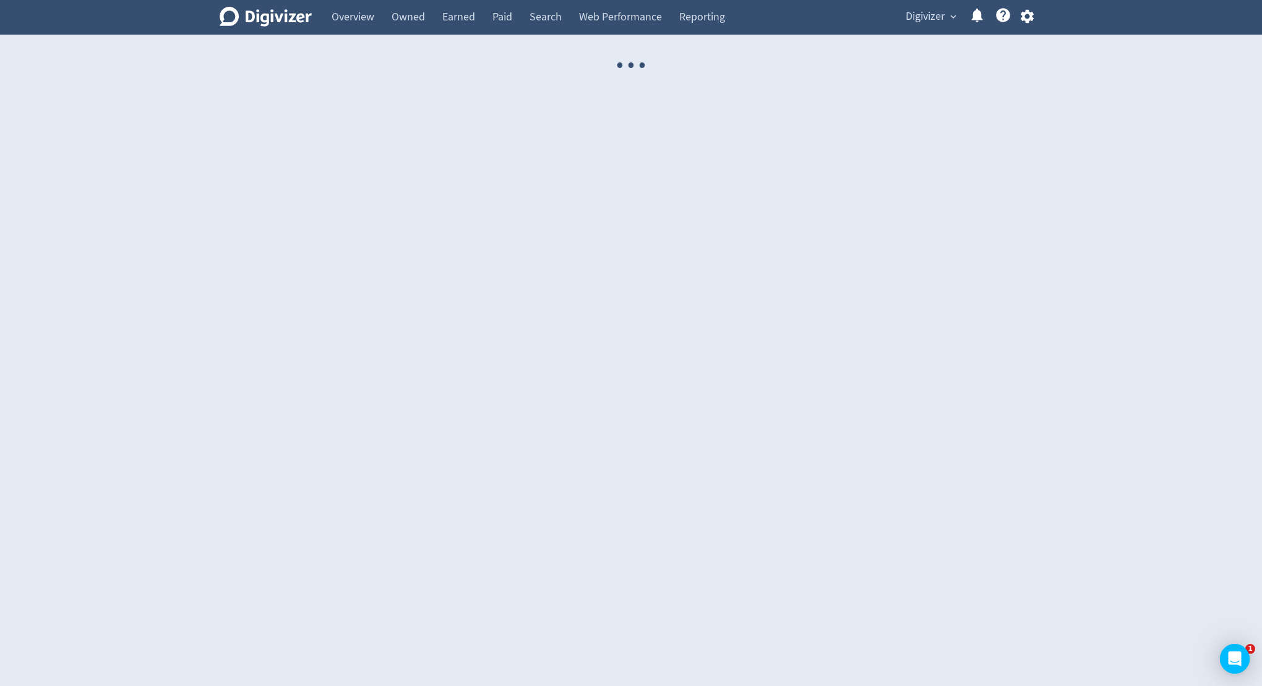
select select "USER"
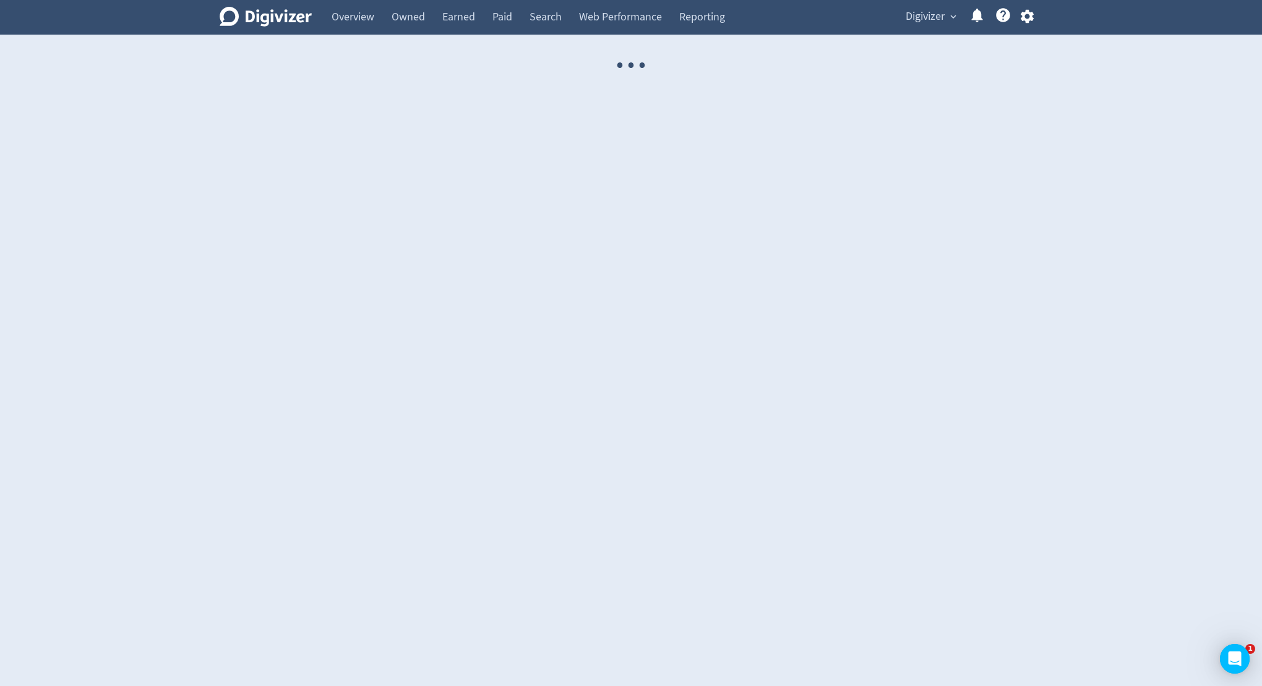
select select "USER"
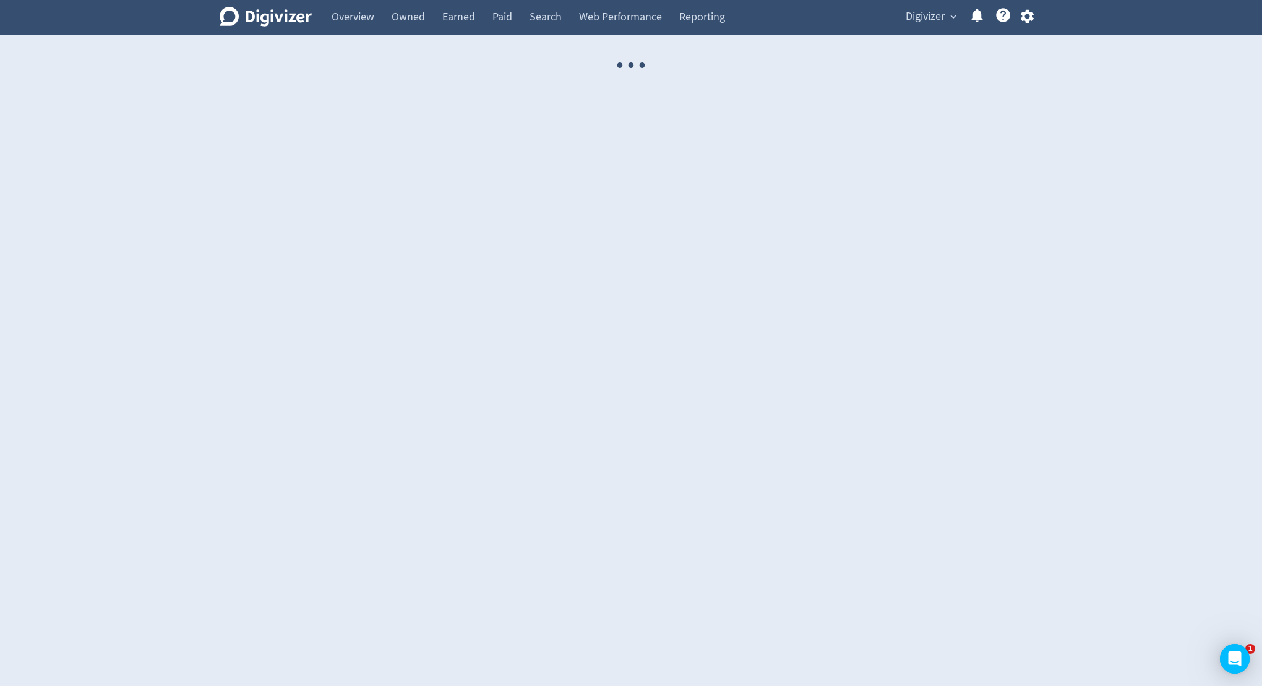
select select "USER"
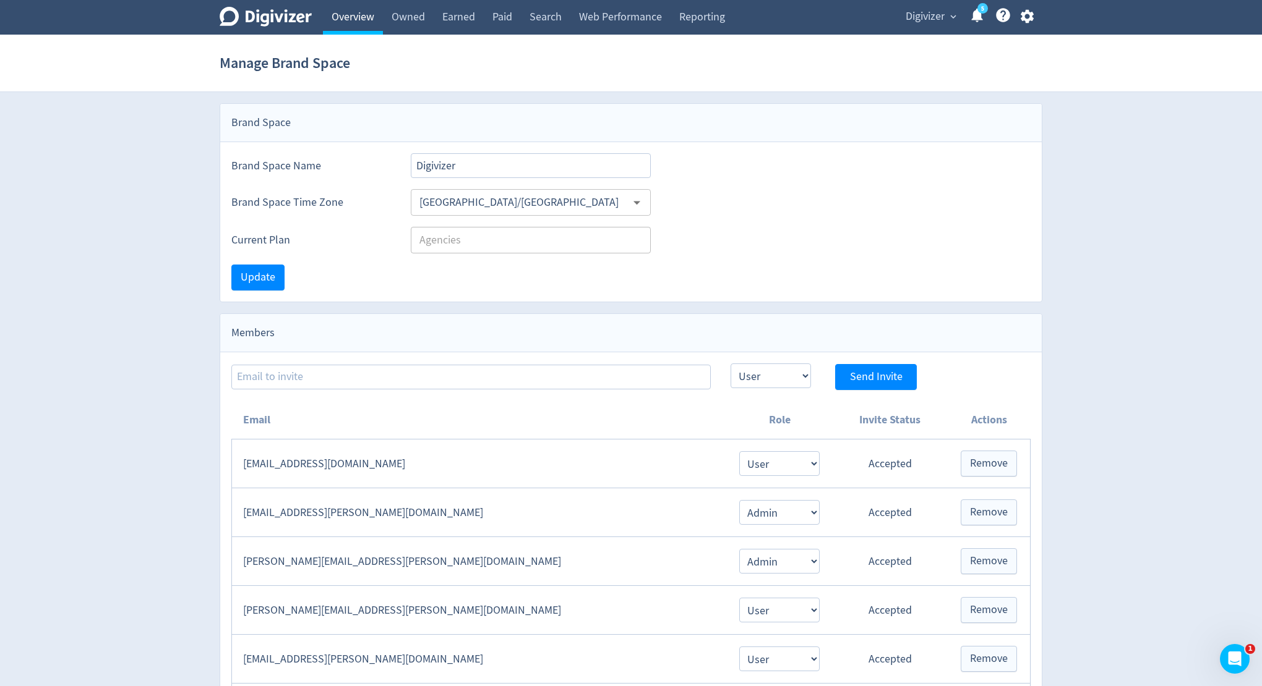
click at [361, 22] on link "Overview" at bounding box center [353, 17] width 60 height 35
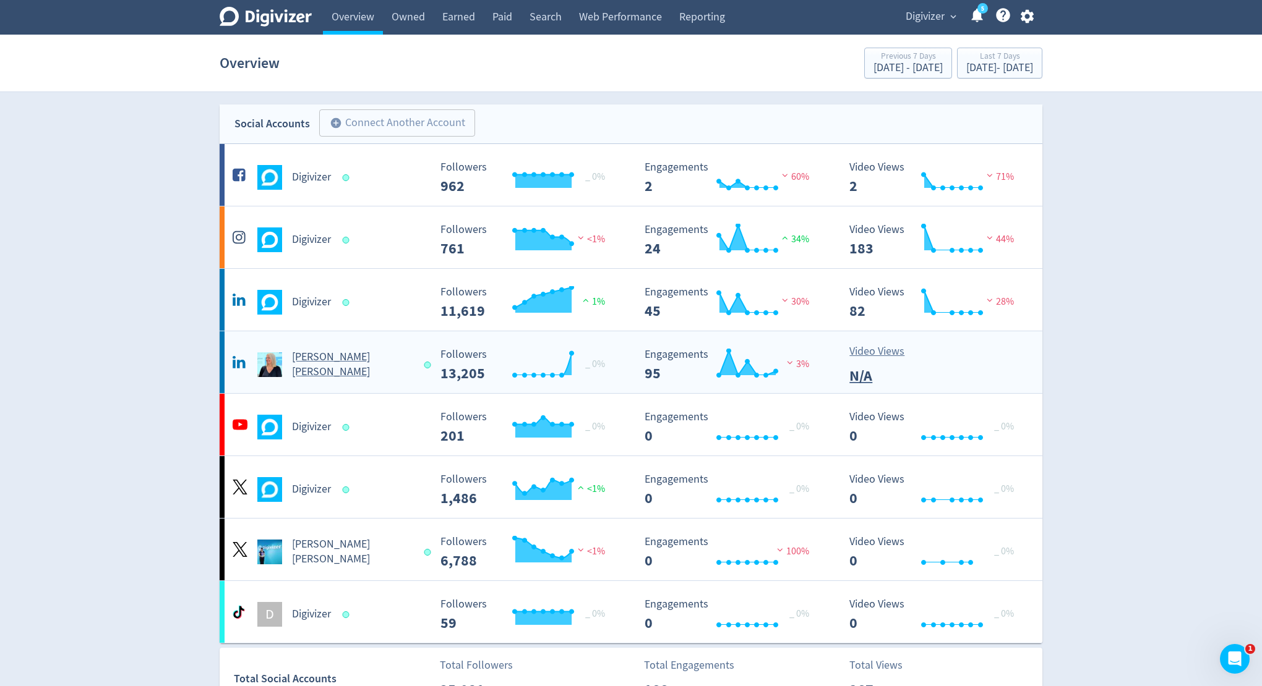
click at [346, 366] on h5 "[PERSON_NAME] [PERSON_NAME]" at bounding box center [352, 365] width 121 height 30
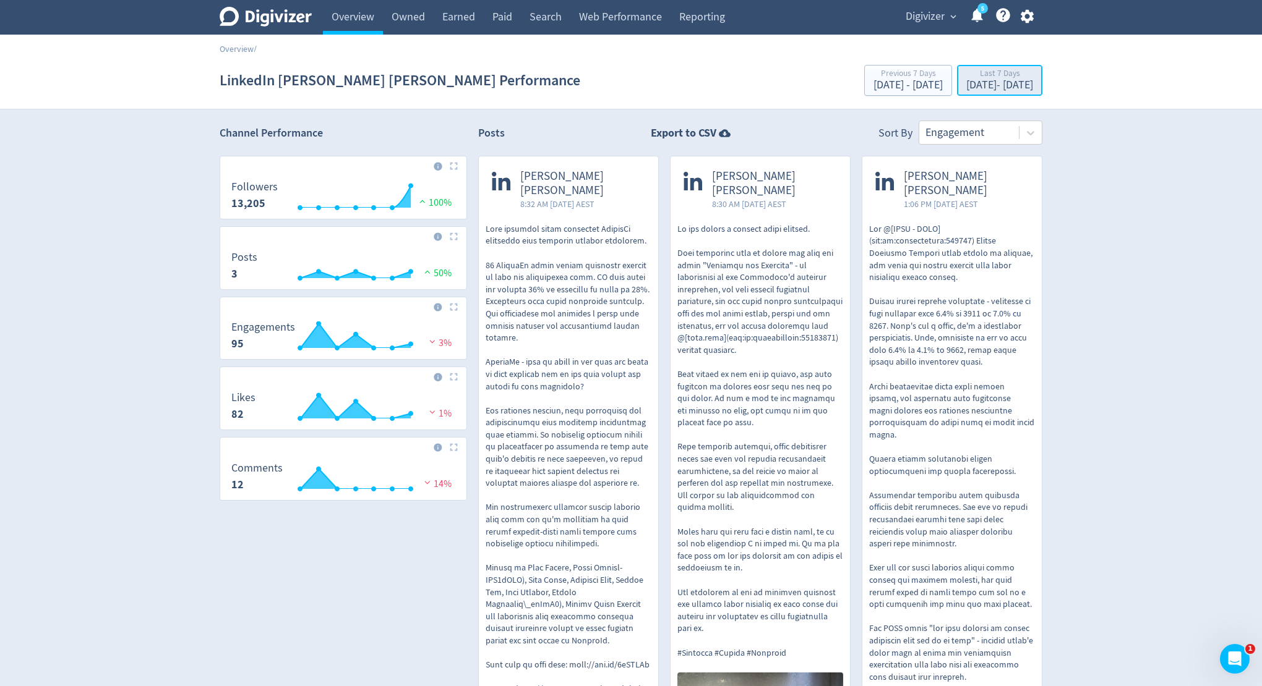
click at [966, 81] on div "[DATE] - [DATE]" at bounding box center [999, 85] width 67 height 11
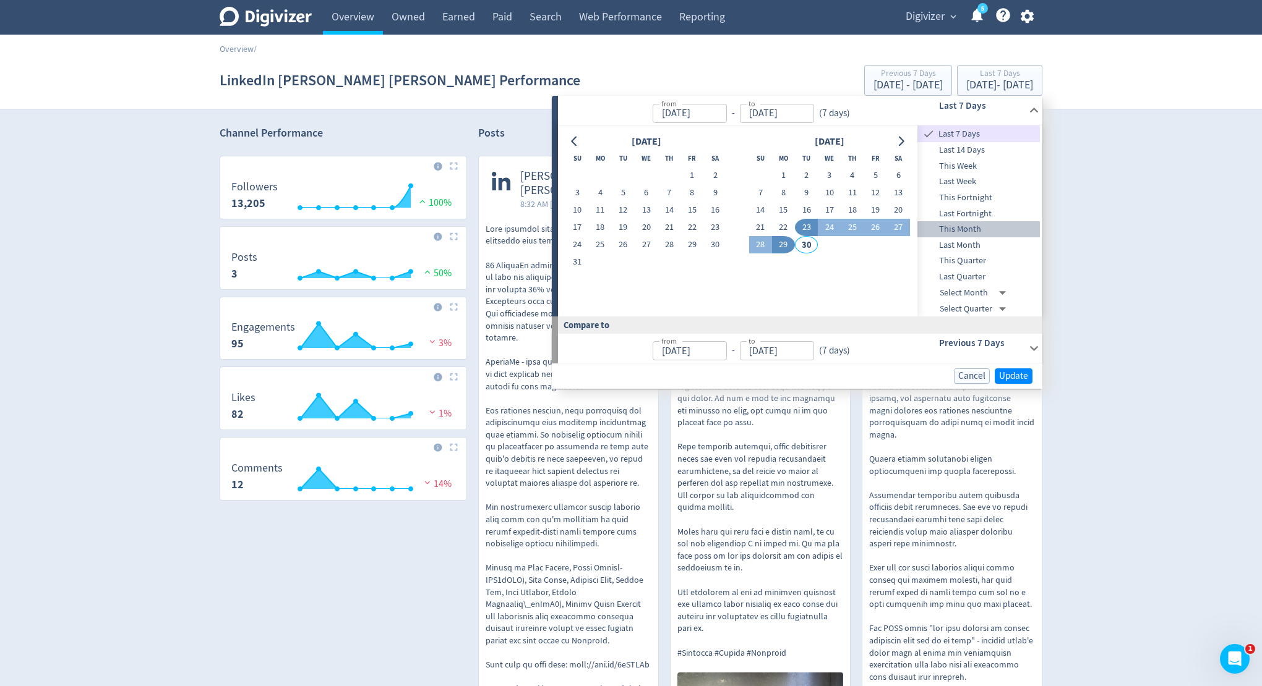
click at [973, 224] on span "This Month" at bounding box center [978, 230] width 122 height 14
type input "[DATE]"
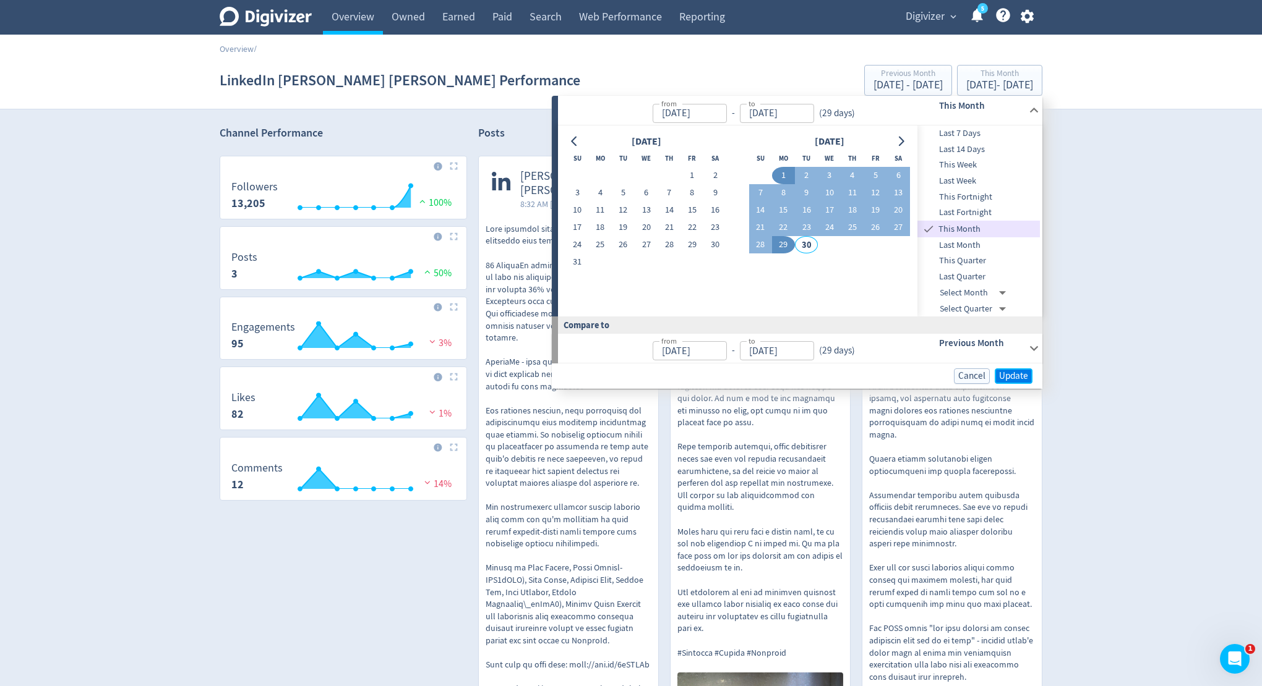
click at [1022, 377] on span "Update" at bounding box center [1013, 376] width 29 height 9
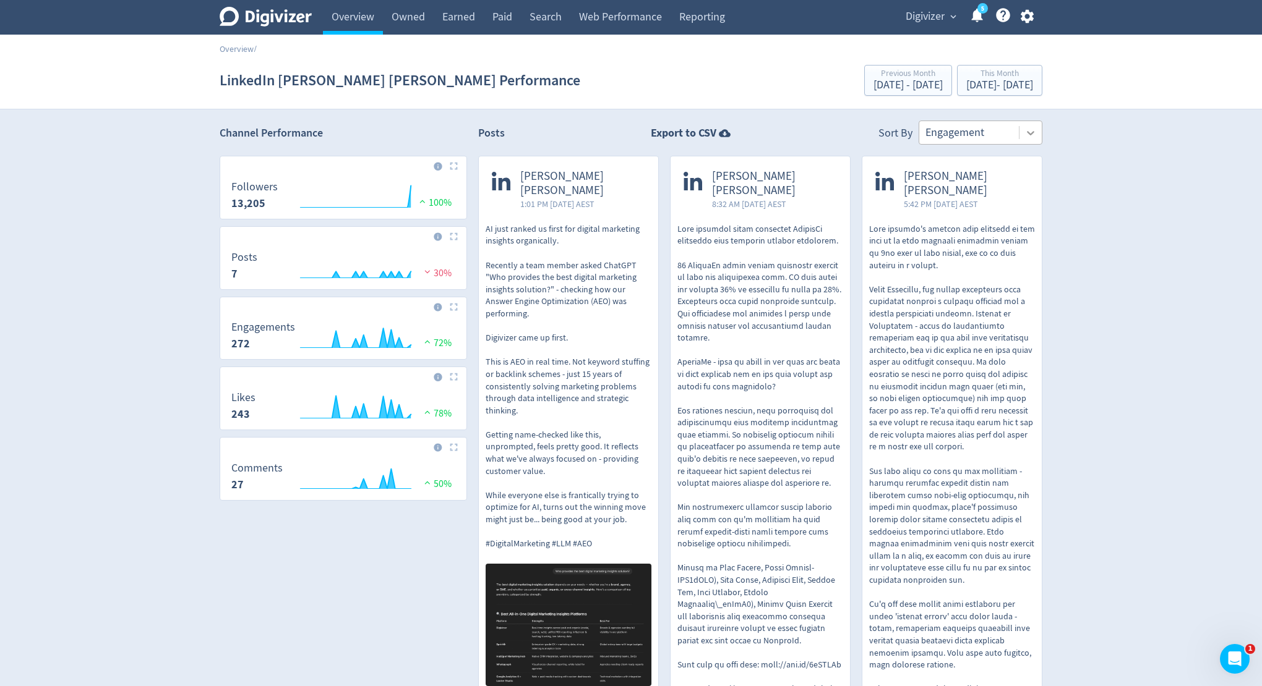
click at [1035, 135] on icon at bounding box center [1030, 133] width 12 height 12
click at [1024, 77] on div "This Month" at bounding box center [999, 74] width 67 height 11
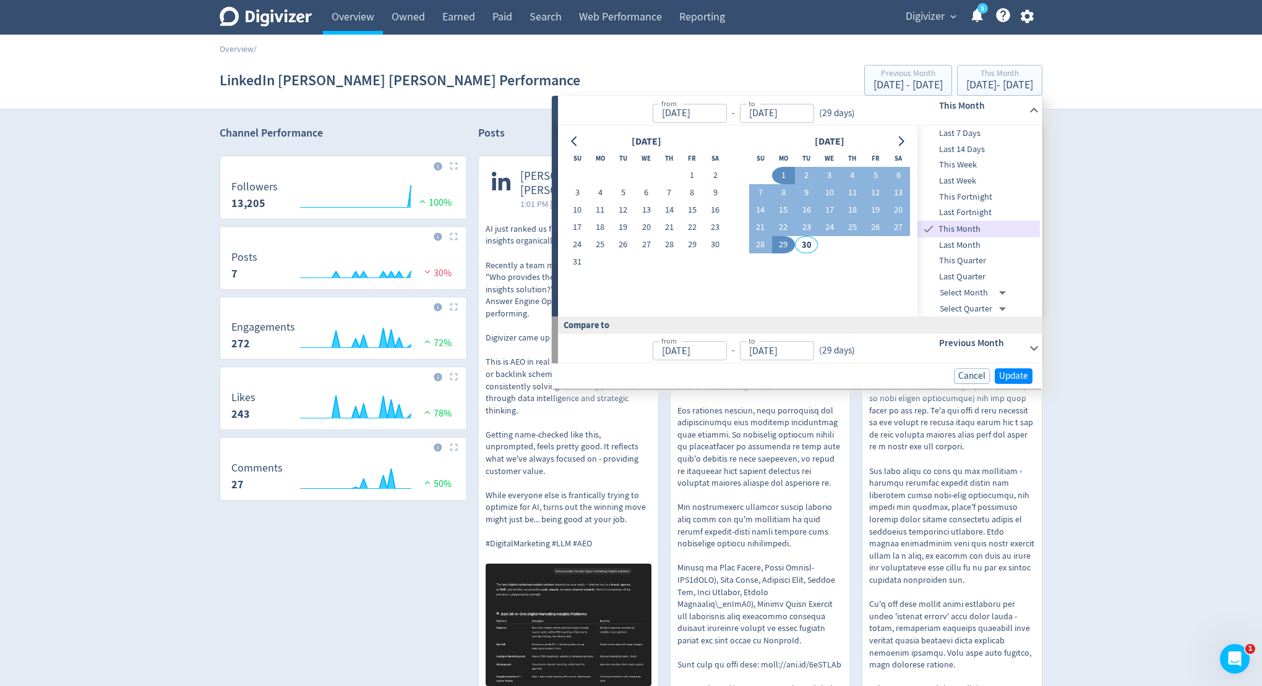
click at [972, 241] on span "Last Month" at bounding box center [978, 246] width 122 height 14
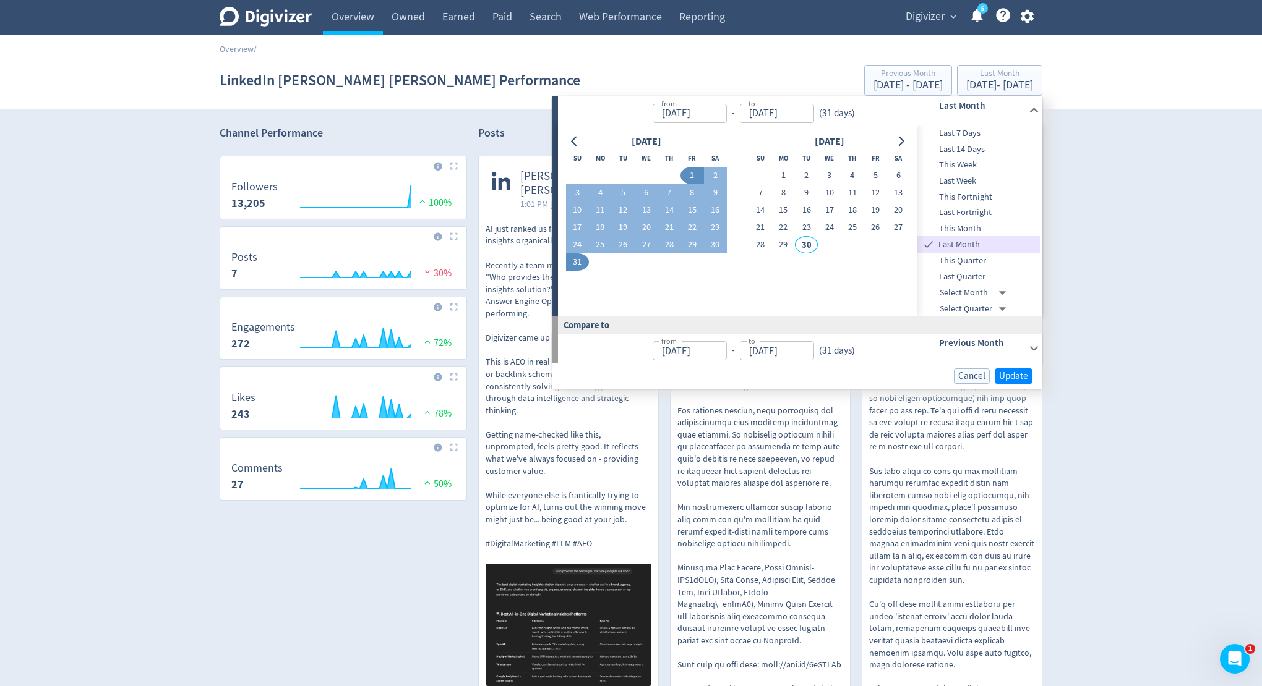
type input "[DATE]"
click at [1023, 375] on span "Update" at bounding box center [1013, 376] width 29 height 9
